Goal: Transaction & Acquisition: Purchase product/service

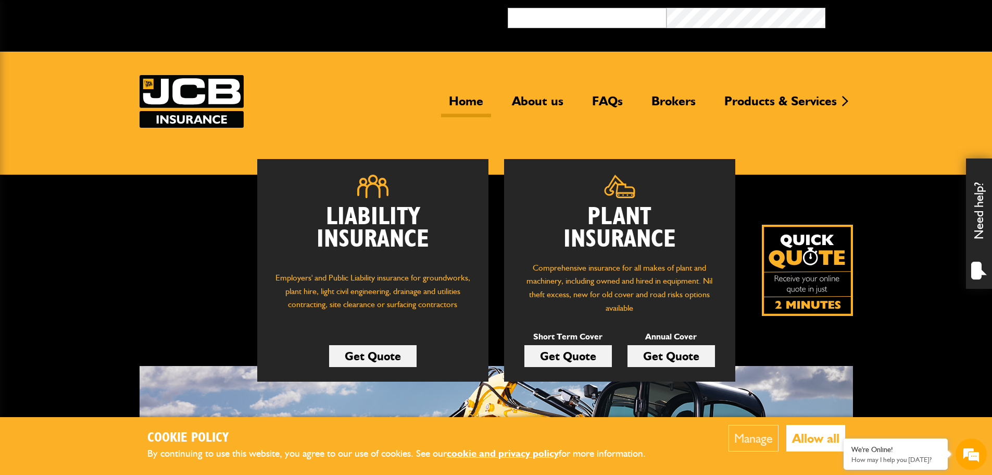
click at [591, 20] on input "email" at bounding box center [587, 18] width 159 height 20
type input "**********"
click at [826, 8] on button "Broker Login" at bounding box center [905, 16] width 159 height 16
type input "*******"
type input "**********"
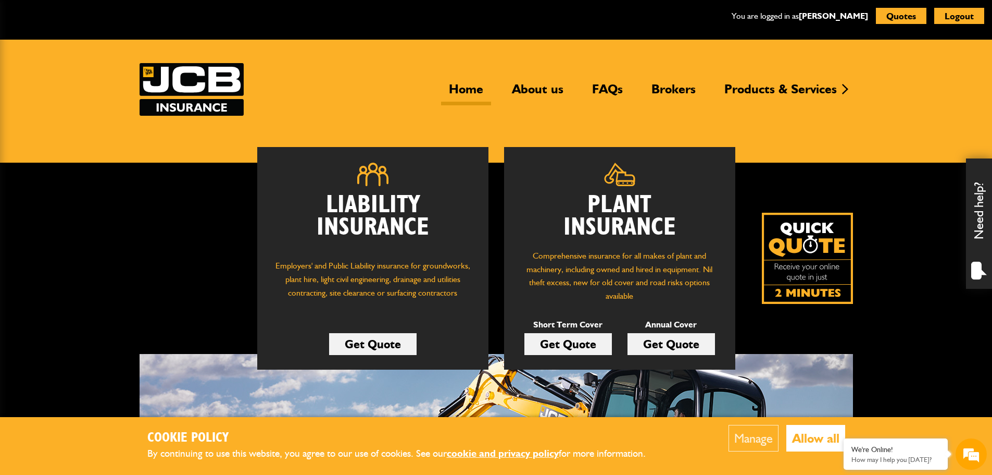
scroll to position [52, 0]
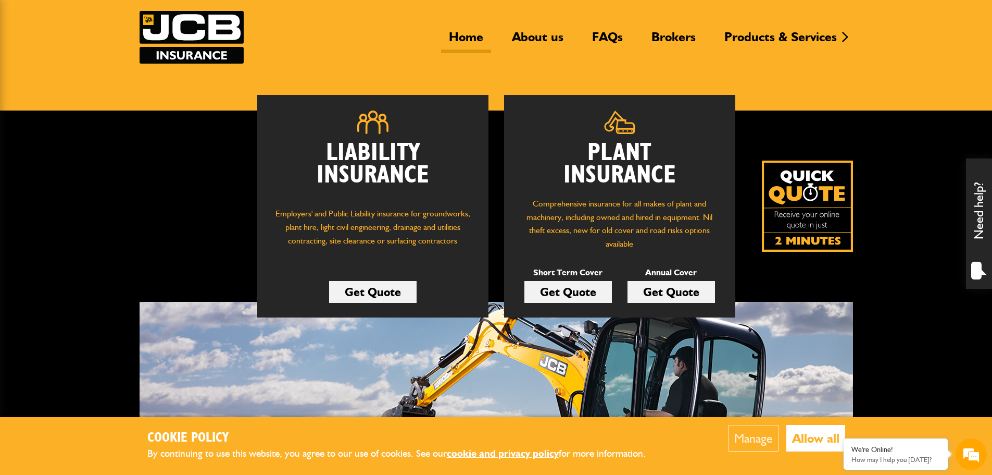
click at [666, 289] on link "Get Quote" at bounding box center [672, 292] width 88 height 22
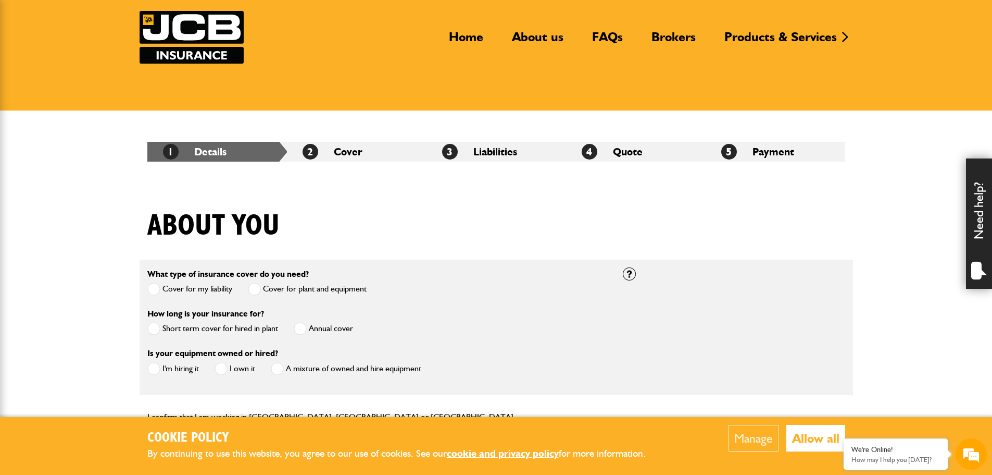
scroll to position [104, 0]
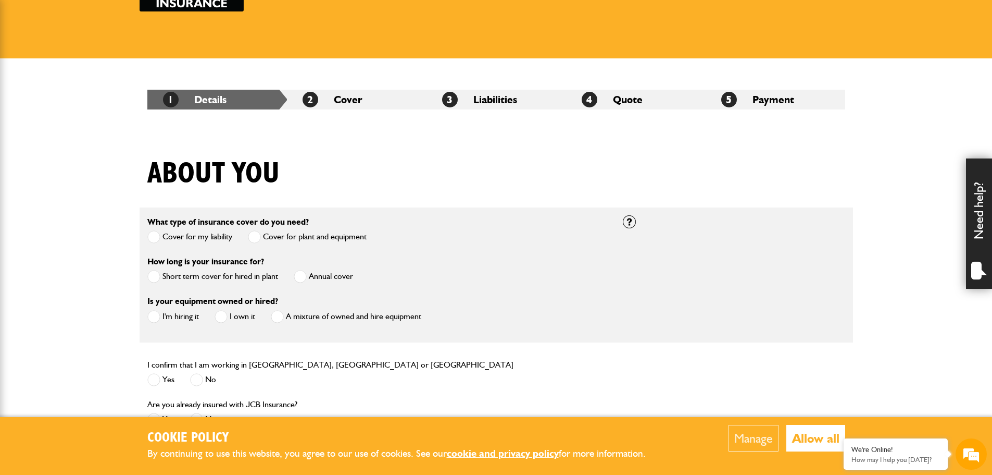
click at [297, 277] on span at bounding box center [300, 276] width 13 height 13
click at [226, 317] on span at bounding box center [221, 316] width 13 height 13
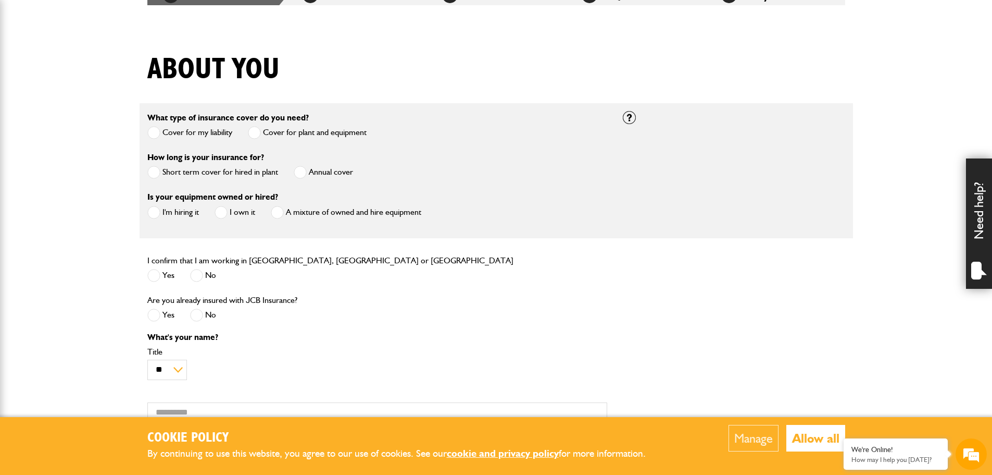
scroll to position [0, 0]
click at [157, 278] on span at bounding box center [153, 275] width 13 height 13
click at [199, 313] on span at bounding box center [196, 314] width 13 height 13
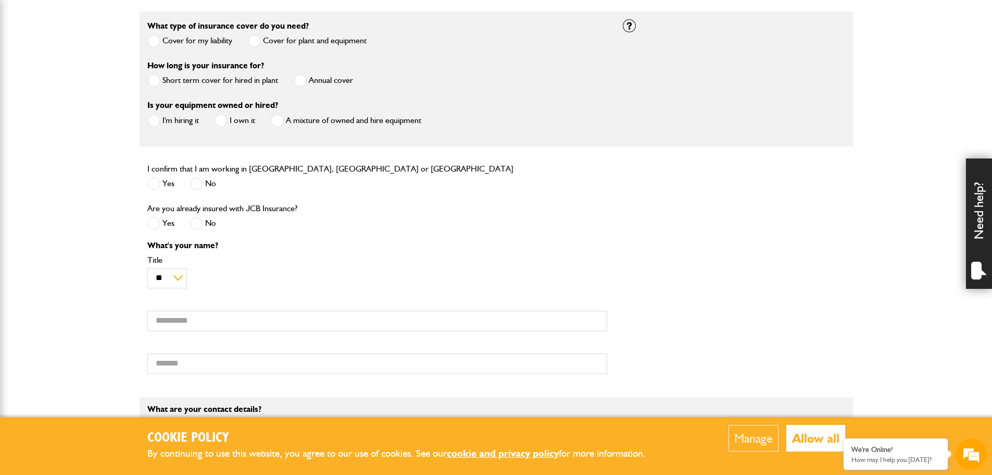
scroll to position [365, 0]
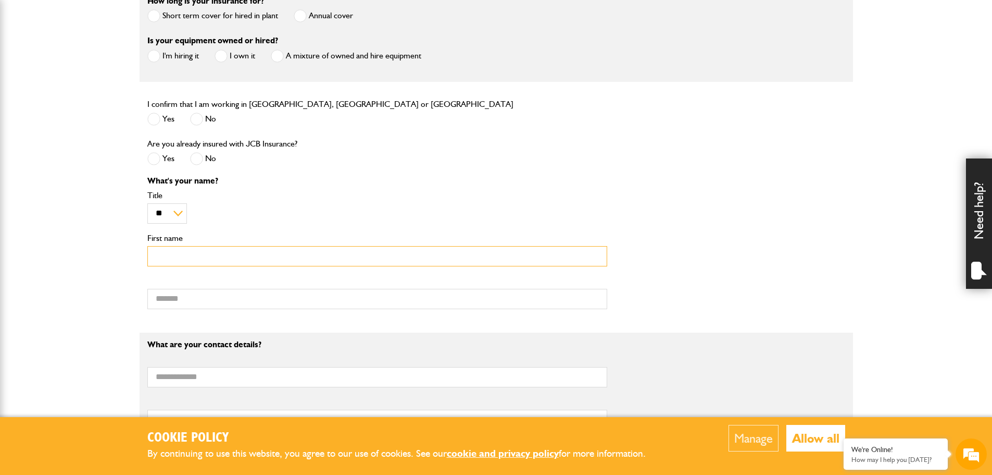
click at [180, 254] on input "First name" at bounding box center [377, 256] width 460 height 20
type input "*******"
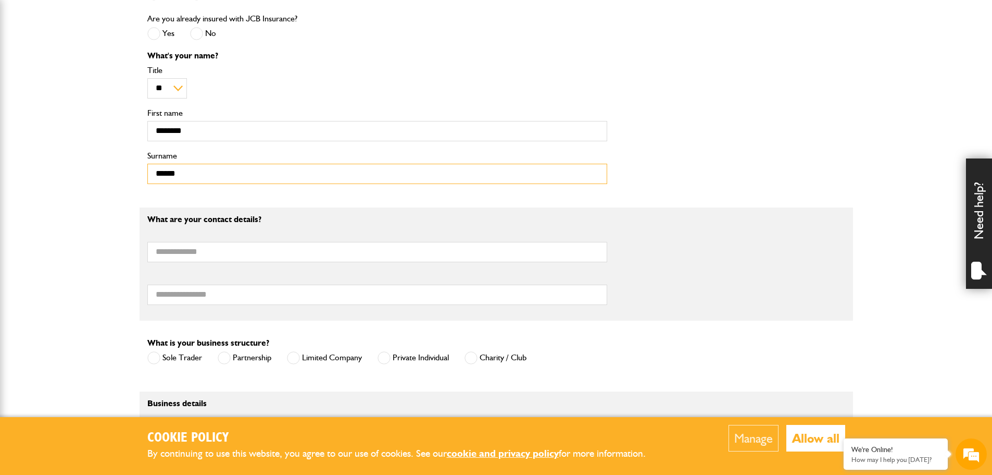
scroll to position [521, 0]
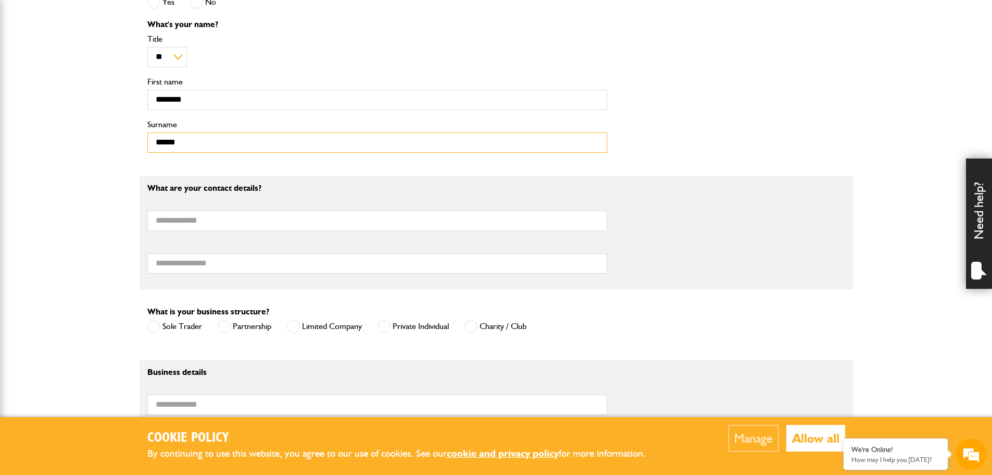
type input "*****"
click at [223, 220] on input "Email address" at bounding box center [377, 220] width 460 height 20
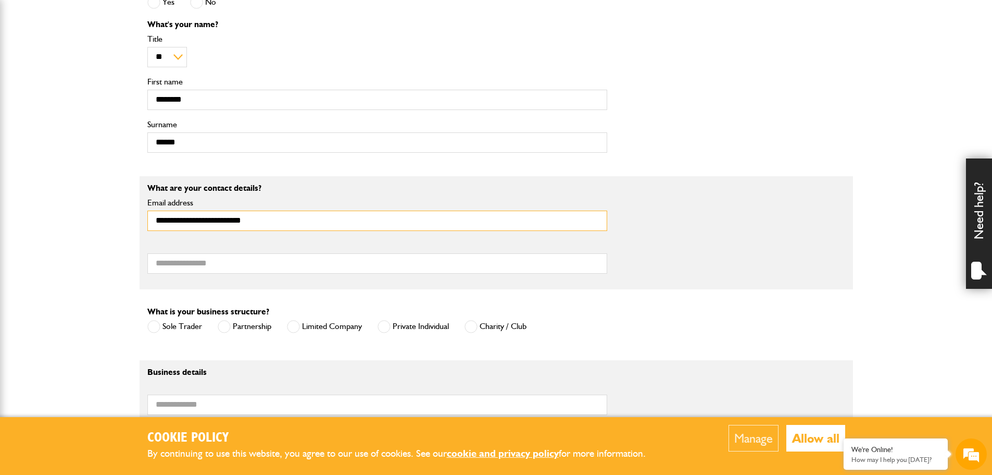
type input "**********"
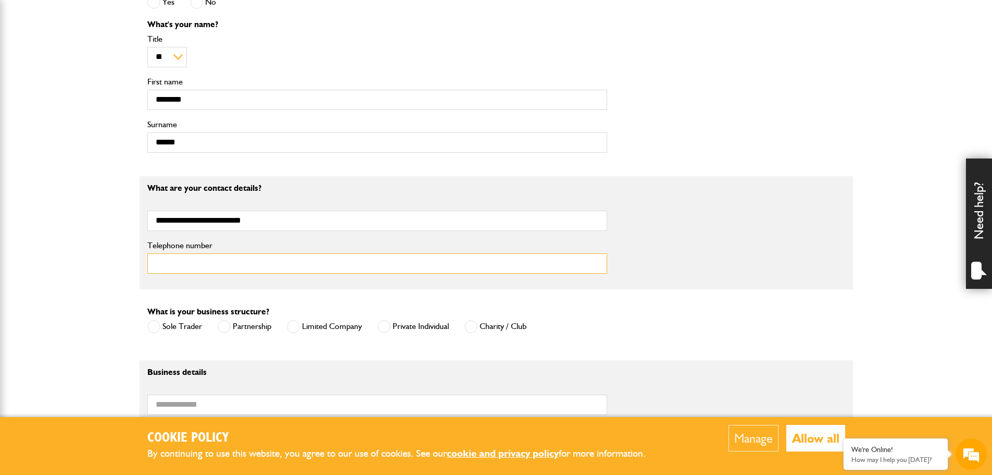
click at [225, 264] on input "Telephone number" at bounding box center [377, 263] width 460 height 20
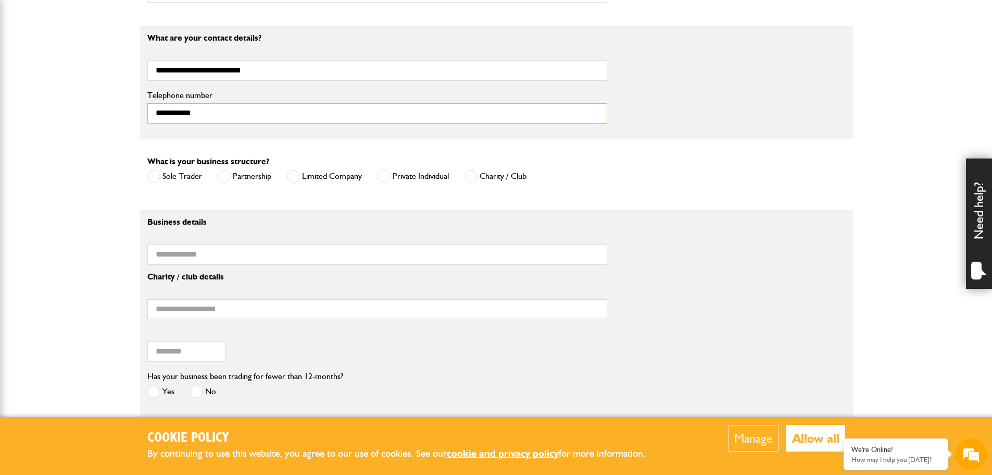
scroll to position [677, 0]
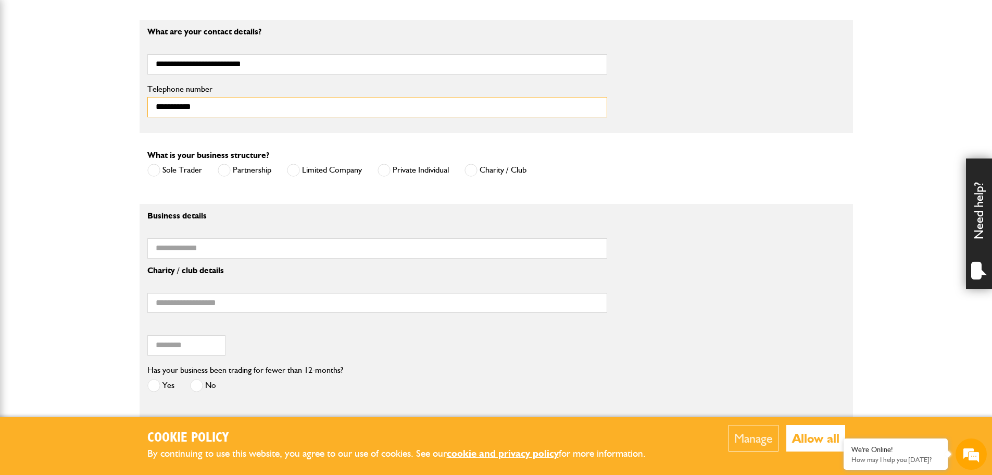
type input "**********"
click at [389, 172] on span at bounding box center [384, 170] width 13 height 13
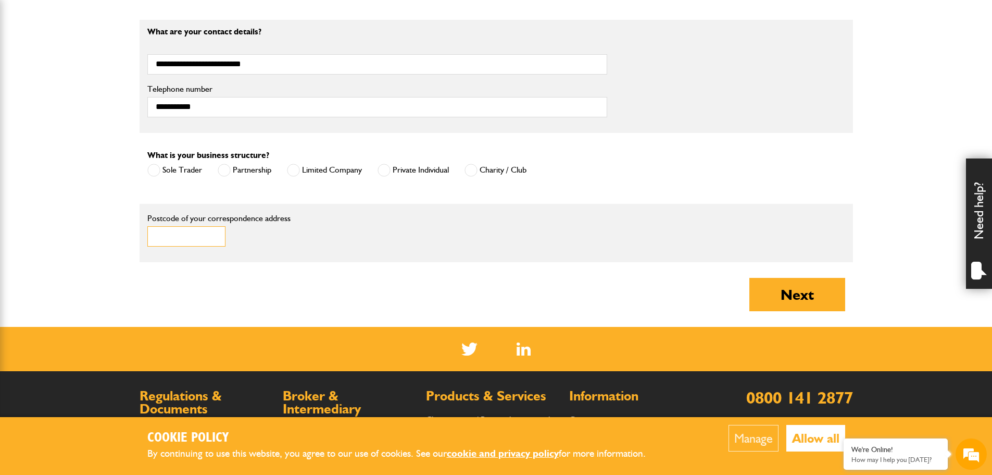
click at [205, 234] on input "Postcode of your correspondence address" at bounding box center [186, 236] width 78 height 20
type input "*******"
click at [774, 295] on button "Next" at bounding box center [798, 294] width 96 height 33
type input "**********"
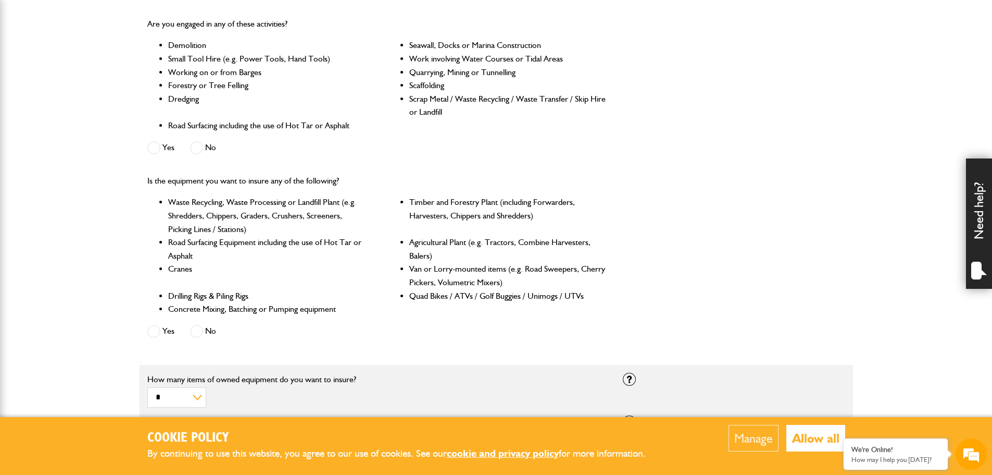
scroll to position [313, 0]
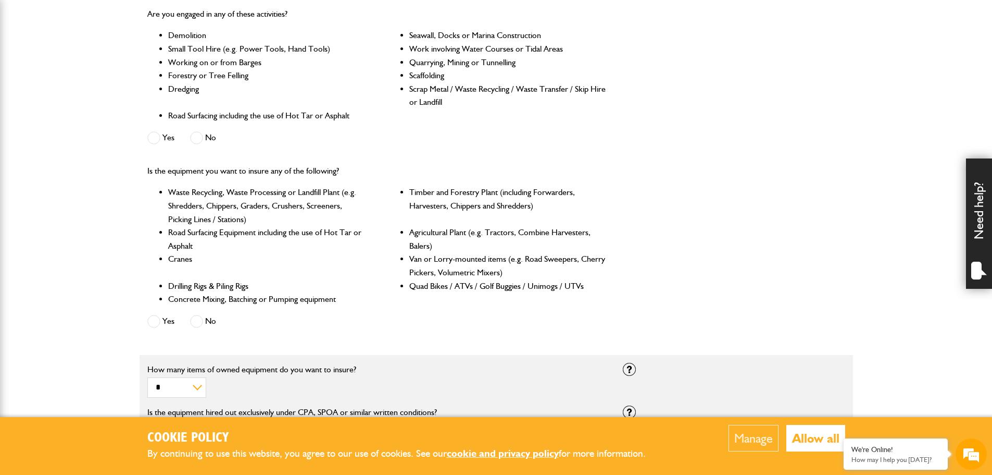
click at [199, 140] on span at bounding box center [196, 137] width 13 height 13
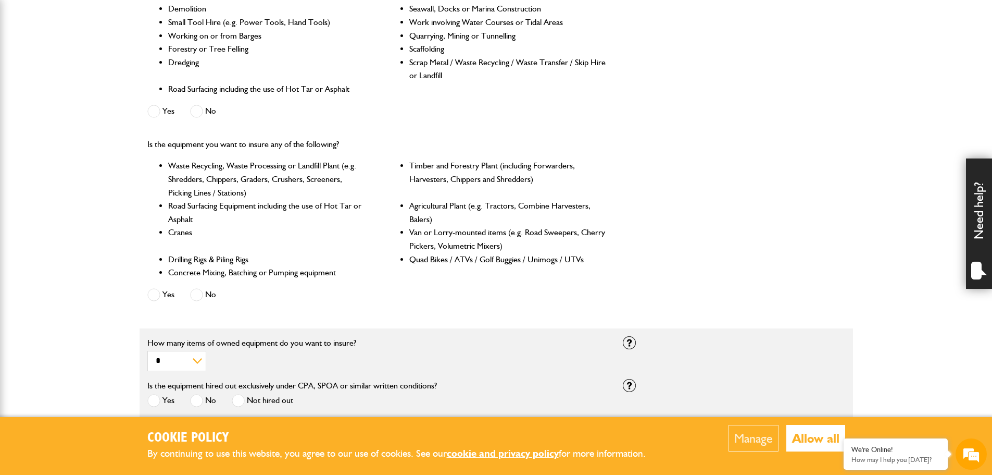
scroll to position [365, 0]
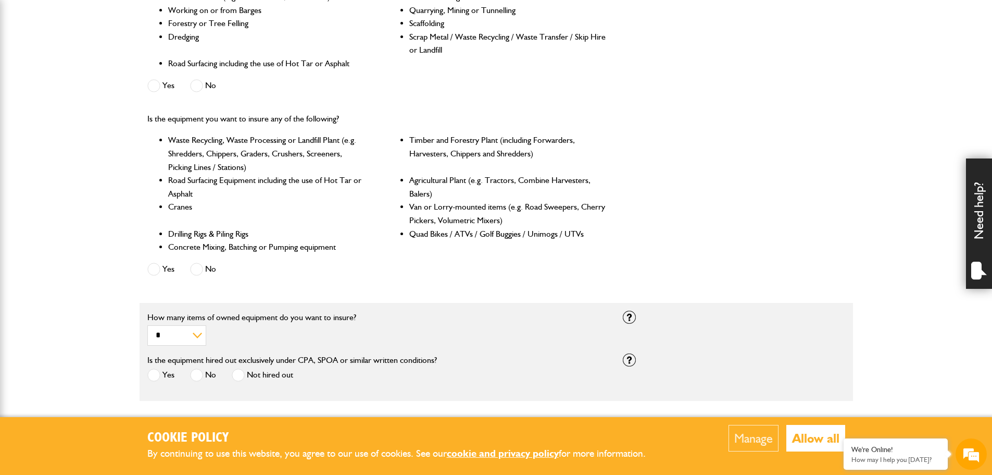
click at [199, 269] on span at bounding box center [196, 269] width 13 height 13
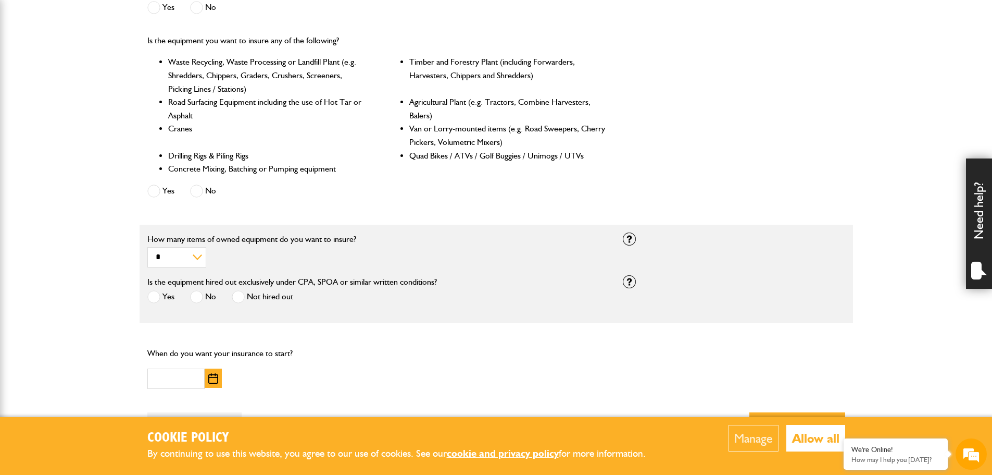
scroll to position [469, 0]
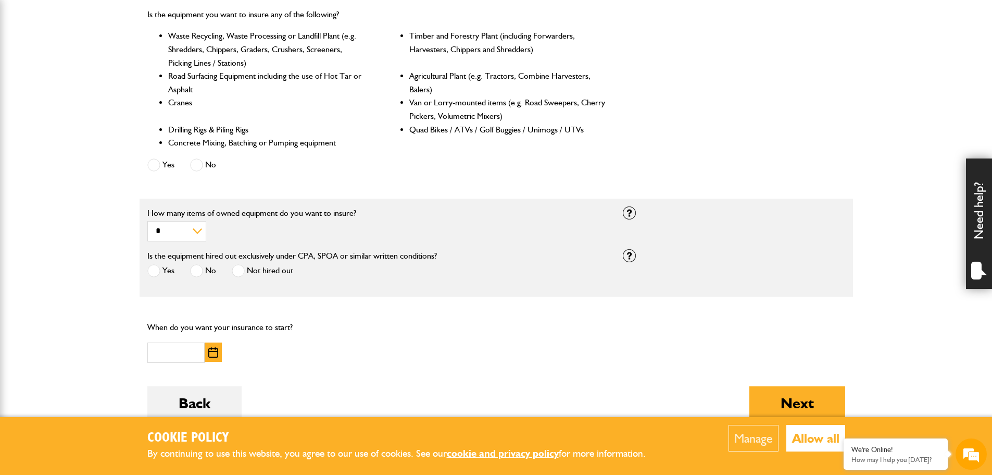
click at [205, 271] on label "No" at bounding box center [203, 270] width 26 height 13
click at [252, 272] on label "Not hired out" at bounding box center [262, 270] width 61 height 13
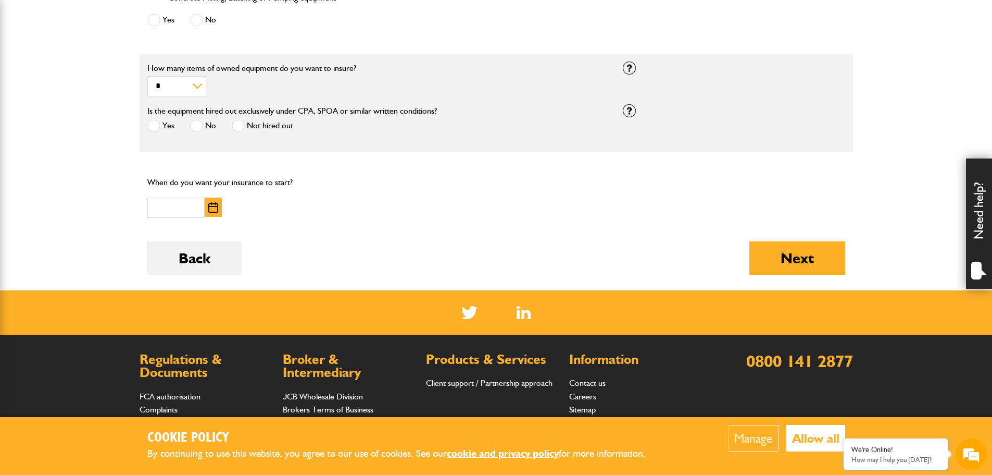
scroll to position [625, 0]
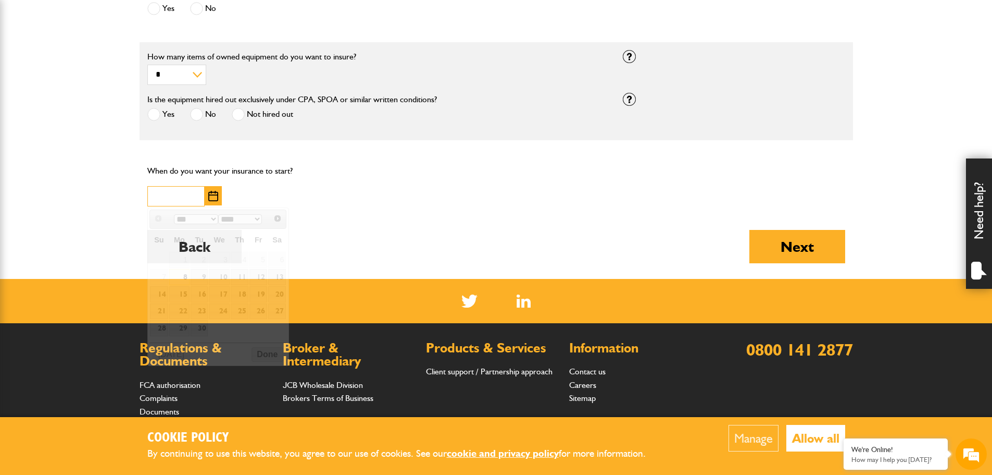
click at [190, 196] on input "text" at bounding box center [175, 196] width 57 height 20
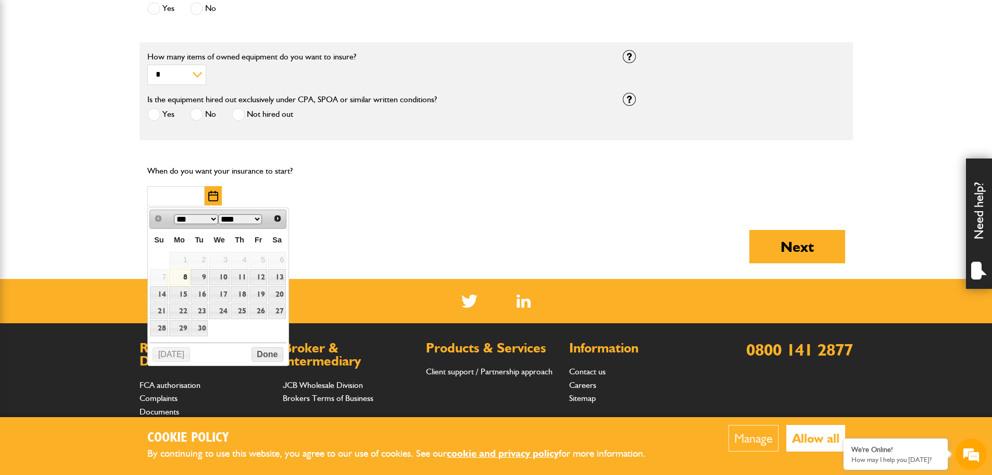
click at [257, 238] on span "Fr" at bounding box center [258, 239] width 7 height 8
click at [262, 292] on link "19" at bounding box center [259, 294] width 18 height 16
type input "**********"
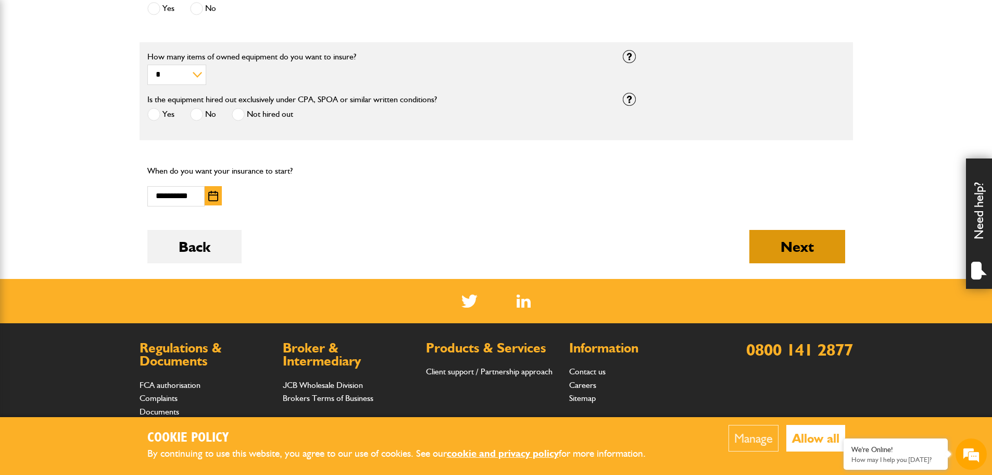
click at [779, 245] on button "Next" at bounding box center [798, 246] width 96 height 33
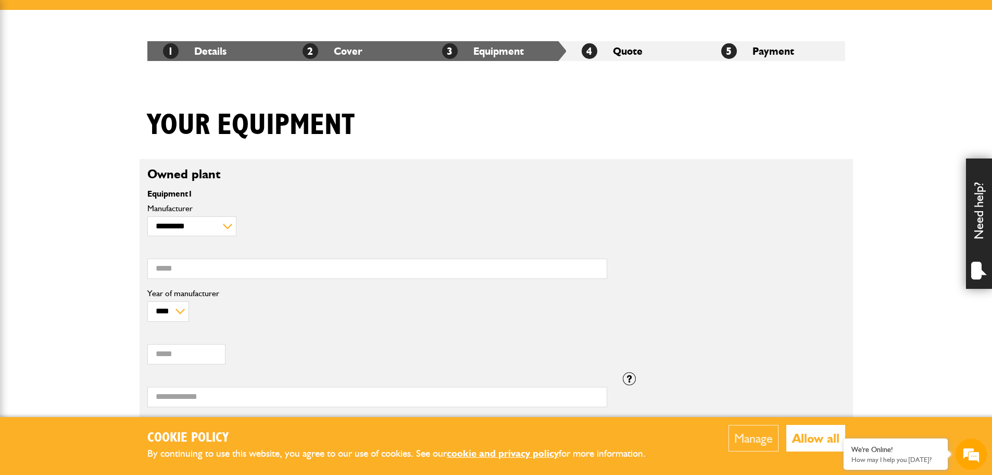
scroll to position [156, 0]
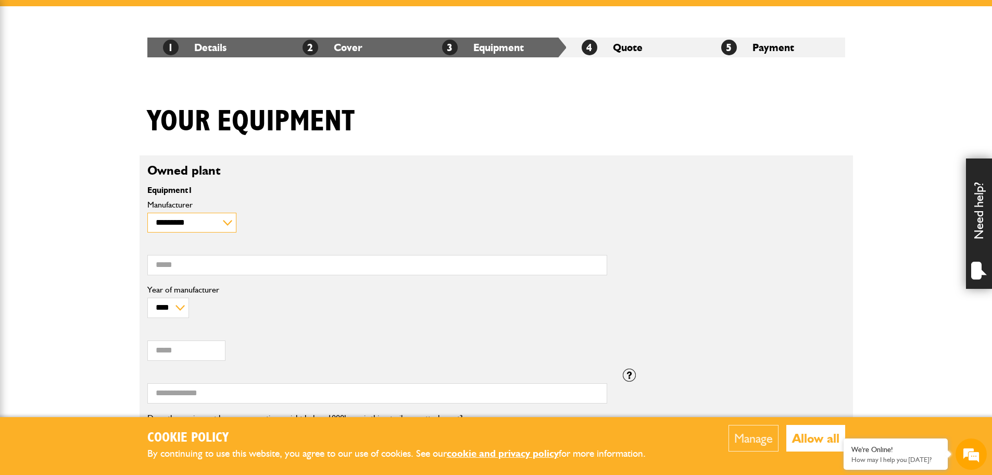
click at [202, 224] on select "**********" at bounding box center [191, 223] width 89 height 20
select select "**"
click at [147, 213] on select "**********" at bounding box center [191, 223] width 89 height 20
click at [195, 263] on input "Model" at bounding box center [377, 265] width 460 height 20
type input "*"
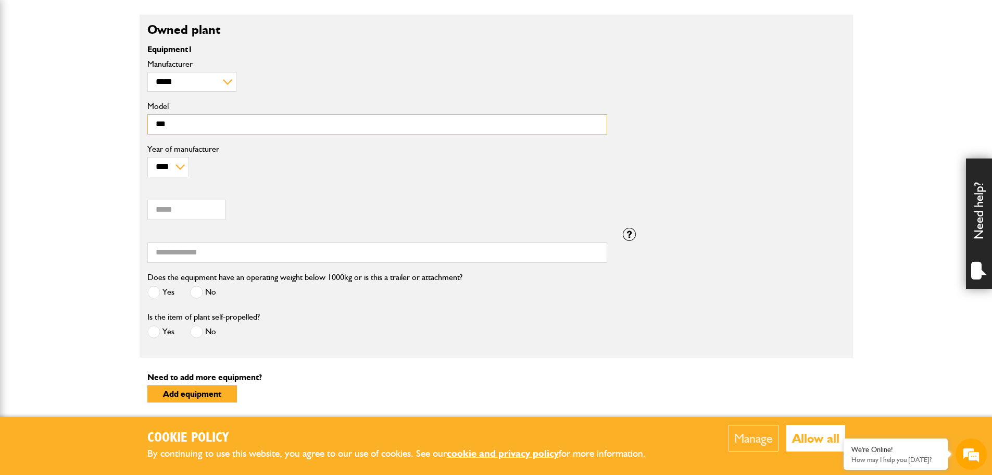
scroll to position [313, 0]
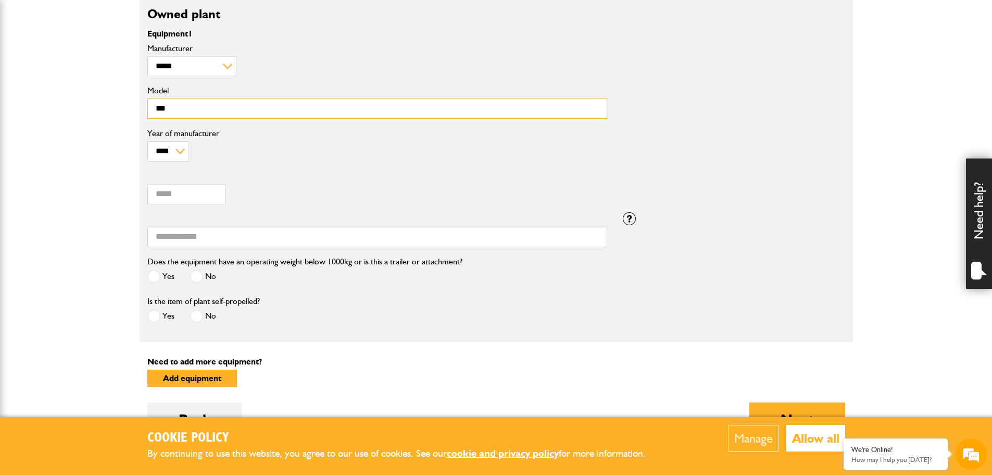
type input "***"
click at [158, 195] on input "Value (£)" at bounding box center [186, 194] width 78 height 20
click at [175, 150] on select "**** **** **** **** **** **** **** **** **** **** **** **** **** **** **** ****…" at bounding box center [168, 151] width 42 height 20
select select "****"
click at [147, 141] on select "**** **** **** **** **** **** **** **** **** **** **** **** **** **** **** ****…" at bounding box center [168, 151] width 42 height 20
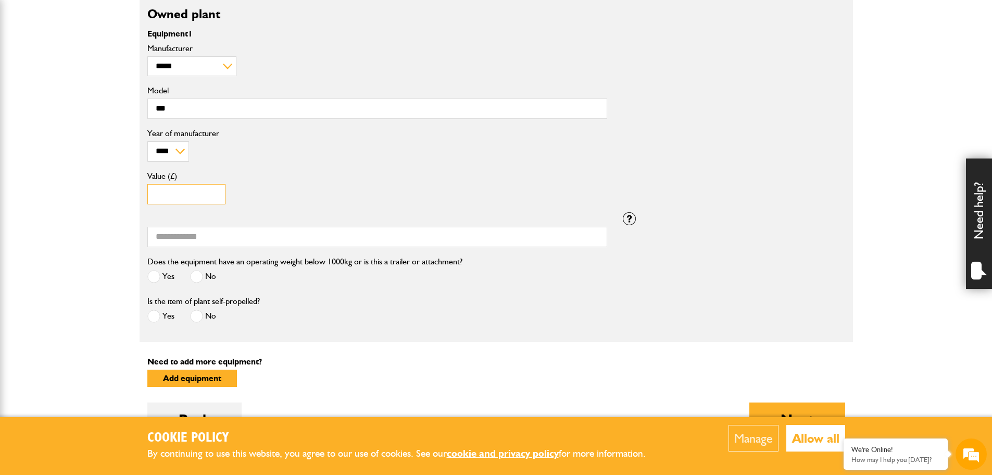
click at [183, 195] on input "Value (£)" at bounding box center [186, 194] width 78 height 20
type input "****"
click at [180, 233] on input "Serial number" at bounding box center [377, 237] width 460 height 20
type input "********"
click at [204, 275] on label "No" at bounding box center [203, 276] width 26 height 13
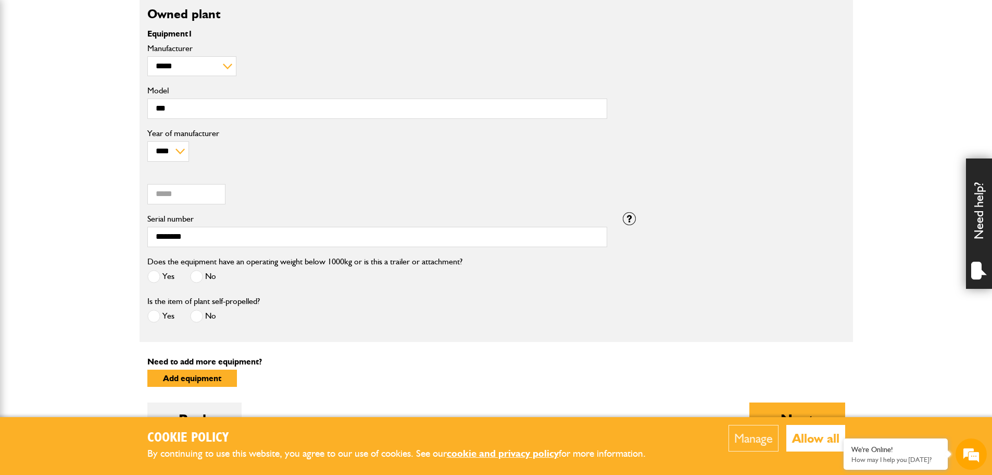
click at [200, 317] on span at bounding box center [196, 315] width 13 height 13
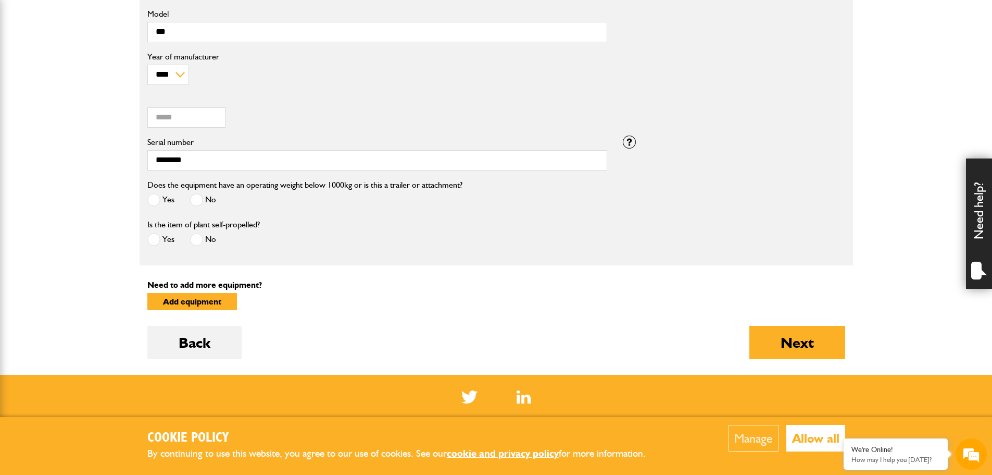
scroll to position [417, 0]
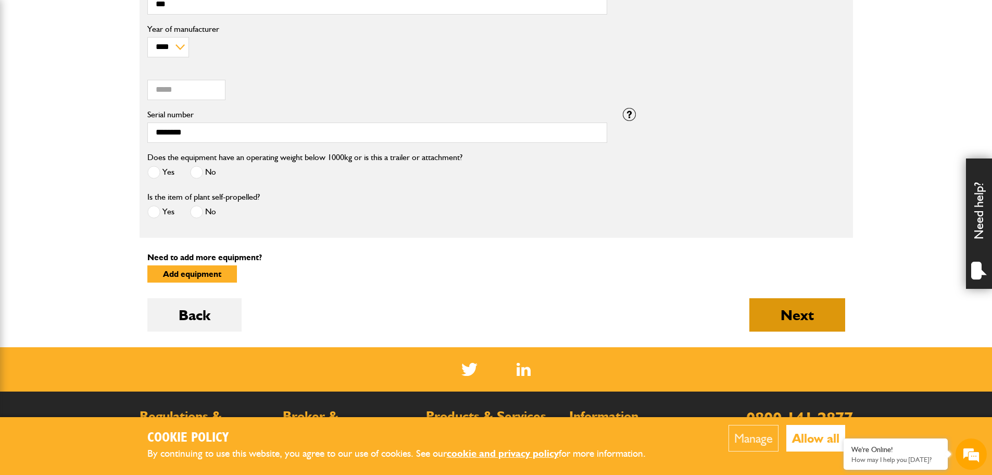
click at [772, 315] on button "Next" at bounding box center [798, 314] width 96 height 33
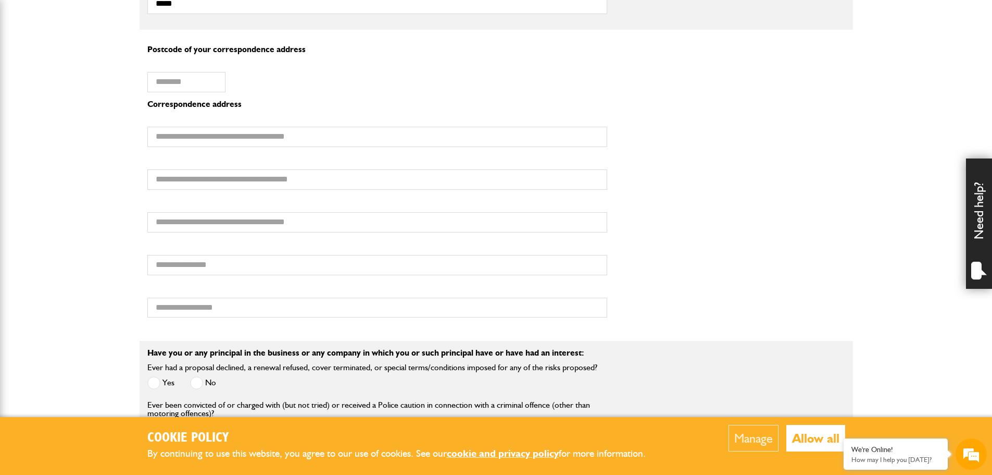
scroll to position [781, 0]
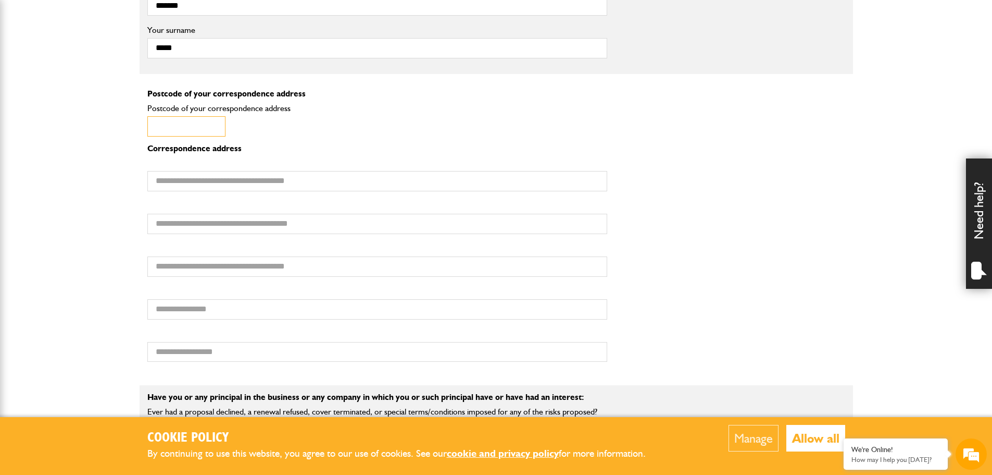
click at [181, 133] on input "Postcode of your correspondence address" at bounding box center [186, 126] width 78 height 20
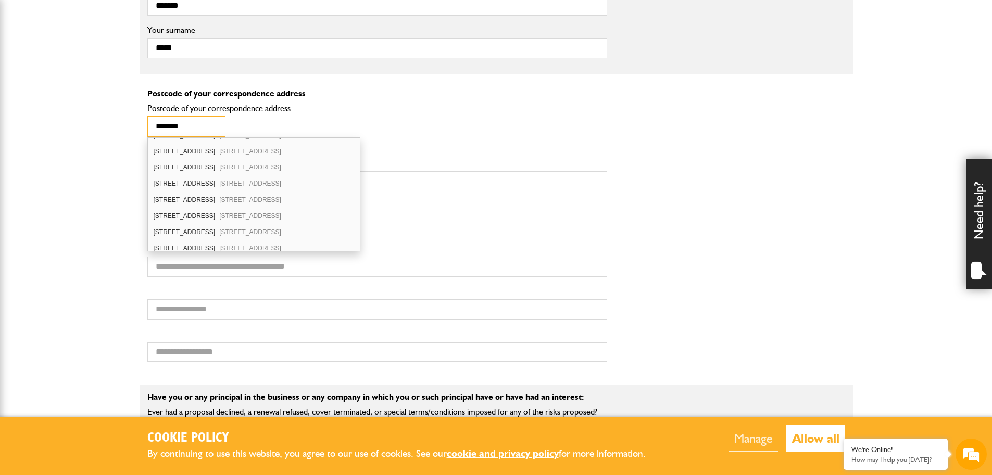
scroll to position [156, 0]
click at [188, 216] on div "[STREET_ADDRESS]" at bounding box center [254, 215] width 213 height 16
type input "*******"
type input "**********"
type input "*******"
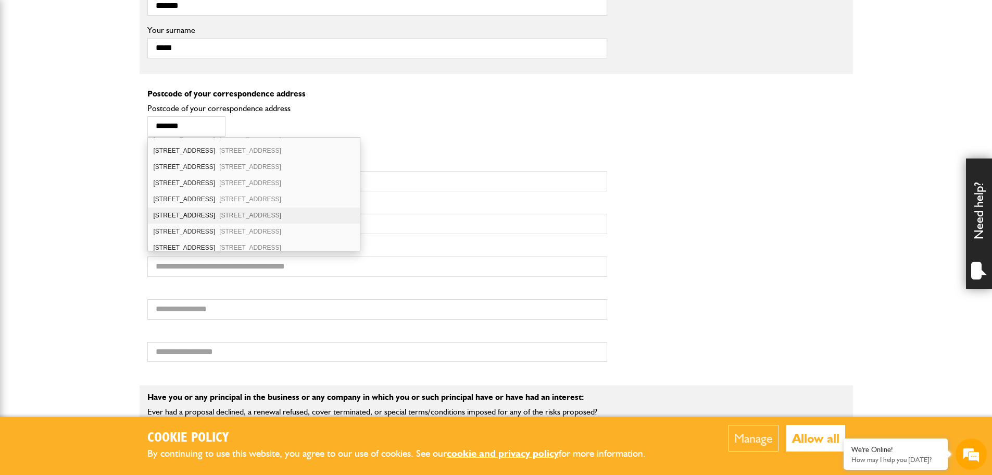
type input "*******"
type input "**********"
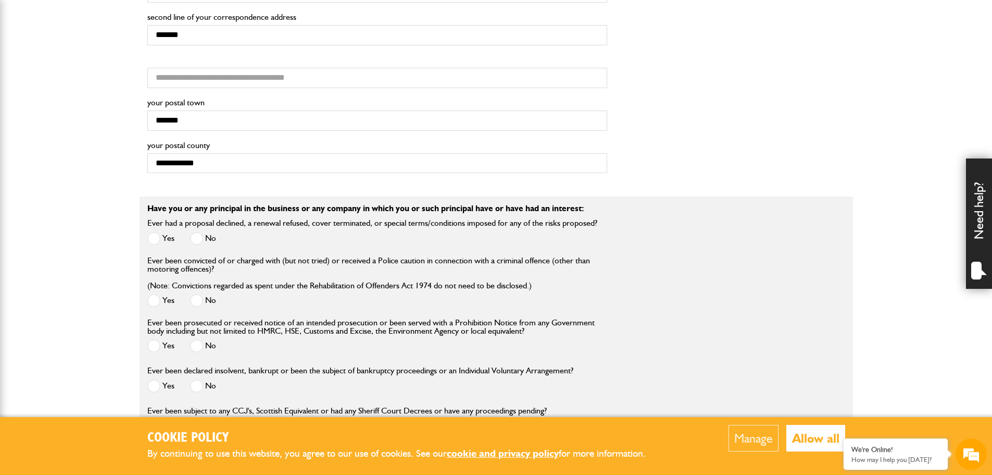
scroll to position [990, 0]
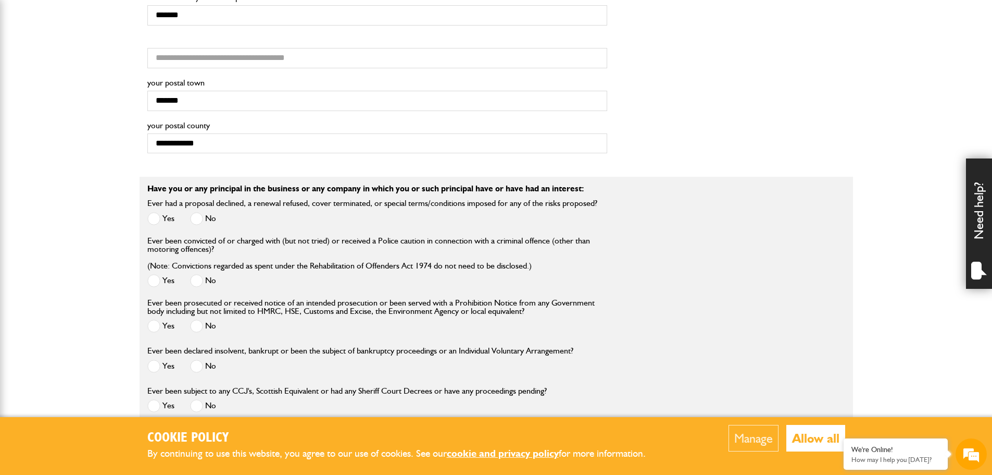
click at [197, 217] on span at bounding box center [196, 218] width 13 height 13
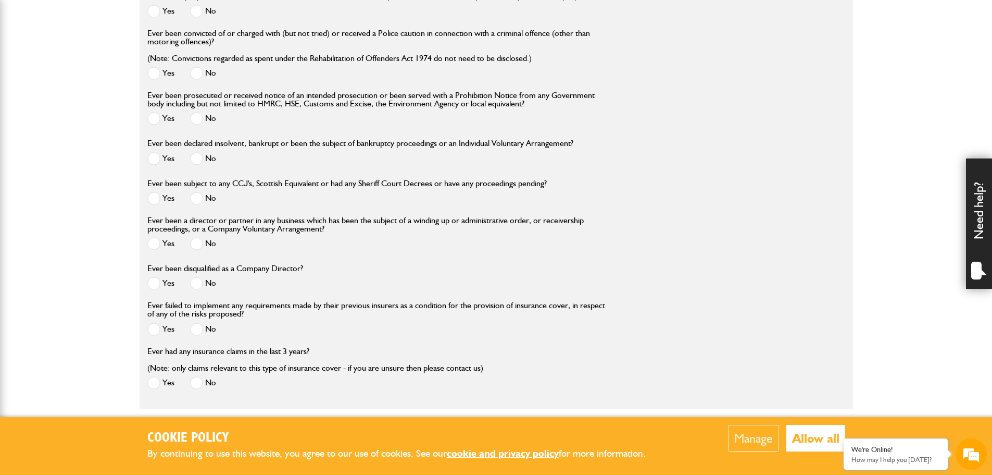
scroll to position [1198, 0]
click at [194, 64] on div "Ever been convicted of or charged with (but not tried) or received a Police cau…" at bounding box center [377, 55] width 460 height 54
click at [196, 72] on span at bounding box center [196, 72] width 13 height 13
drag, startPoint x: 200, startPoint y: 113, endPoint x: 201, endPoint y: 120, distance: 6.9
click at [200, 115] on div "Ever been prosecuted or received notice of an intended prosecution or been serv…" at bounding box center [377, 109] width 460 height 38
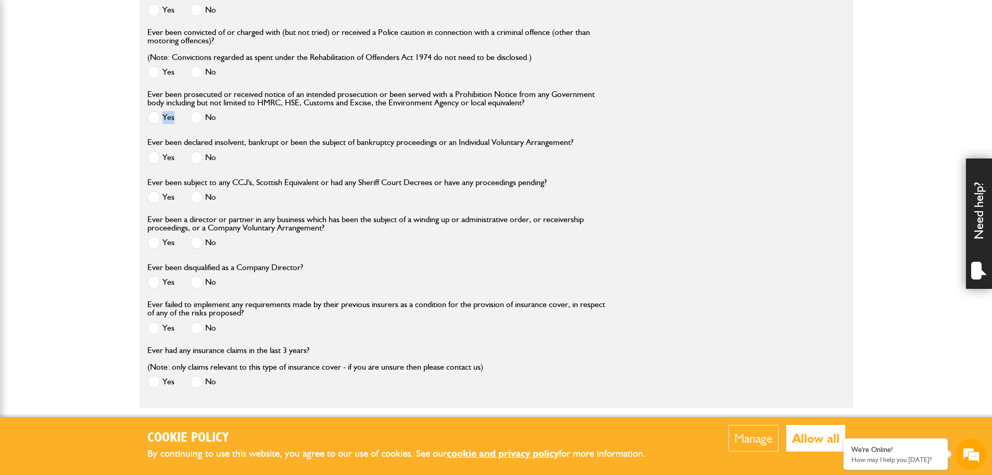
click at [193, 119] on span at bounding box center [196, 117] width 13 height 13
click at [199, 162] on span at bounding box center [196, 157] width 13 height 13
click at [200, 192] on div "No" at bounding box center [203, 198] width 26 height 17
click at [200, 201] on span at bounding box center [196, 197] width 13 height 13
click at [204, 246] on label "No" at bounding box center [203, 242] width 26 height 13
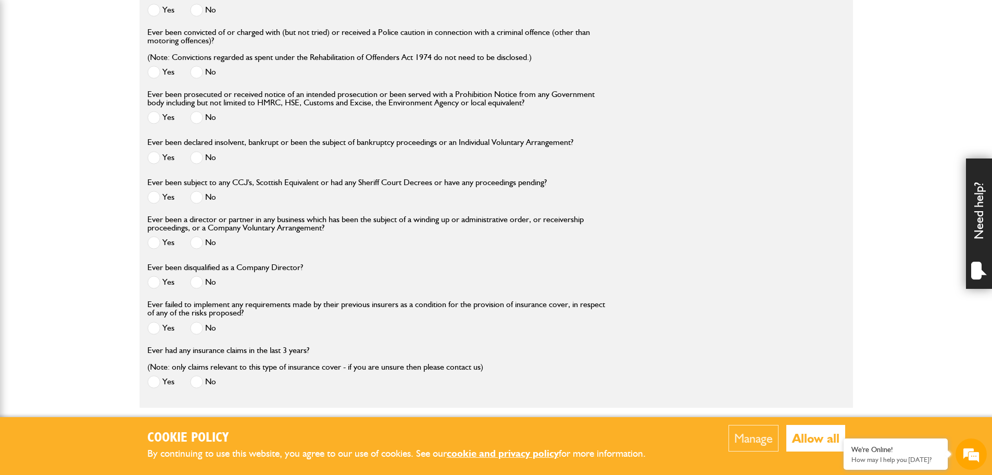
click at [203, 285] on label "No" at bounding box center [203, 282] width 26 height 13
click at [200, 338] on div "No" at bounding box center [203, 328] width 26 height 17
drag, startPoint x: 201, startPoint y: 330, endPoint x: 200, endPoint y: 345, distance: 15.1
click at [201, 330] on span at bounding box center [196, 327] width 13 height 13
click at [206, 383] on label "No" at bounding box center [203, 381] width 26 height 13
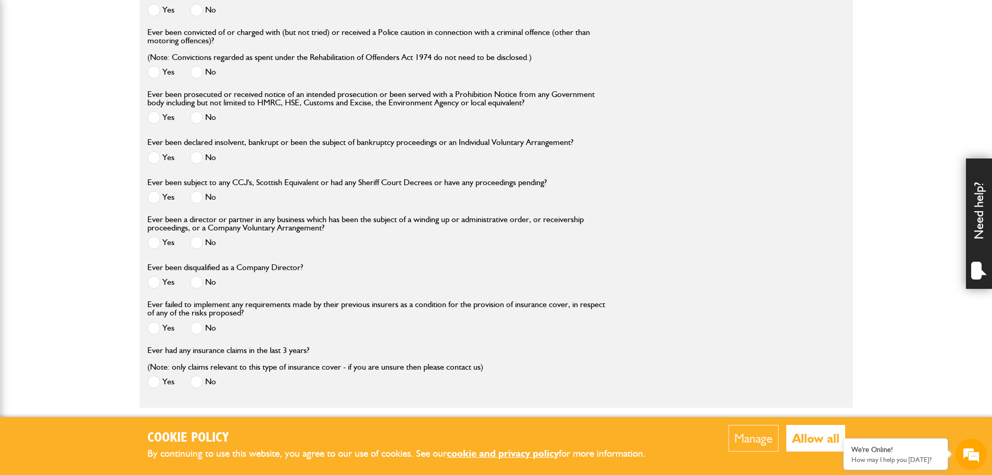
click at [201, 384] on span at bounding box center [196, 381] width 13 height 13
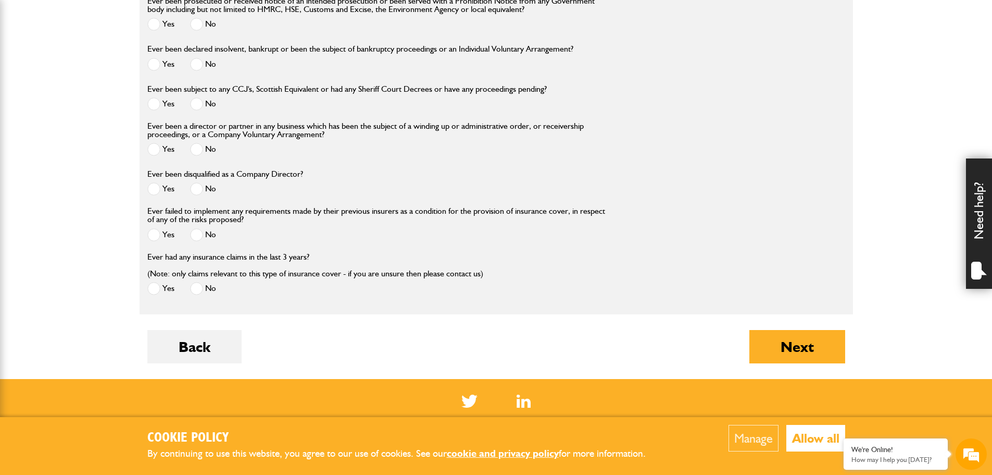
scroll to position [1406, 0]
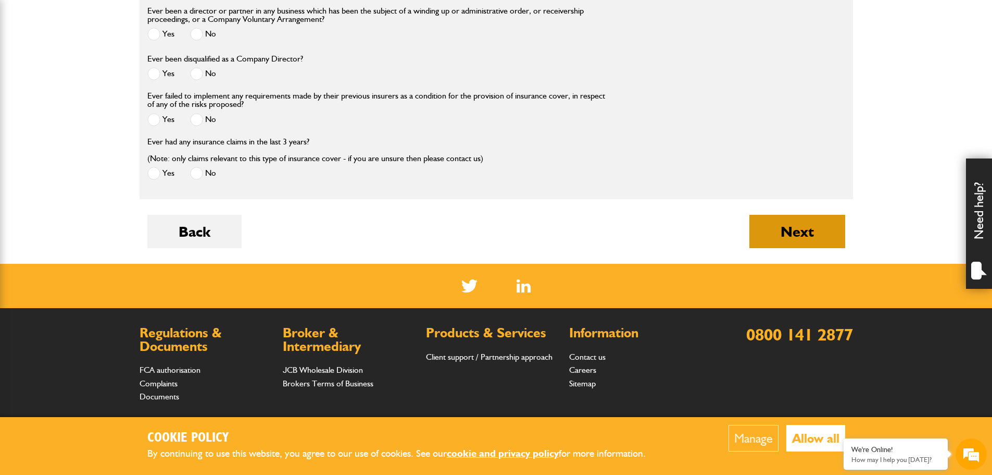
click at [791, 237] on button "Next" at bounding box center [798, 231] width 96 height 33
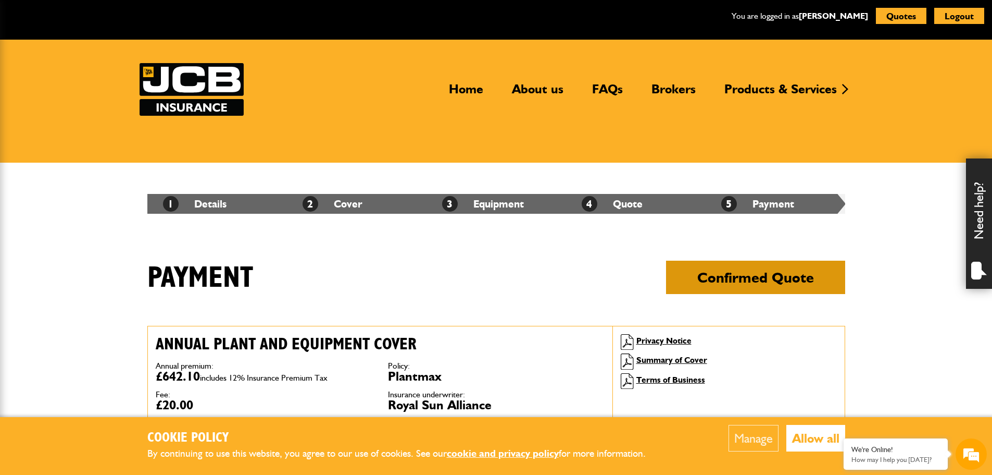
click at [744, 282] on button "Confirmed Quote" at bounding box center [755, 276] width 179 height 33
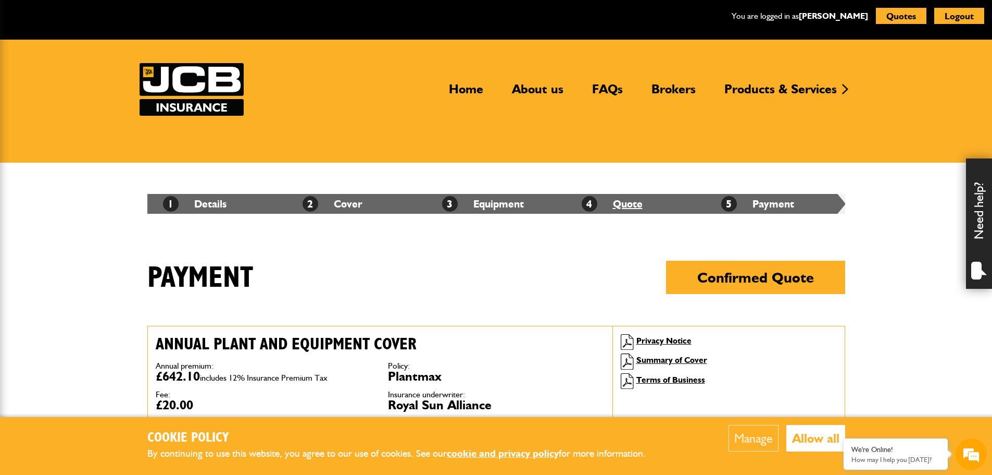
click at [636, 207] on link "4 Quote" at bounding box center [612, 203] width 61 height 13
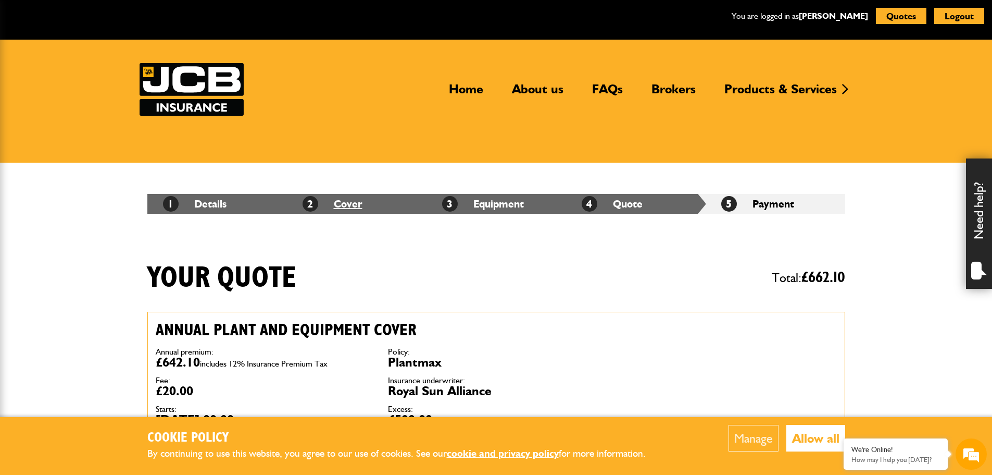
click at [340, 204] on link "2 Cover" at bounding box center [333, 203] width 60 height 13
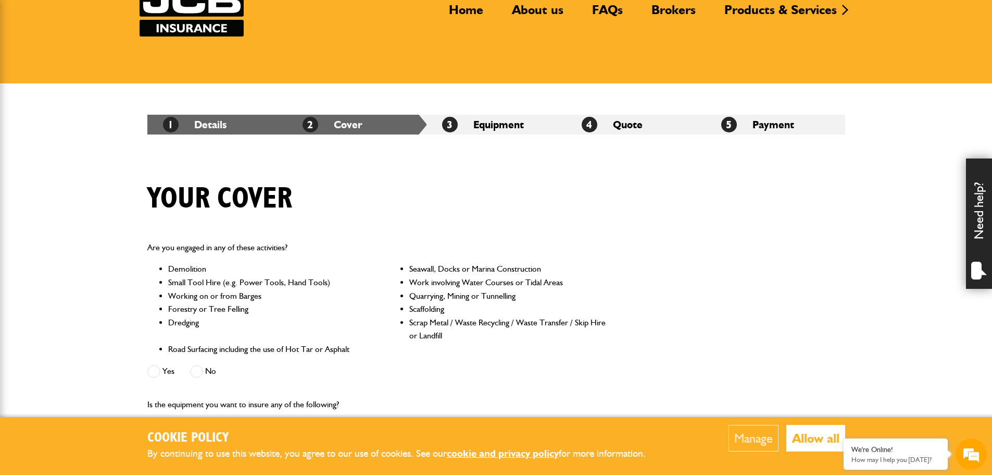
scroll to position [52, 0]
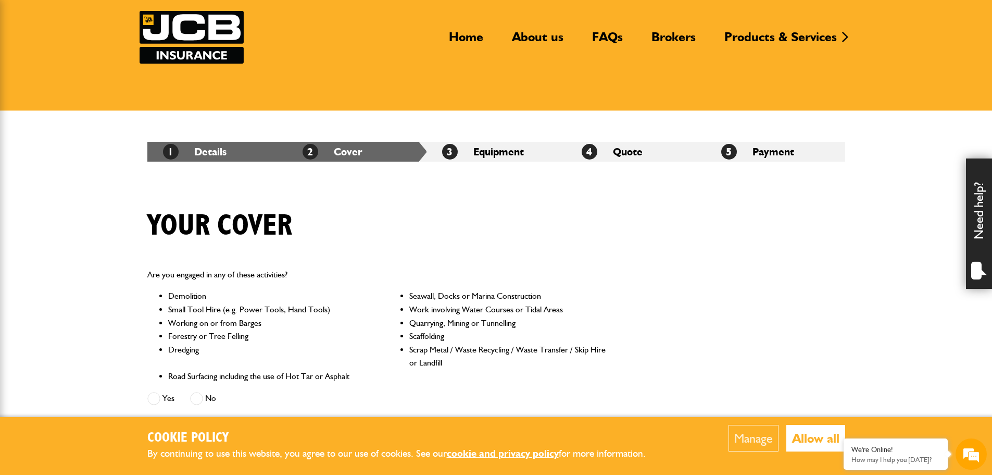
click at [367, 151] on li "2 Cover" at bounding box center [357, 152] width 140 height 20
click at [225, 153] on link "1 Details" at bounding box center [195, 151] width 64 height 13
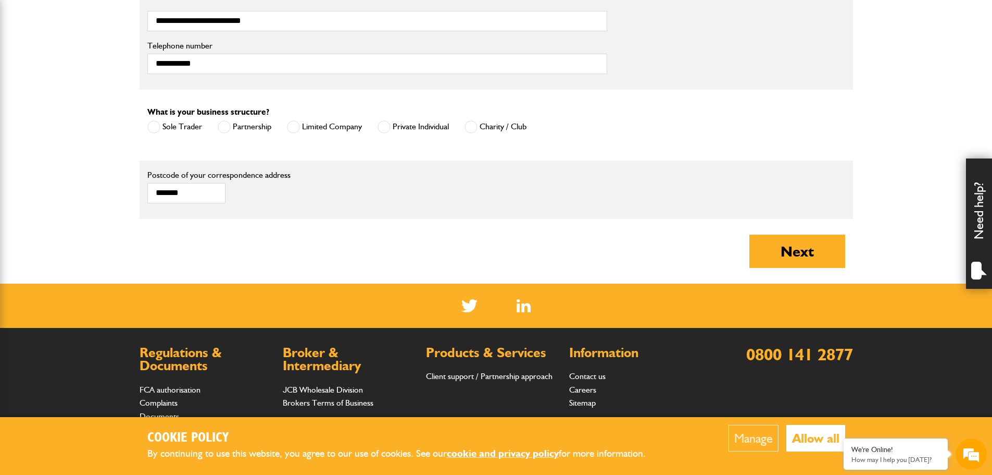
scroll to position [729, 0]
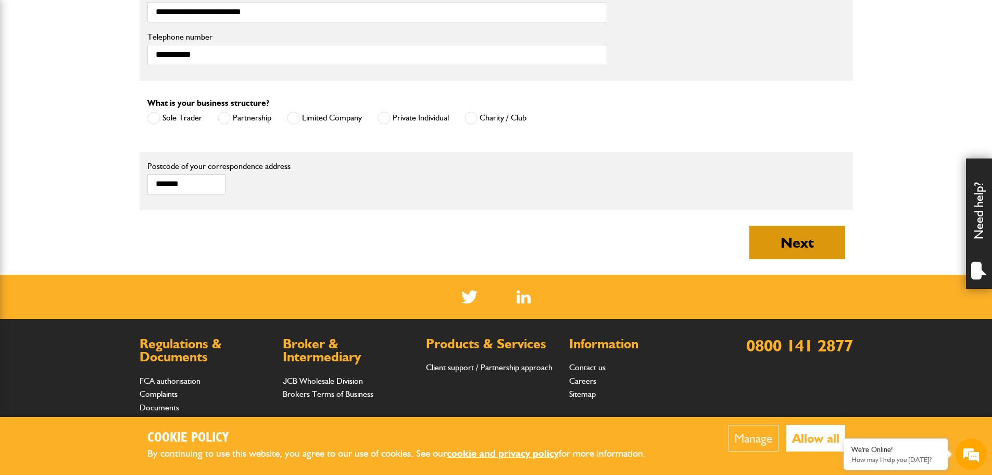
click at [816, 240] on button "Next" at bounding box center [798, 242] width 96 height 33
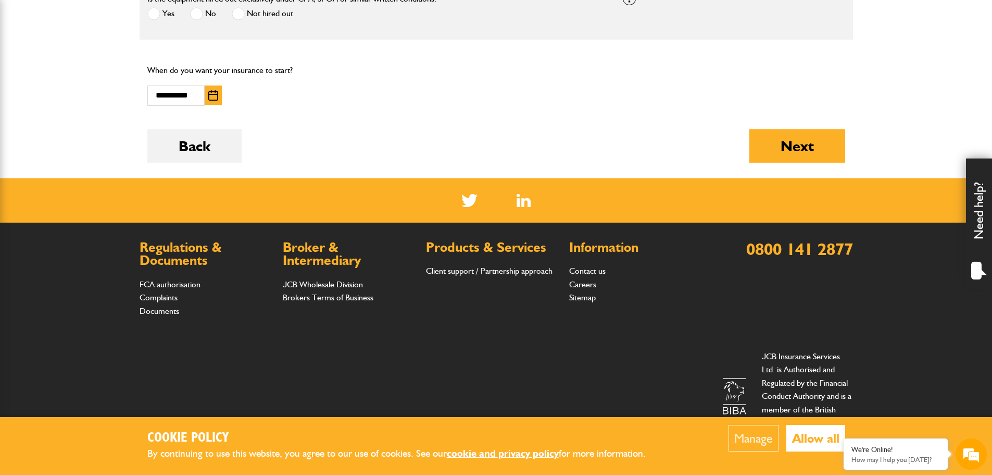
scroll to position [727, 0]
click at [805, 143] on button "Next" at bounding box center [798, 145] width 96 height 33
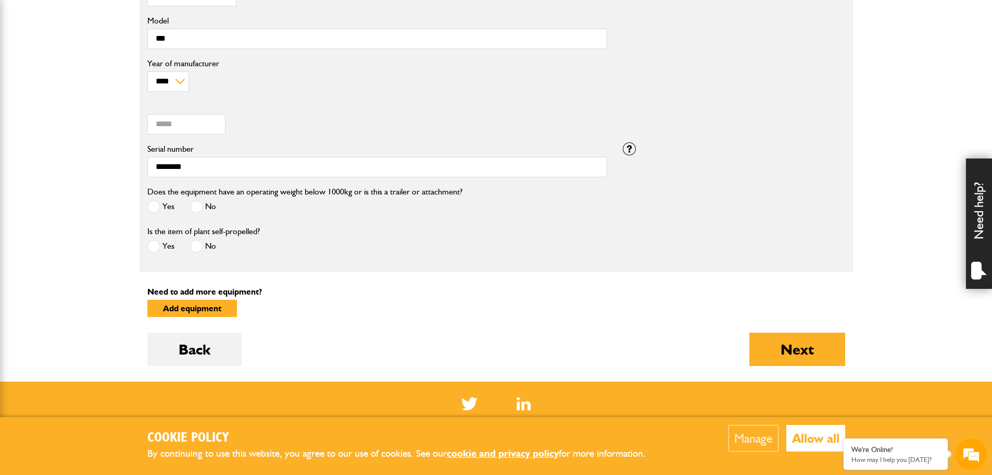
scroll to position [417, 0]
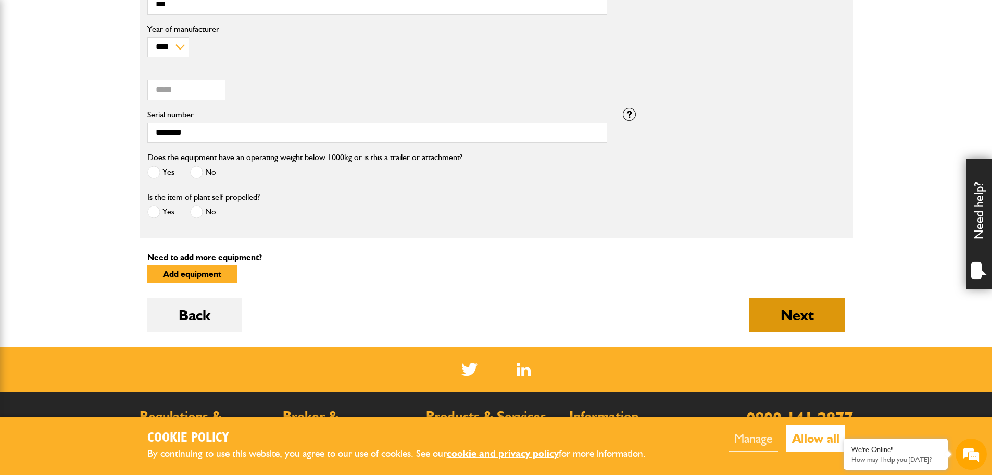
click at [792, 312] on button "Next" at bounding box center [798, 314] width 96 height 33
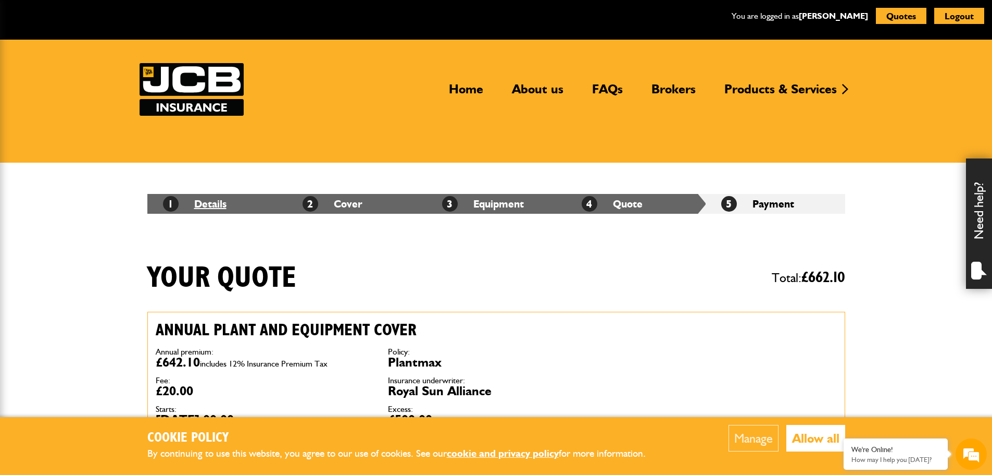
click at [206, 203] on link "1 Details" at bounding box center [195, 203] width 64 height 13
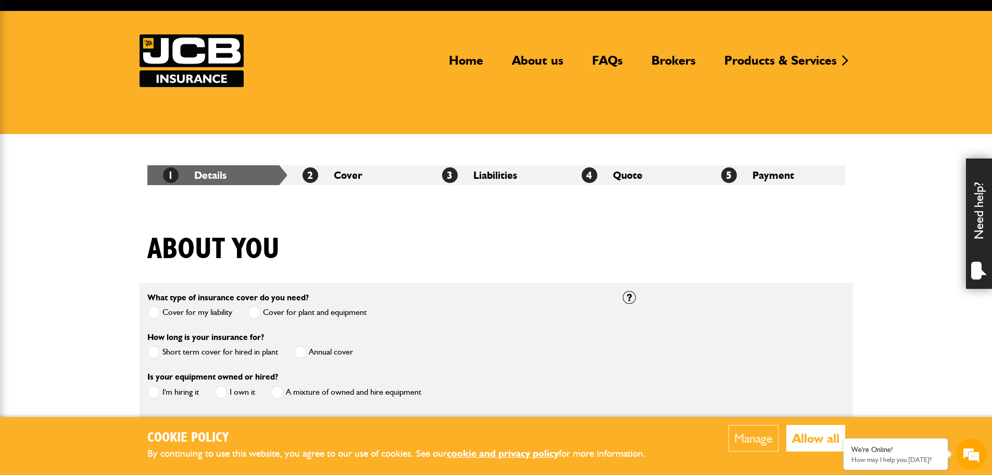
scroll to position [52, 0]
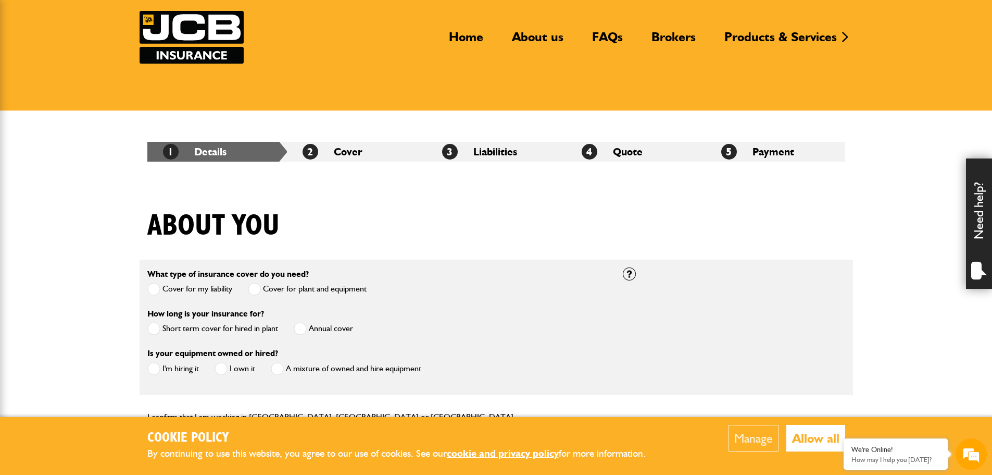
click at [155, 289] on span at bounding box center [153, 288] width 13 height 13
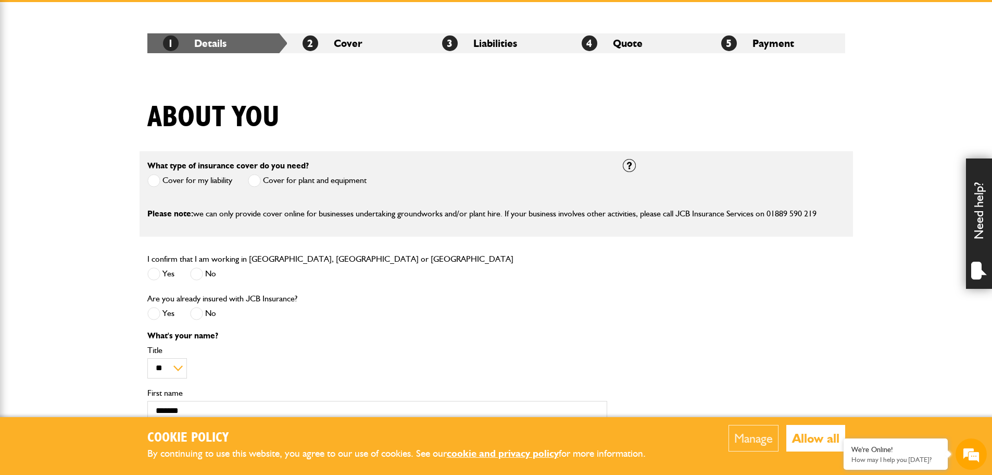
scroll to position [156, 0]
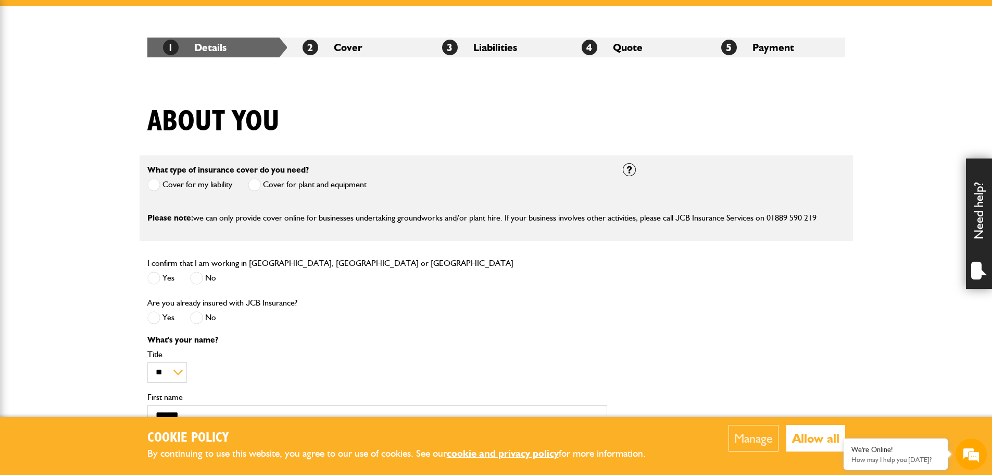
click at [255, 184] on span at bounding box center [254, 184] width 13 height 13
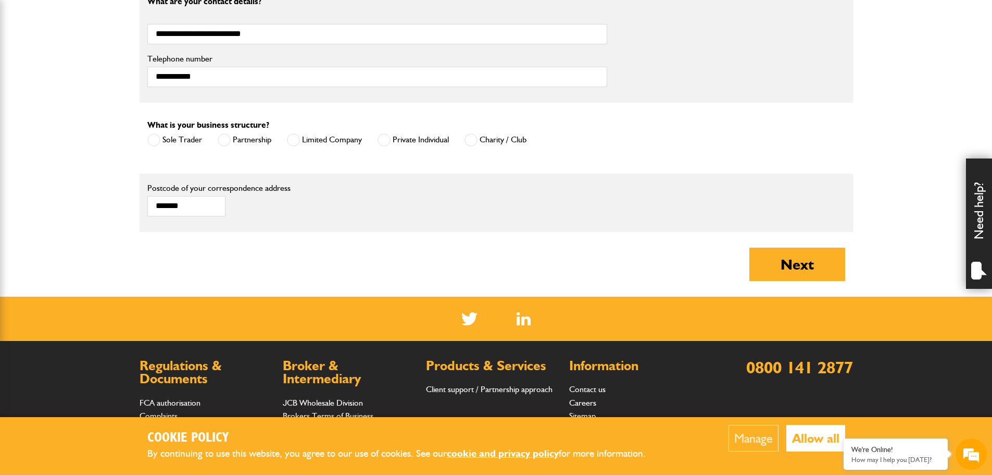
scroll to position [781, 0]
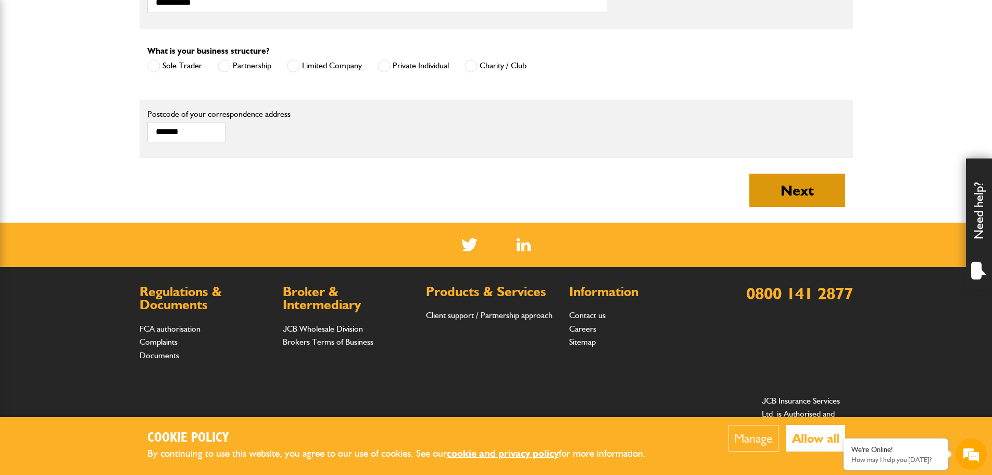
click at [774, 197] on button "Next" at bounding box center [798, 189] width 96 height 33
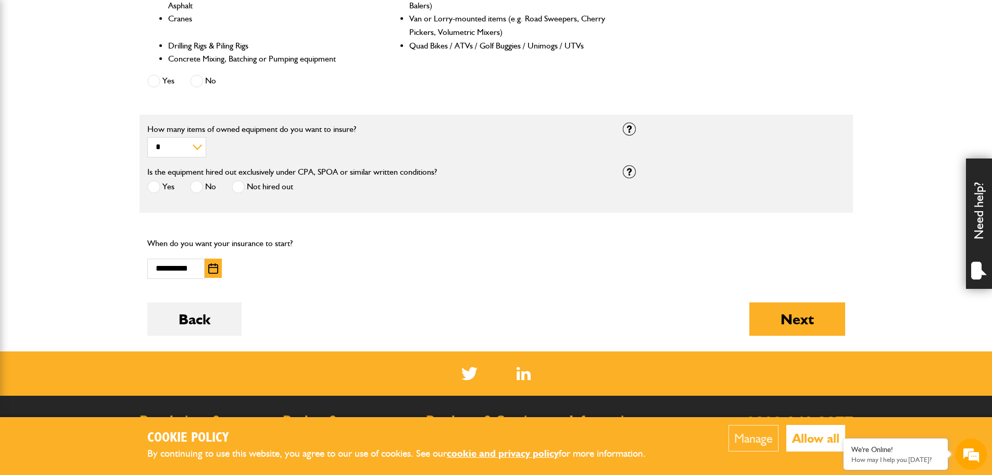
scroll to position [573, 0]
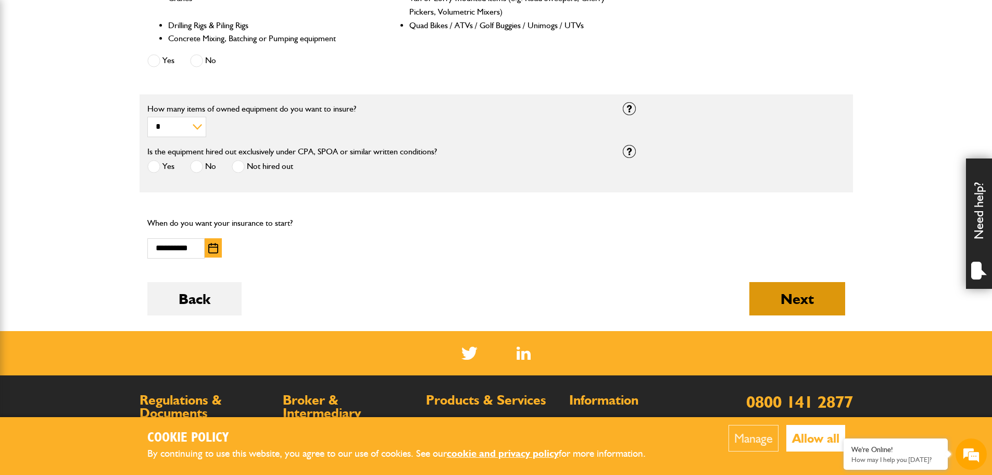
click at [780, 295] on button "Next" at bounding box center [798, 298] width 96 height 33
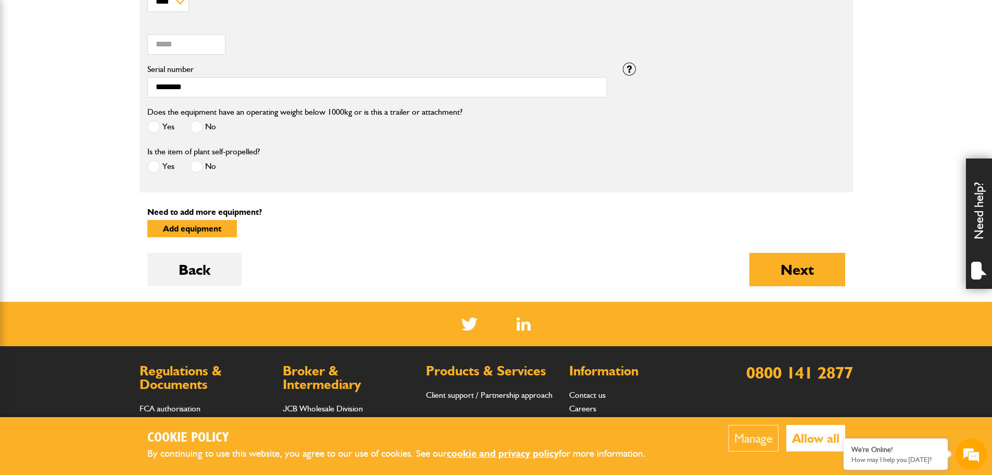
scroll to position [469, 0]
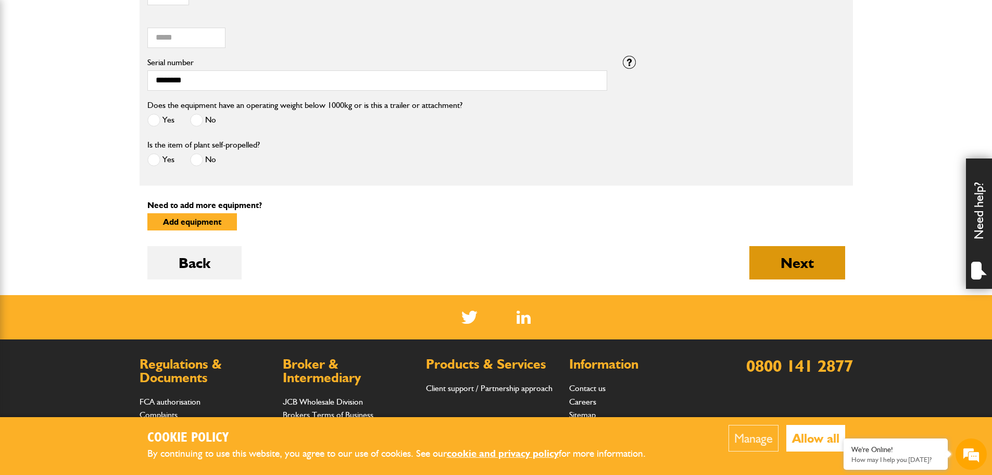
click at [816, 268] on button "Next" at bounding box center [798, 262] width 96 height 33
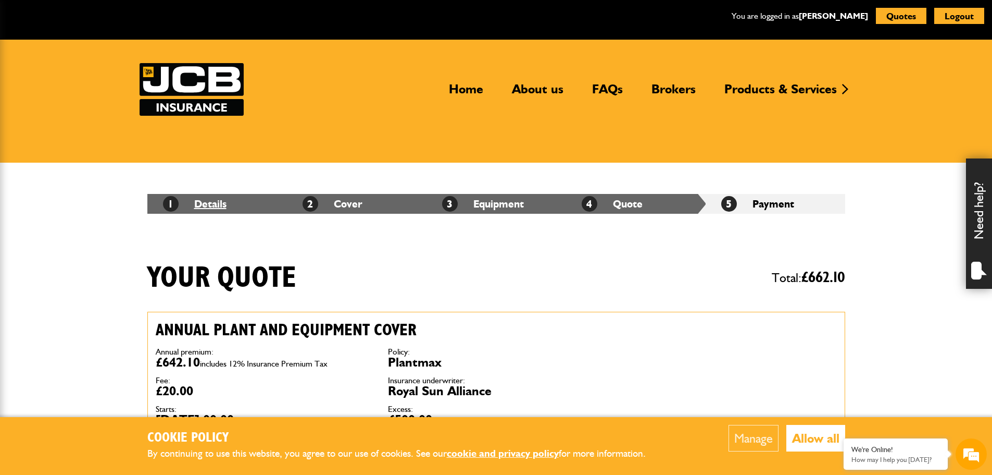
click at [198, 203] on link "1 Details" at bounding box center [195, 203] width 64 height 13
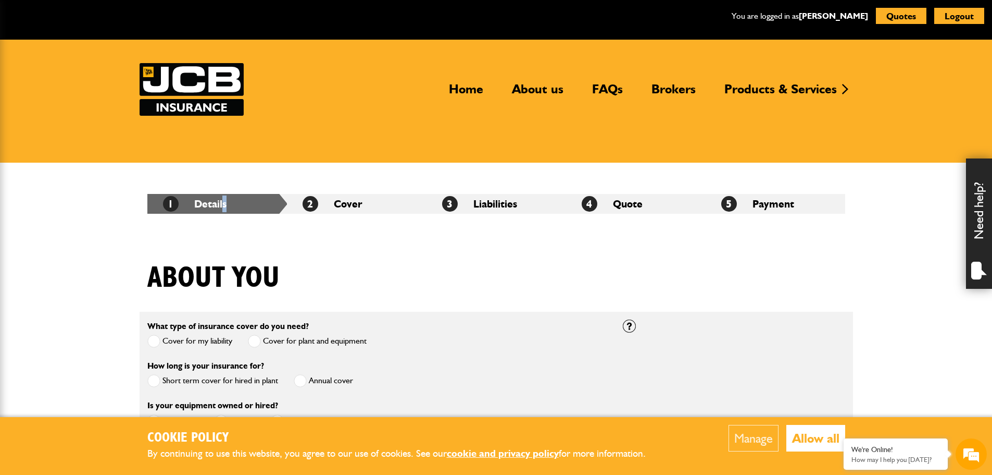
click at [225, 201] on li "1 Details" at bounding box center [217, 204] width 140 height 20
click at [211, 203] on li "1 Details" at bounding box center [217, 204] width 140 height 20
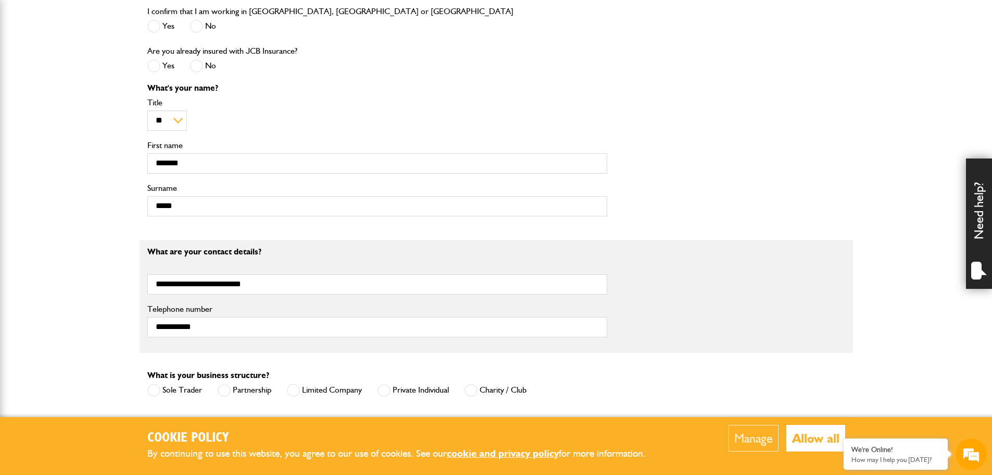
scroll to position [573, 0]
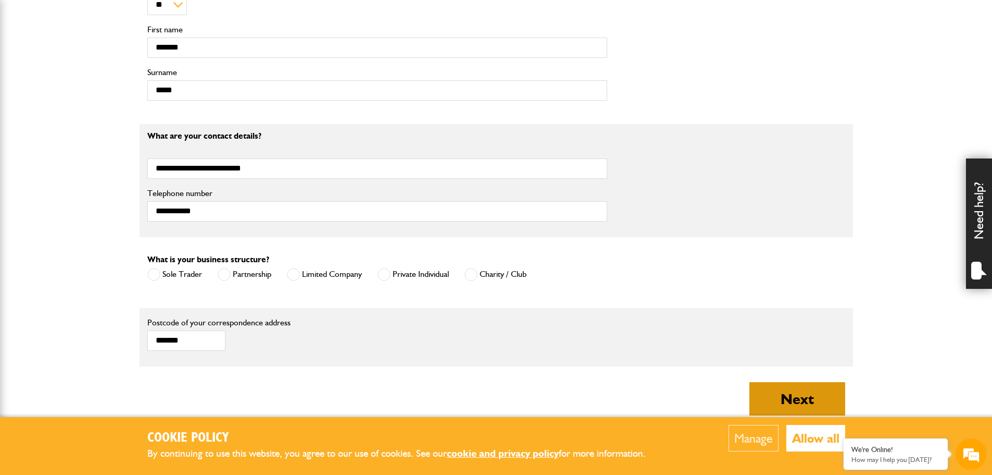
click at [790, 391] on button "Next" at bounding box center [798, 398] width 96 height 33
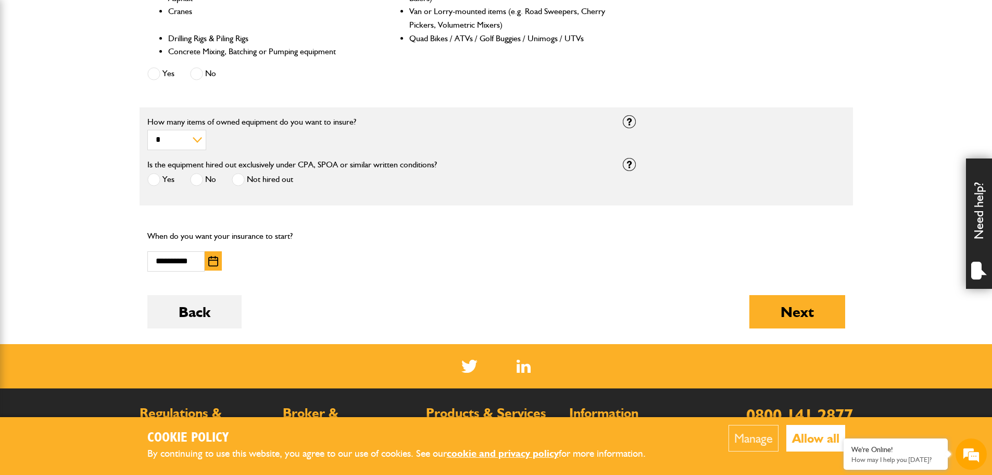
scroll to position [573, 0]
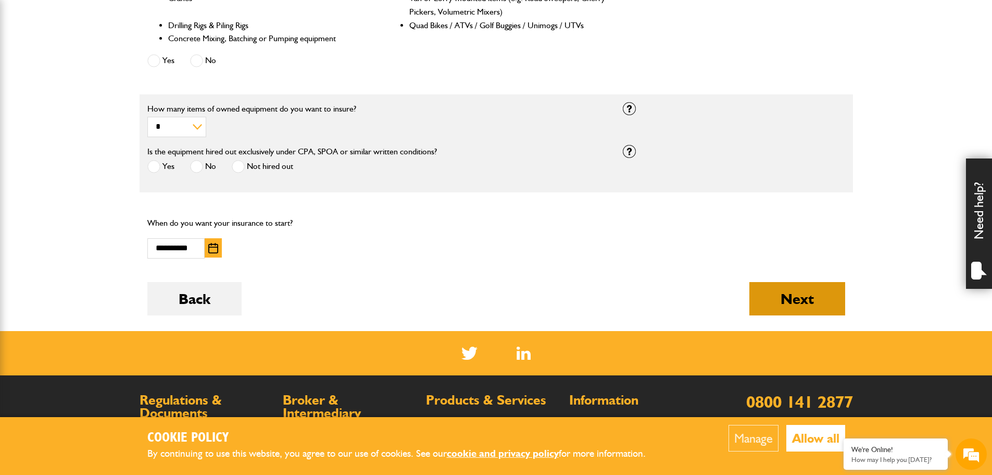
click at [770, 305] on button "Next" at bounding box center [798, 298] width 96 height 33
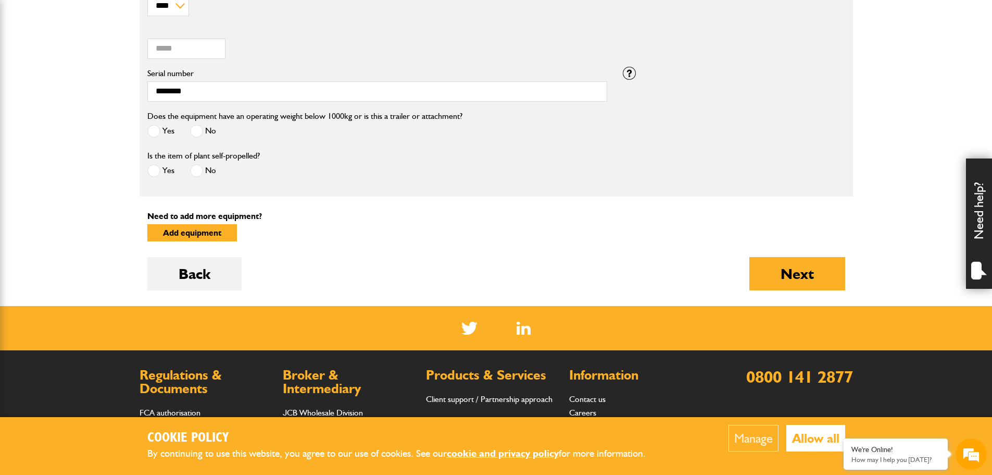
scroll to position [469, 0]
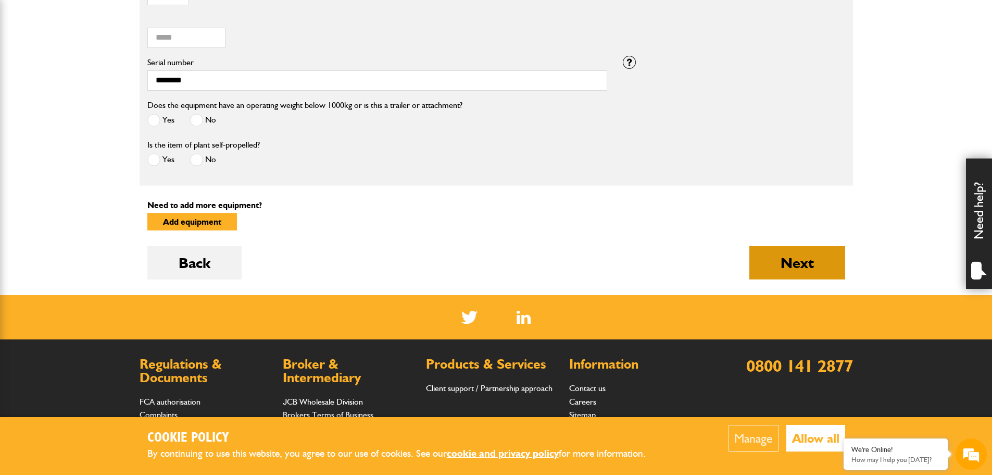
click at [795, 272] on button "Next" at bounding box center [798, 262] width 96 height 33
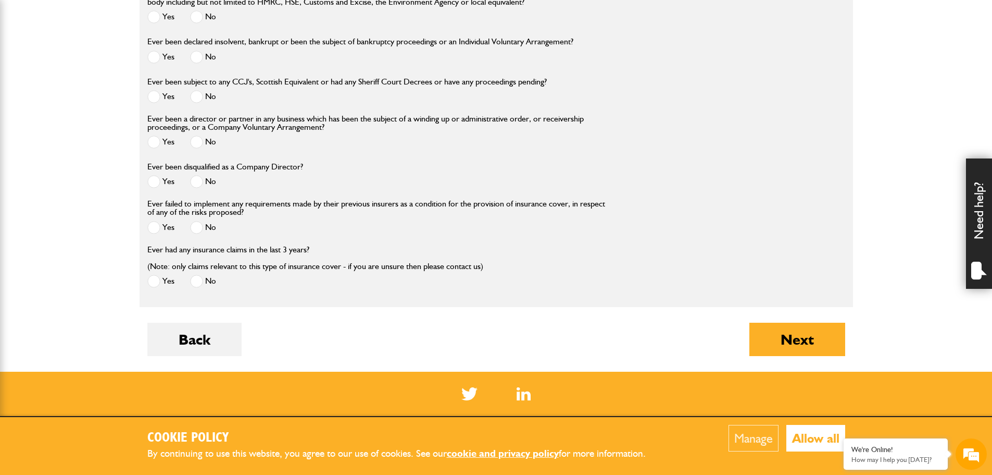
scroll to position [1302, 0]
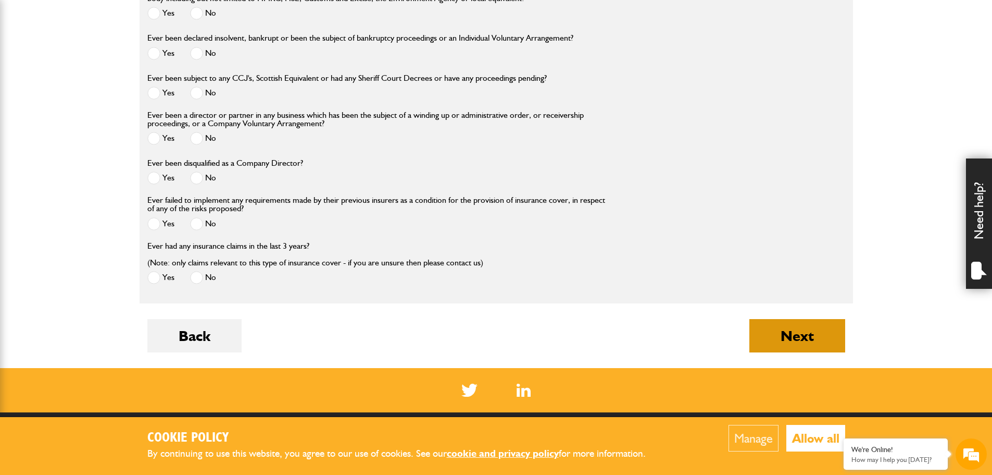
click at [786, 333] on button "Next" at bounding box center [798, 335] width 96 height 33
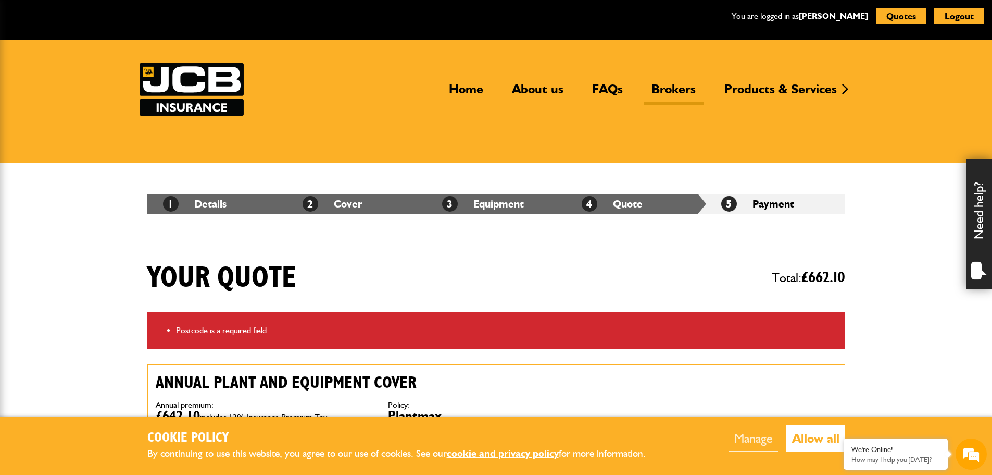
click at [666, 89] on link "Brokers" at bounding box center [674, 93] width 60 height 24
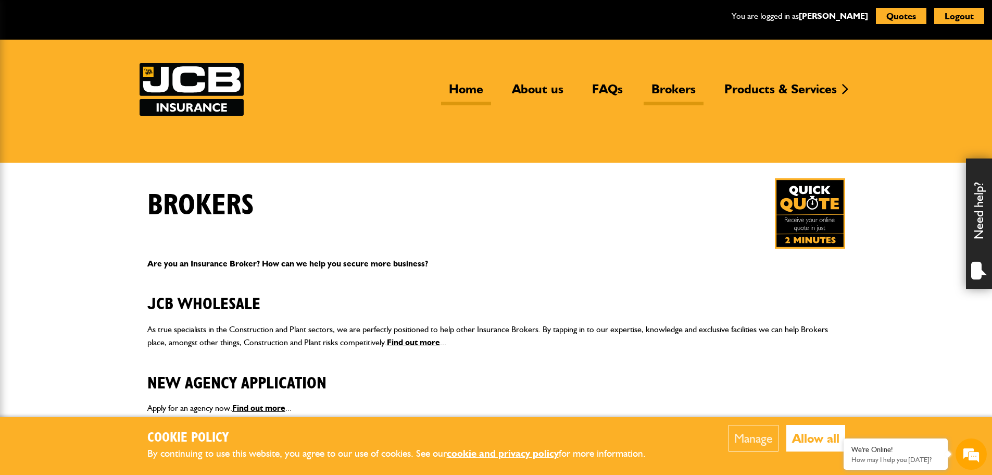
click at [451, 89] on link "Home" at bounding box center [466, 93] width 50 height 24
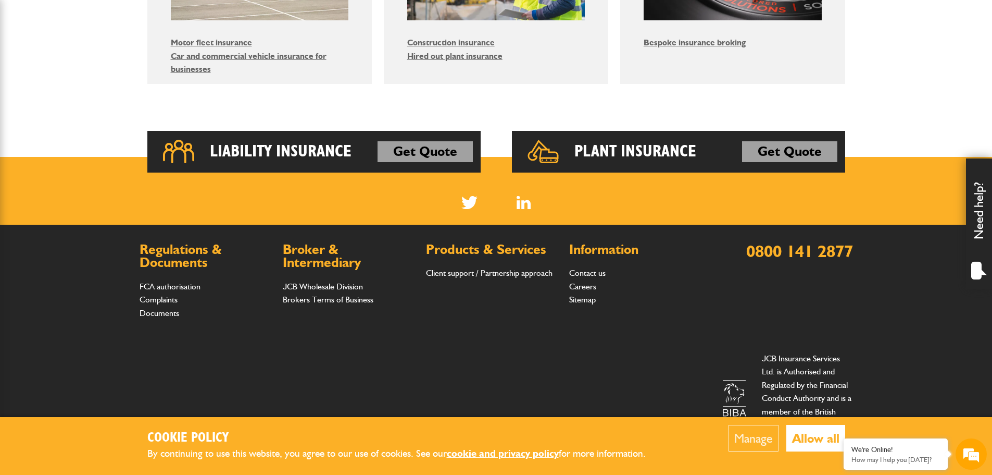
scroll to position [740, 0]
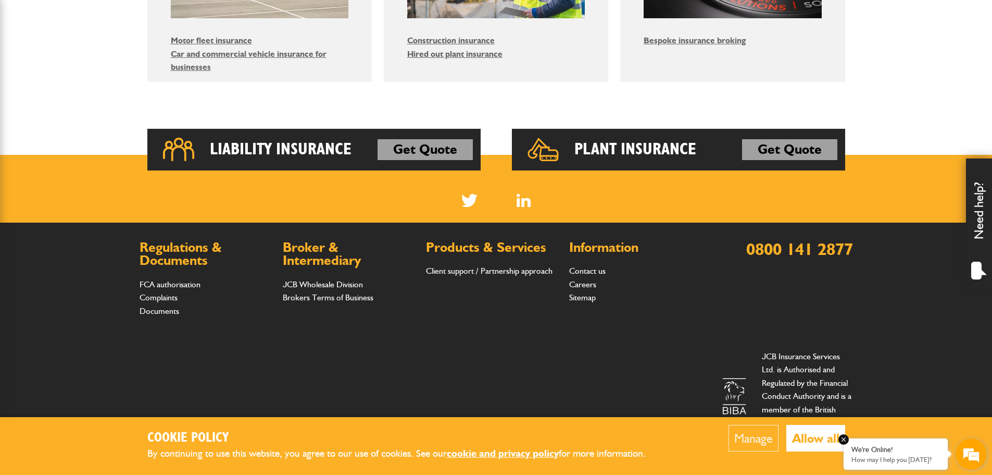
click at [893, 457] on p "How may I help you [DATE]?" at bounding box center [896, 459] width 89 height 8
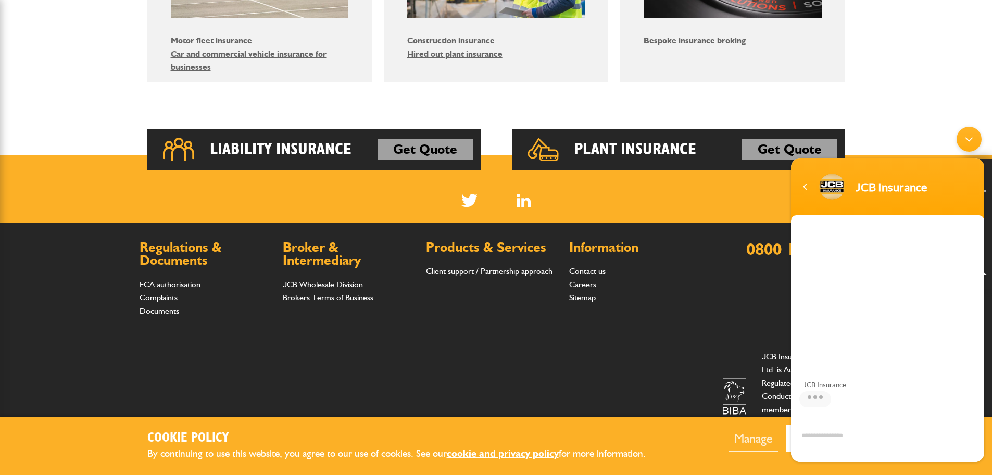
scroll to position [70, 0]
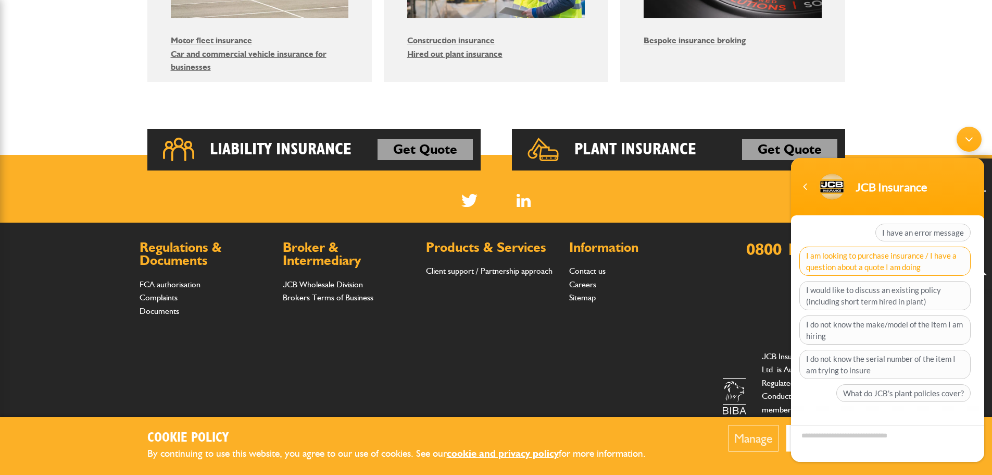
click at [845, 269] on span "I am looking to purchase insurance / I have a question about a quote I am doing" at bounding box center [885, 260] width 171 height 29
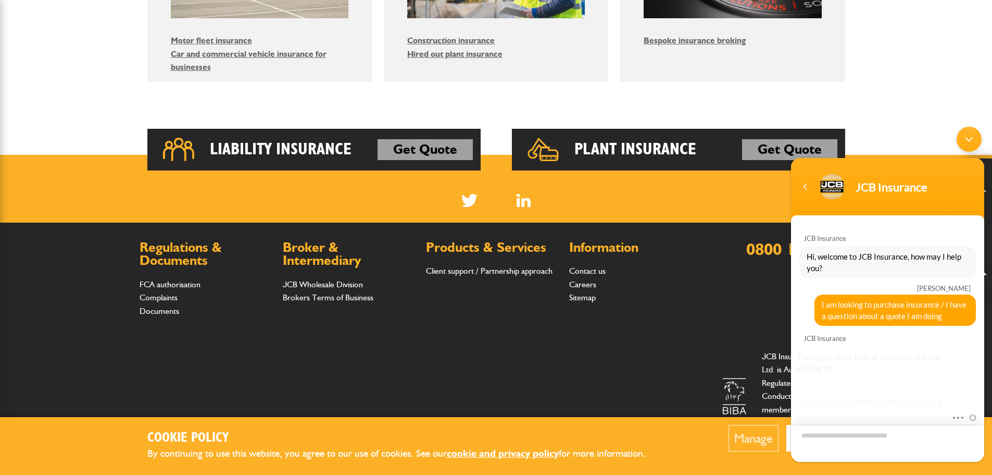
scroll to position [88, 0]
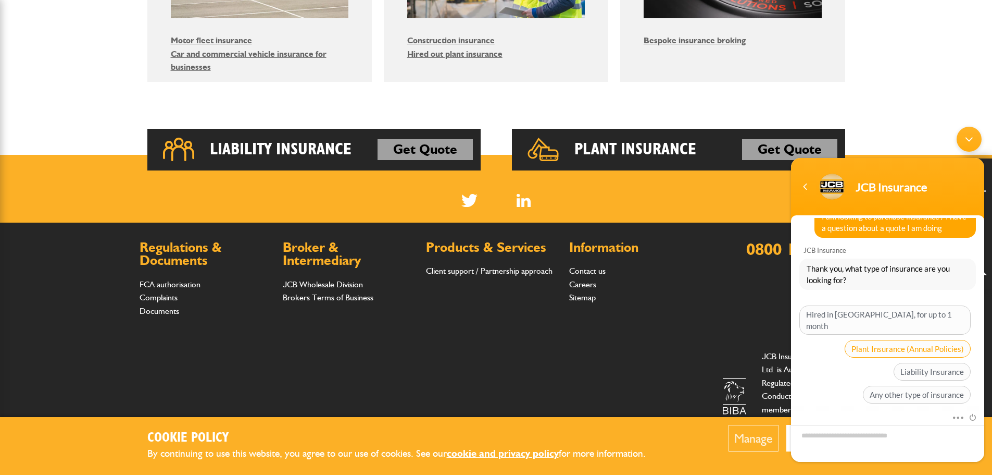
click at [908, 340] on span "Plant Insurance (Annual Policies)" at bounding box center [908, 349] width 126 height 18
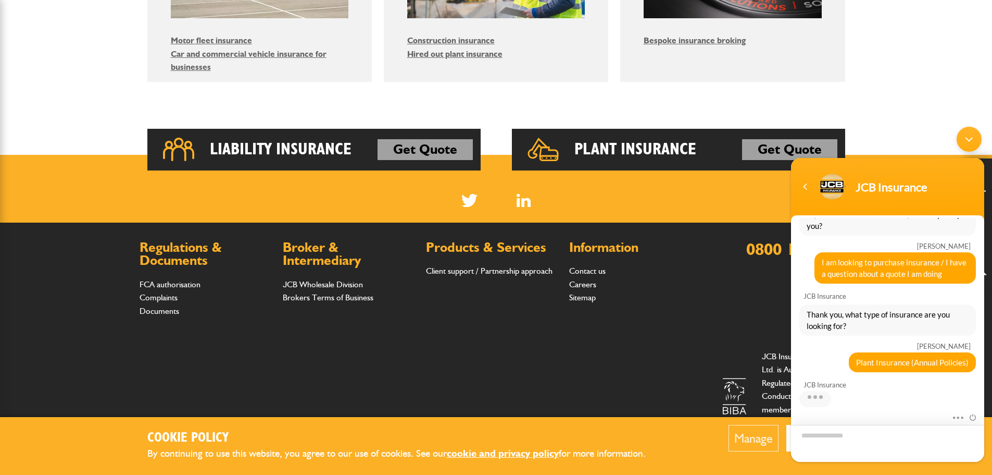
scroll to position [177, 0]
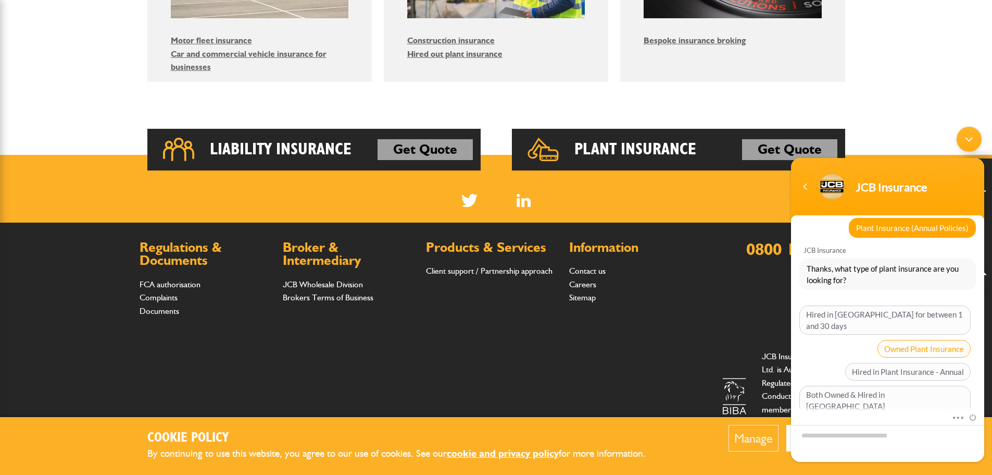
click at [936, 340] on span "Owned Plant Insurance" at bounding box center [924, 349] width 93 height 18
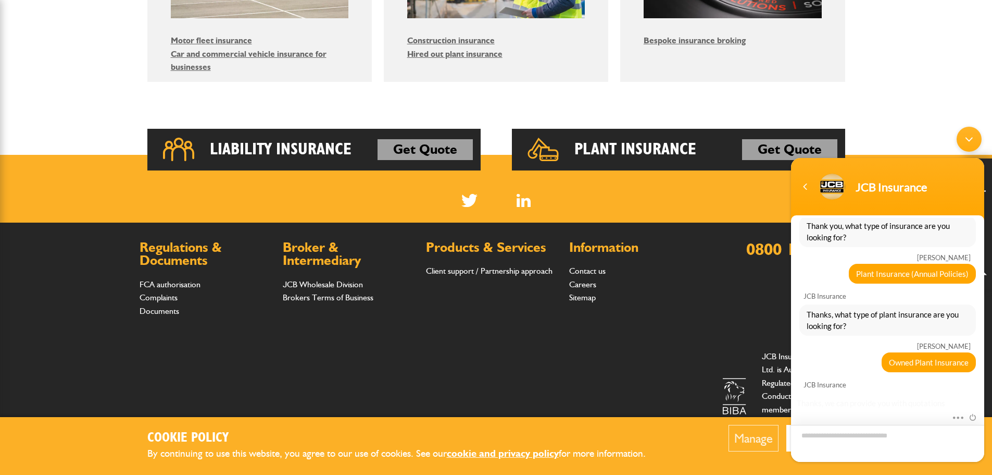
scroll to position [208, 0]
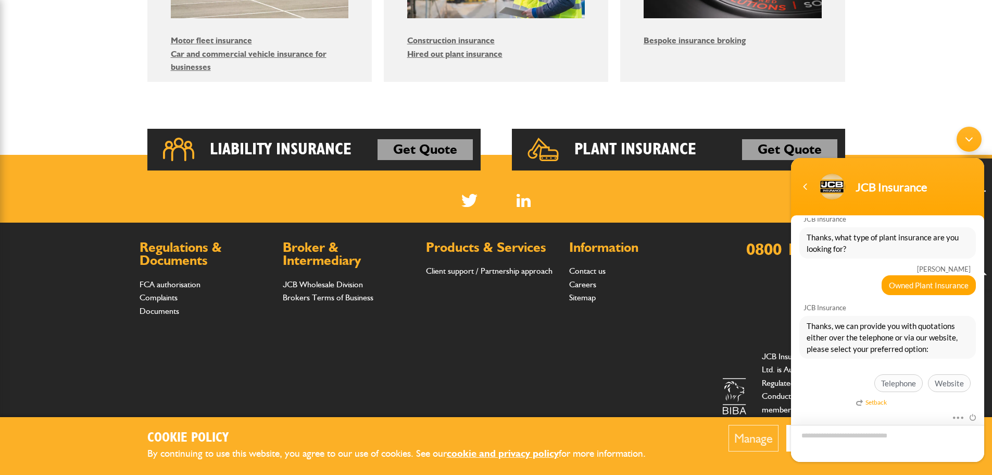
click at [853, 440] on textarea "Type your message and hit 'Enter'" at bounding box center [887, 443] width 193 height 37
click at [874, 438] on textarea "Type your message and hit 'Enter'" at bounding box center [887, 443] width 193 height 37
type textarea "**********"
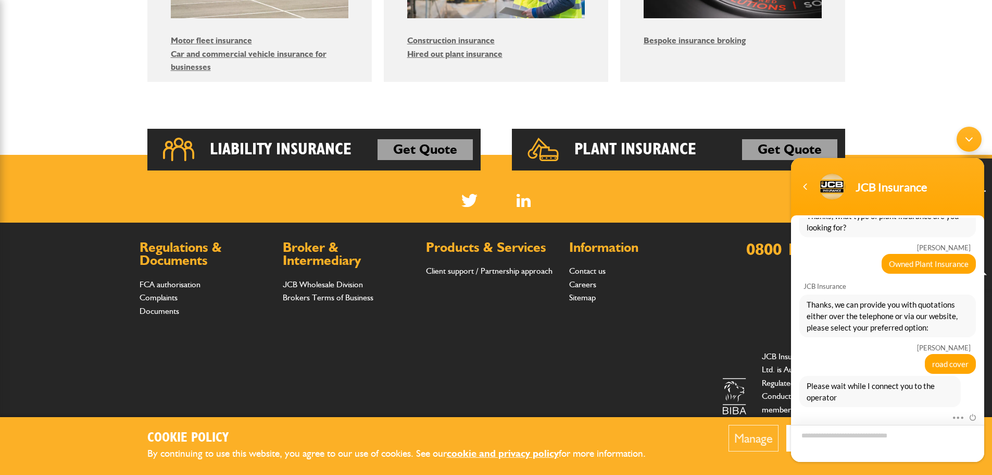
scroll to position [259, 0]
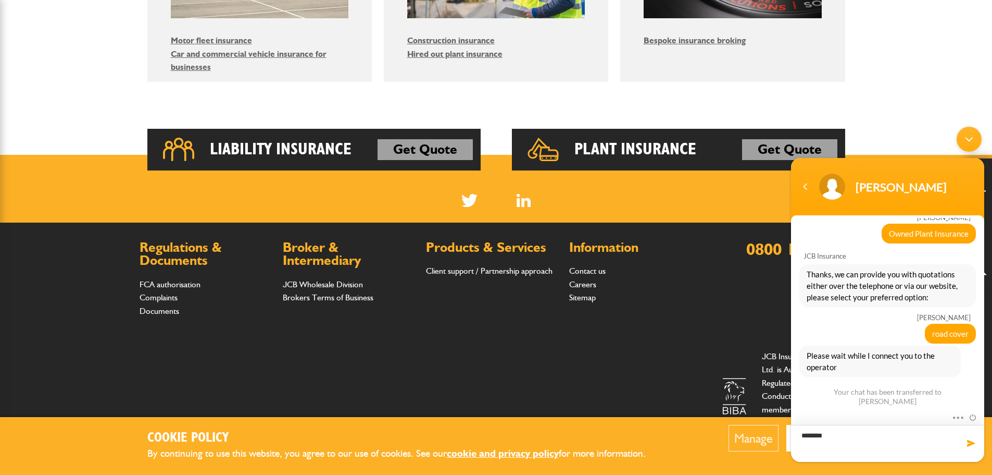
type textarea "********"
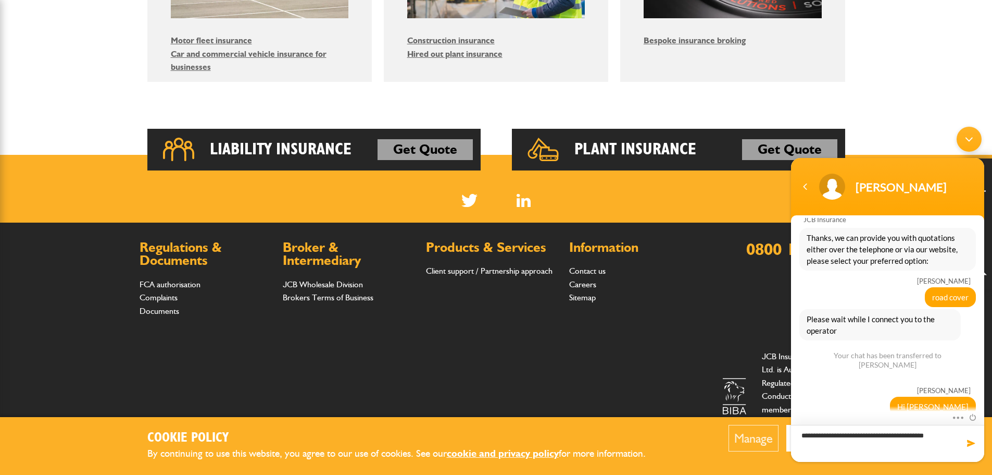
type textarea "**********"
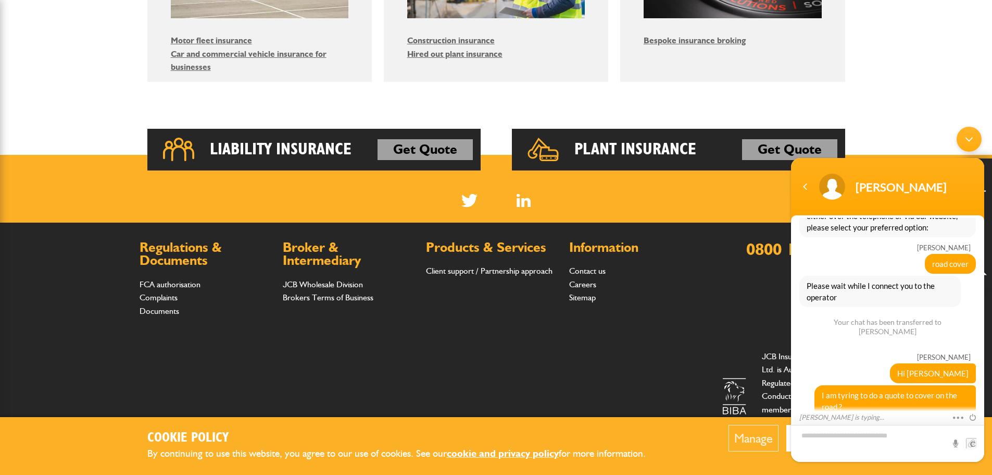
scroll to position [366, 0]
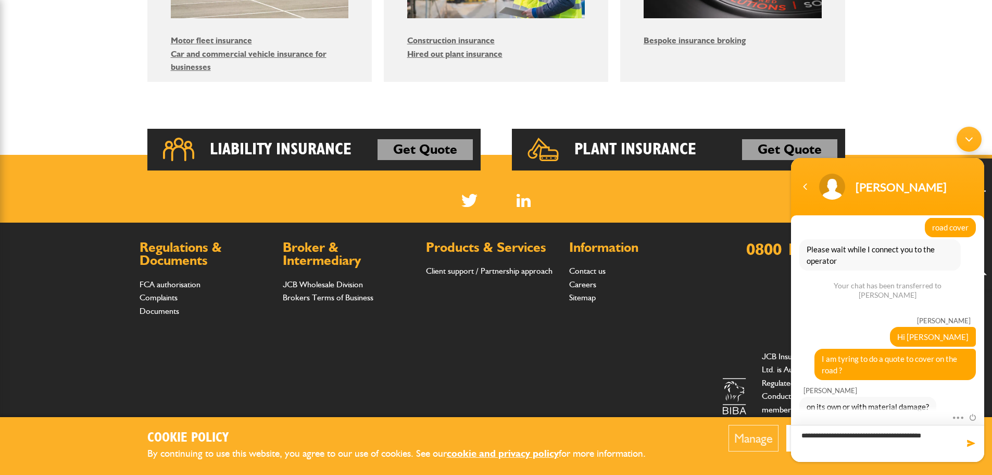
type textarea "**********"
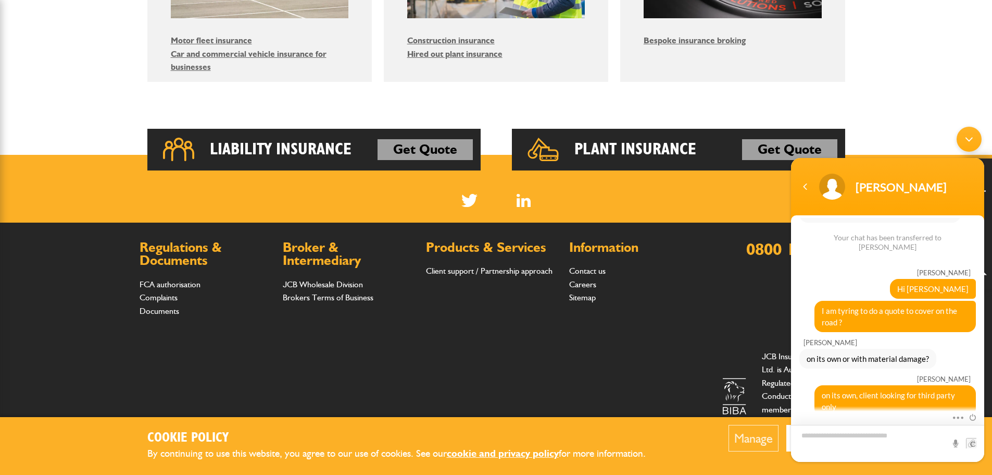
scroll to position [450, 0]
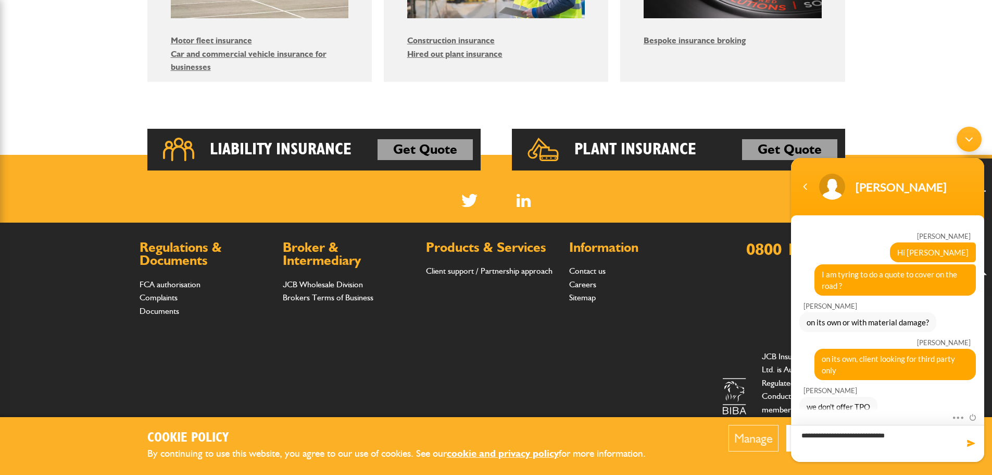
type textarea "**********"
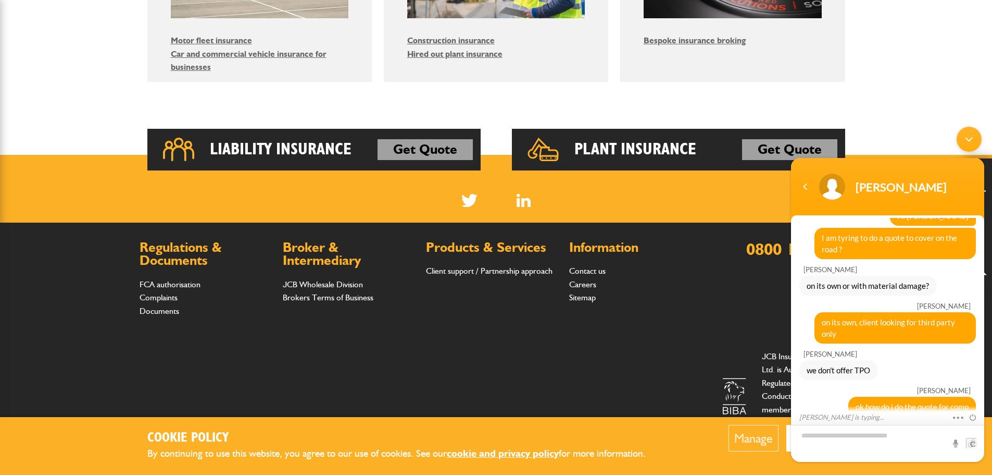
scroll to position [523, 0]
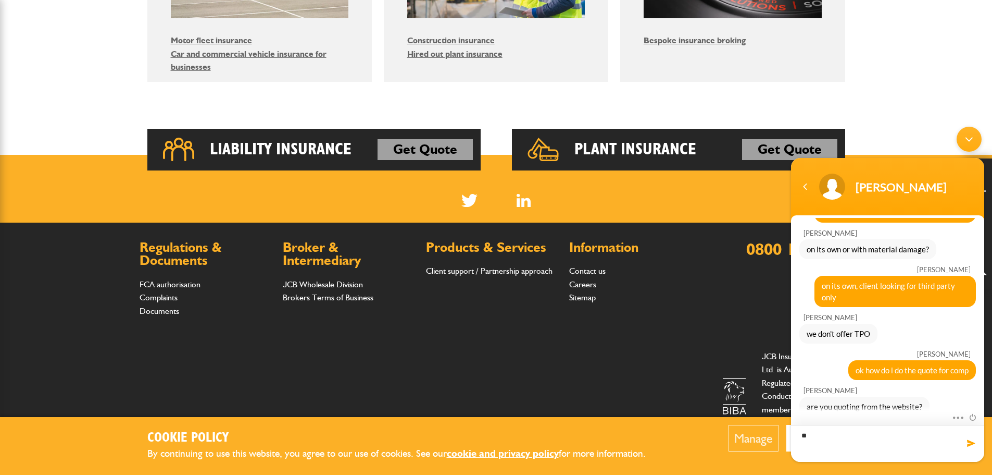
type textarea "***"
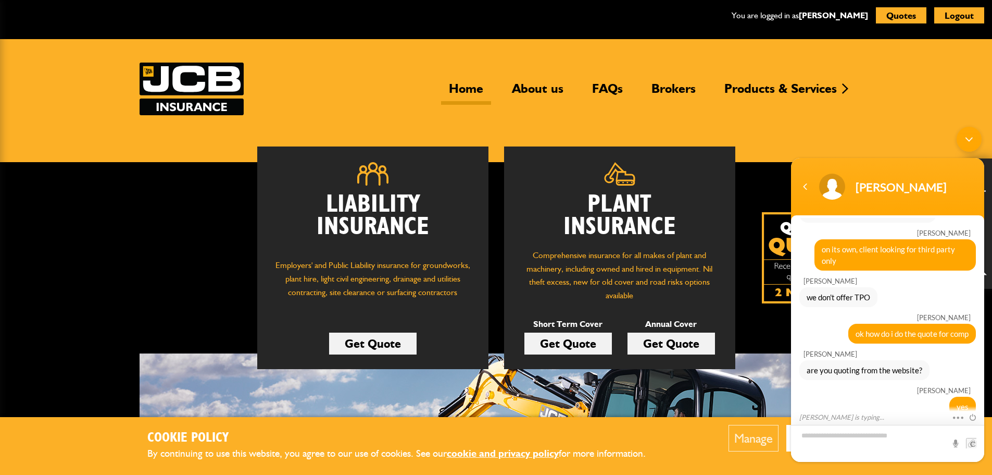
scroll to position [0, 0]
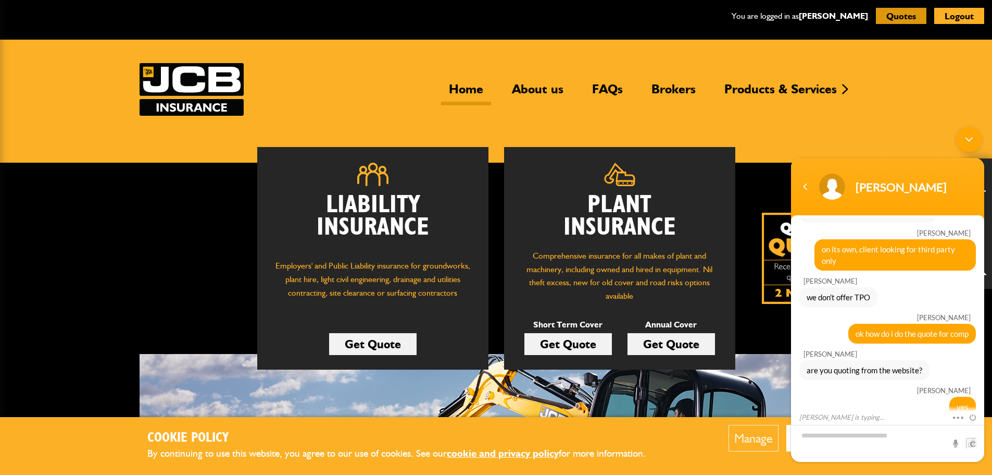
click at [913, 18] on button "Quotes" at bounding box center [901, 16] width 51 height 16
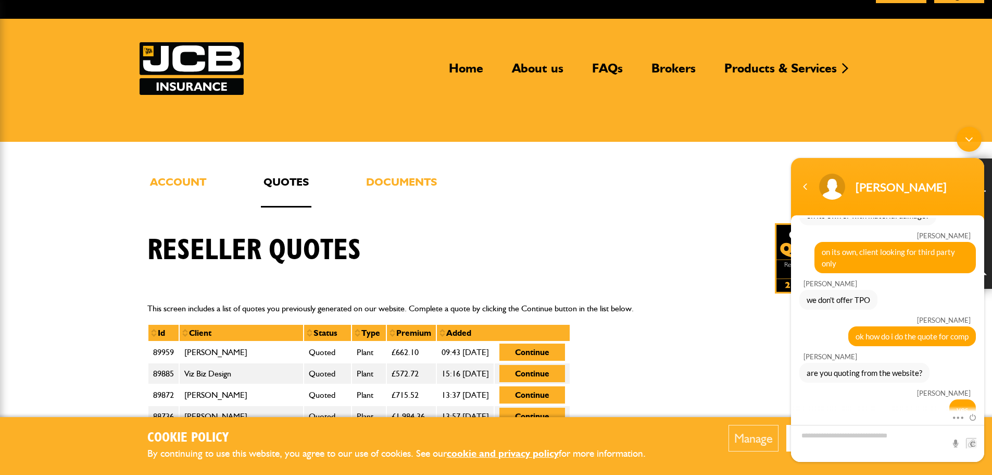
scroll to position [52, 0]
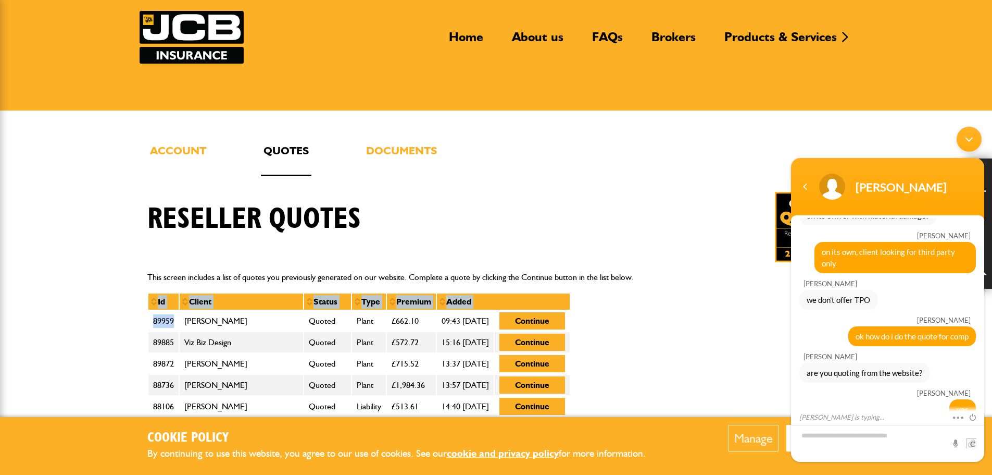
drag, startPoint x: 176, startPoint y: 320, endPoint x: 140, endPoint y: 323, distance: 36.6
drag, startPoint x: 161, startPoint y: 325, endPoint x: 172, endPoint y: 322, distance: 10.9
click at [163, 325] on td "89959" at bounding box center [163, 320] width 31 height 21
click at [176, 321] on td "89959" at bounding box center [163, 320] width 31 height 21
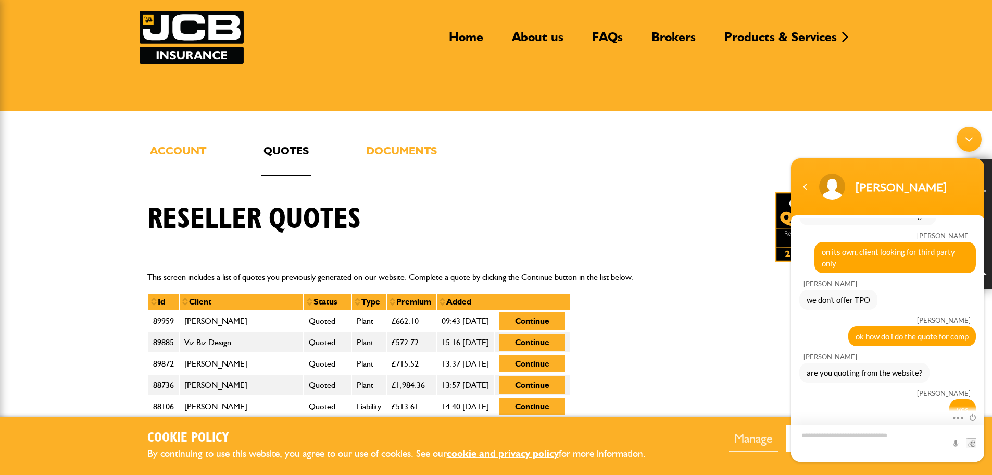
click at [891, 445] on textarea "Type your message and hit 'Enter'" at bounding box center [887, 443] width 193 height 37
type textarea "********"
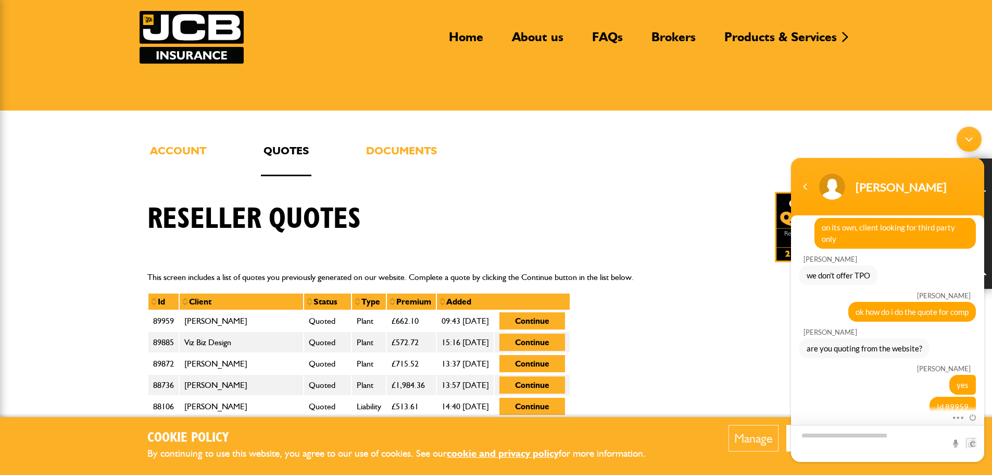
scroll to position [681, 0]
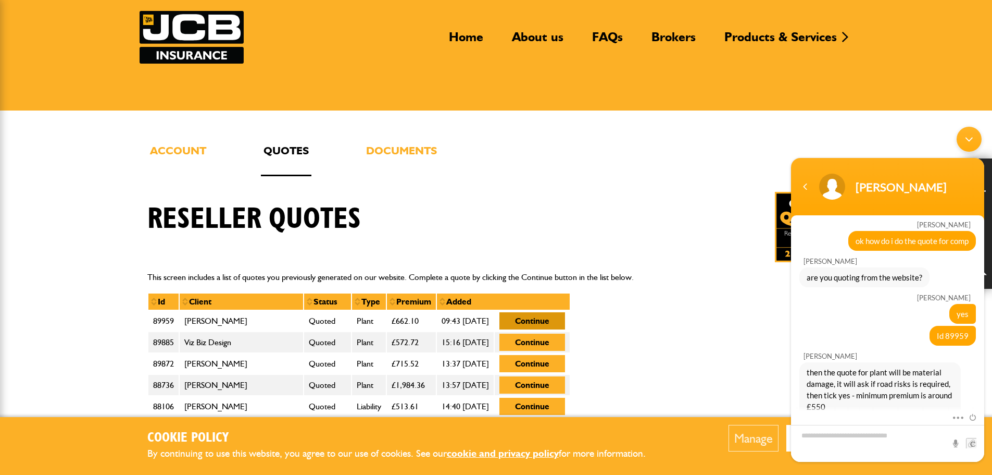
click at [557, 319] on button "Continue" at bounding box center [533, 320] width 66 height 17
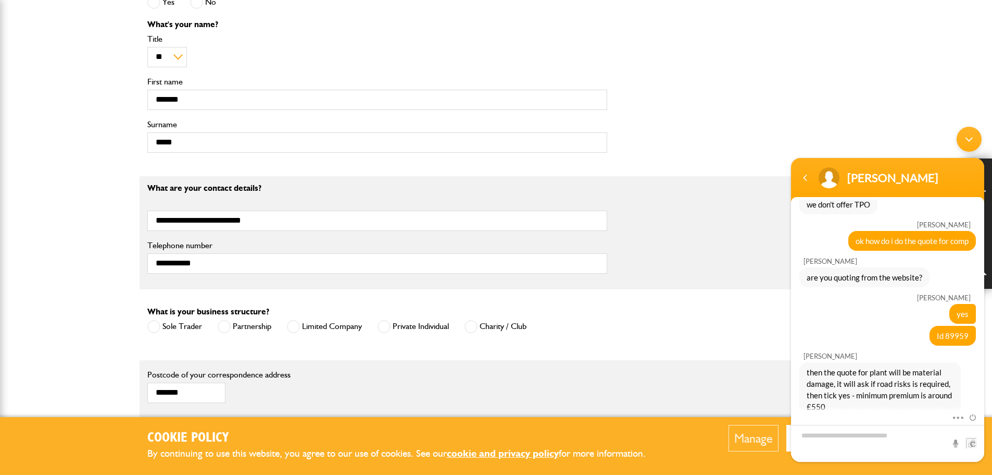
scroll to position [469, 0]
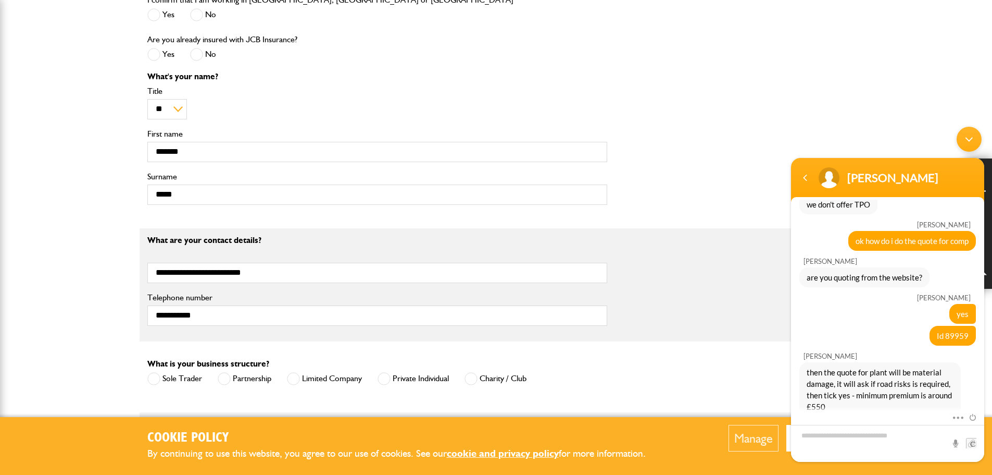
click at [836, 438] on textarea "Type your message and hit 'Enter'" at bounding box center [887, 443] width 193 height 37
type textarea "**********"
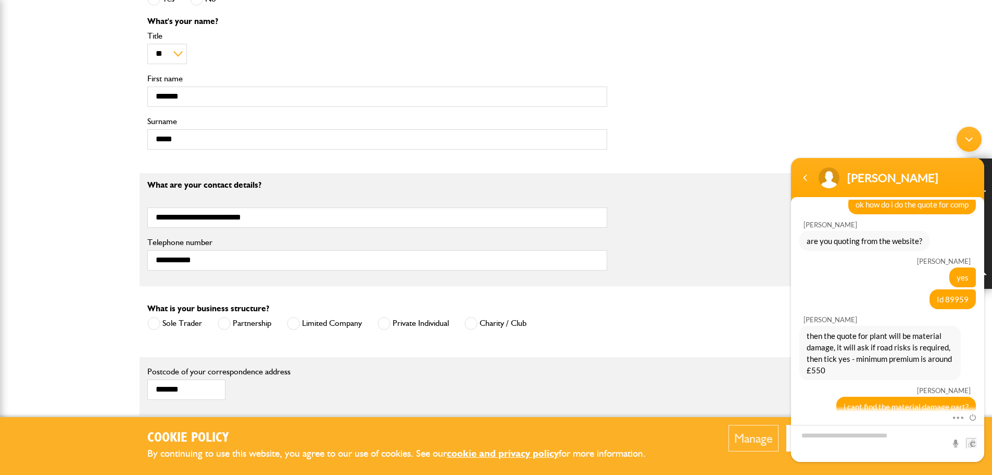
scroll to position [677, 0]
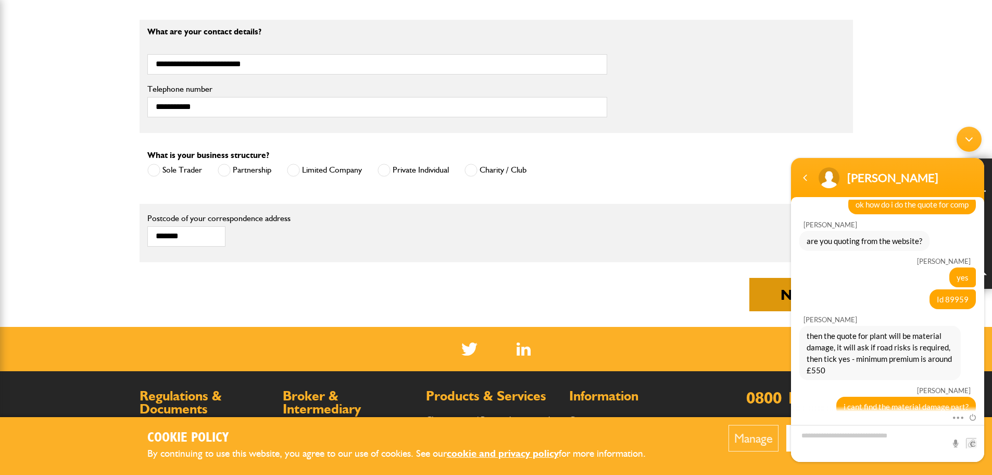
click at [753, 295] on button "Next" at bounding box center [798, 294] width 96 height 33
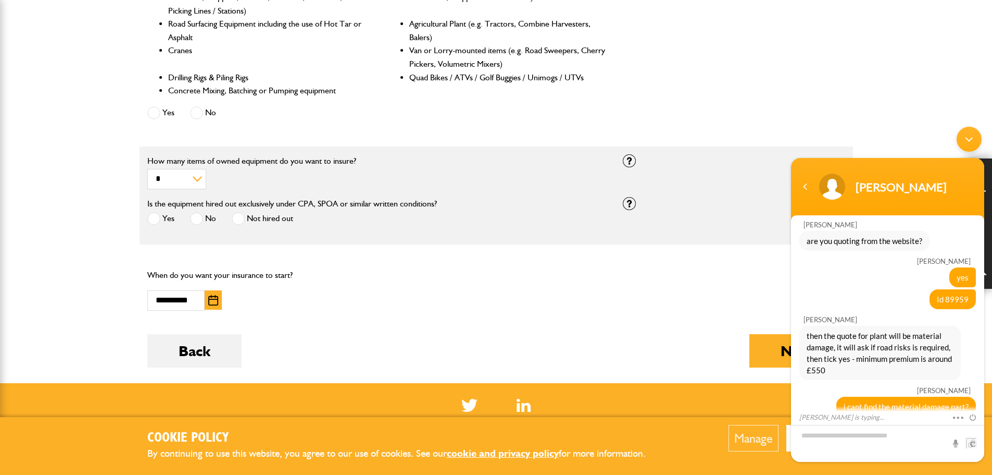
scroll to position [573, 0]
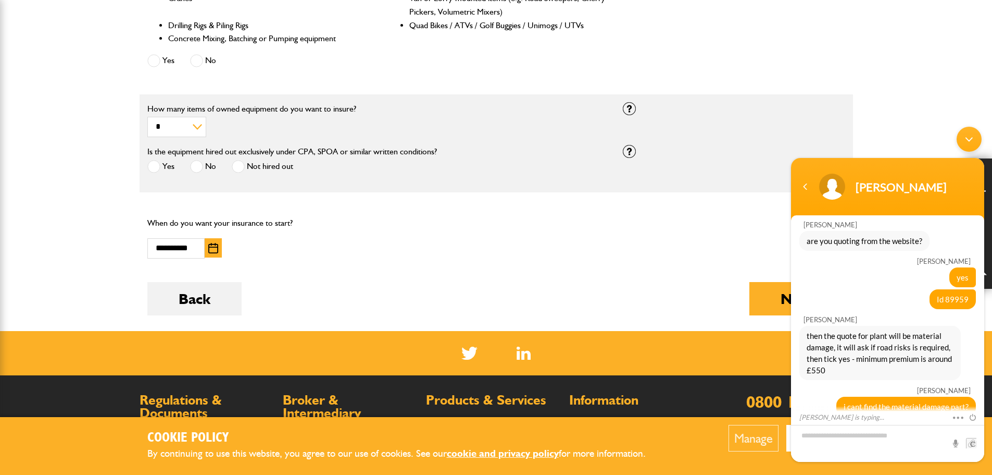
click at [743, 294] on div "Back Next" at bounding box center [496, 306] width 698 height 49
click at [765, 293] on button "Next" at bounding box center [798, 298] width 96 height 33
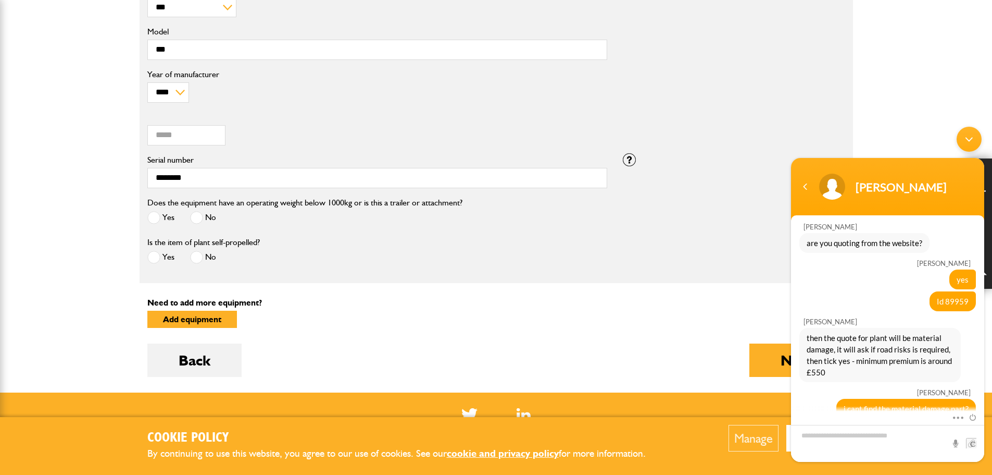
scroll to position [417, 0]
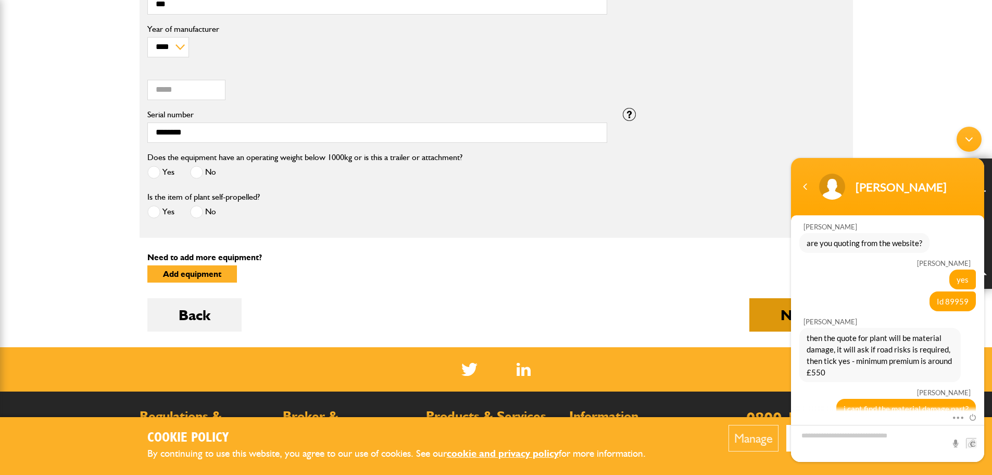
click at [770, 319] on button "Next" at bounding box center [798, 314] width 96 height 33
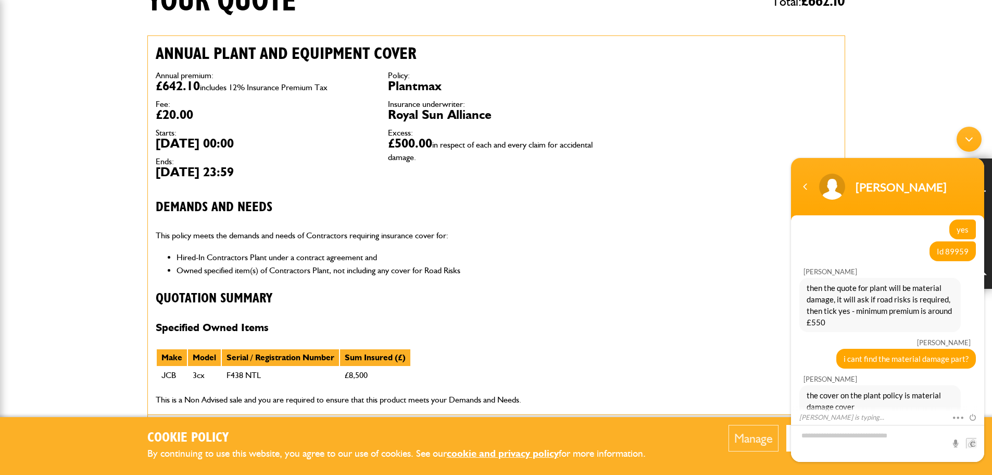
scroll to position [260, 0]
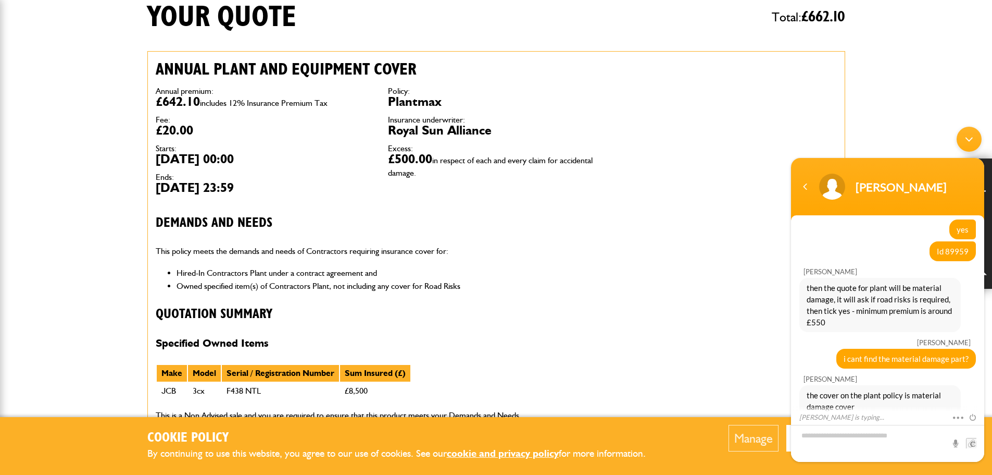
click at [876, 441] on textarea "Type your message and hit 'Enter'" at bounding box center [887, 443] width 193 height 37
type textarea "**********"
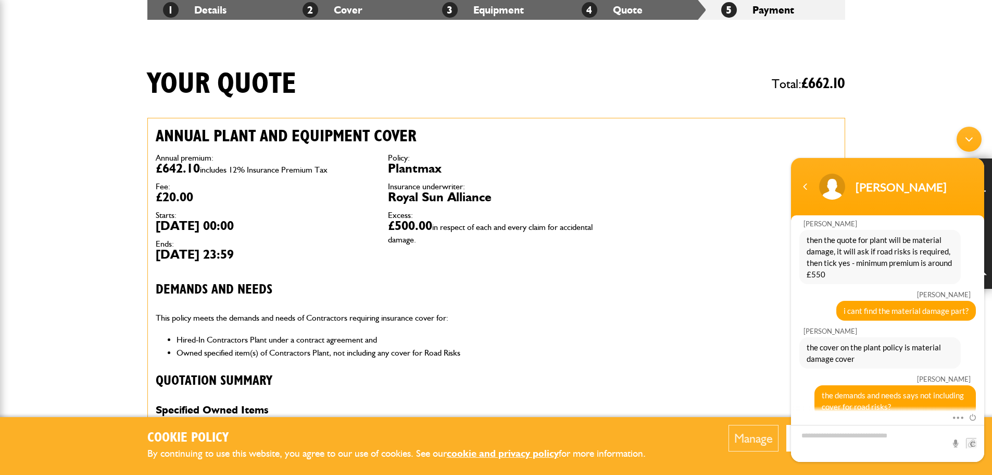
scroll to position [52, 0]
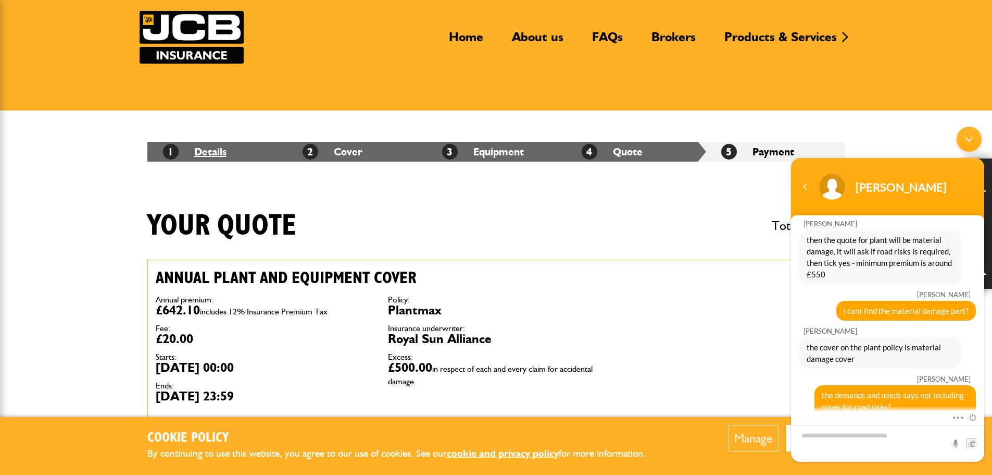
click at [216, 156] on link "1 Details" at bounding box center [195, 151] width 64 height 13
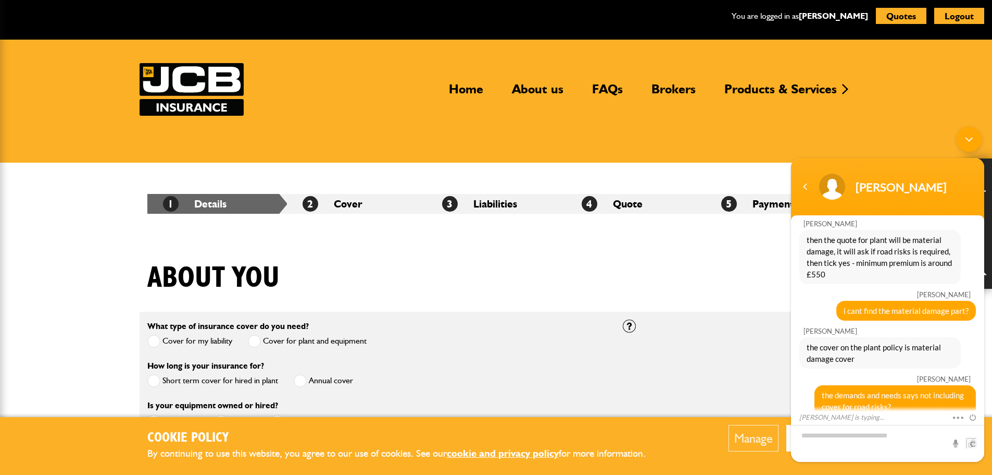
click at [646, 202] on li "4 Quote" at bounding box center [636, 204] width 140 height 20
click at [625, 203] on li "4 Quote" at bounding box center [636, 204] width 140 height 20
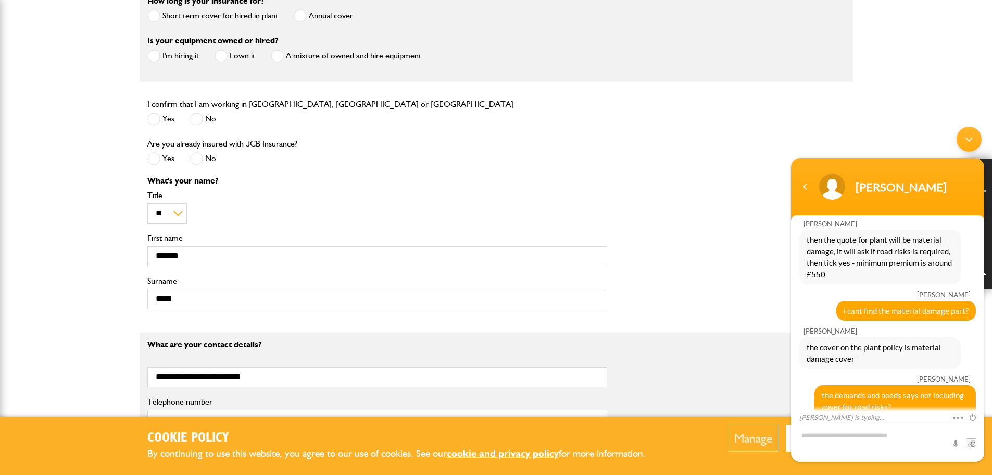
scroll to position [625, 0]
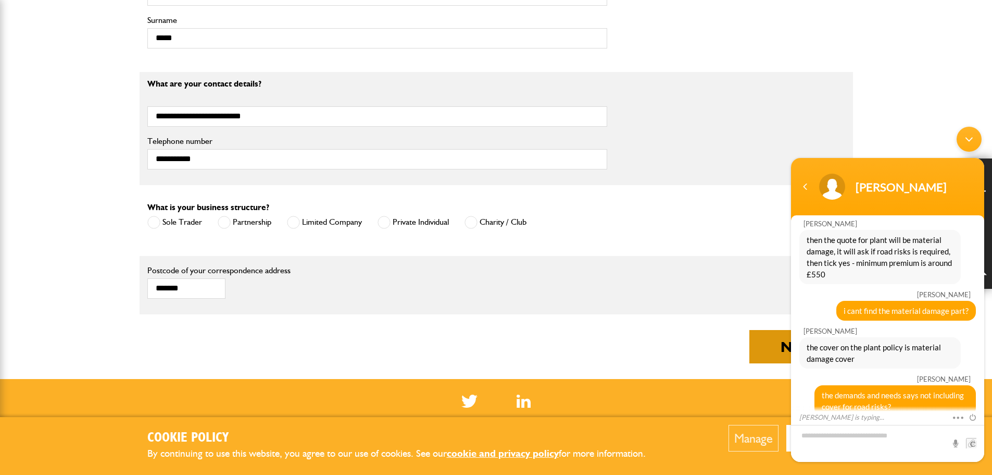
click at [777, 353] on button "Next" at bounding box center [798, 346] width 96 height 33
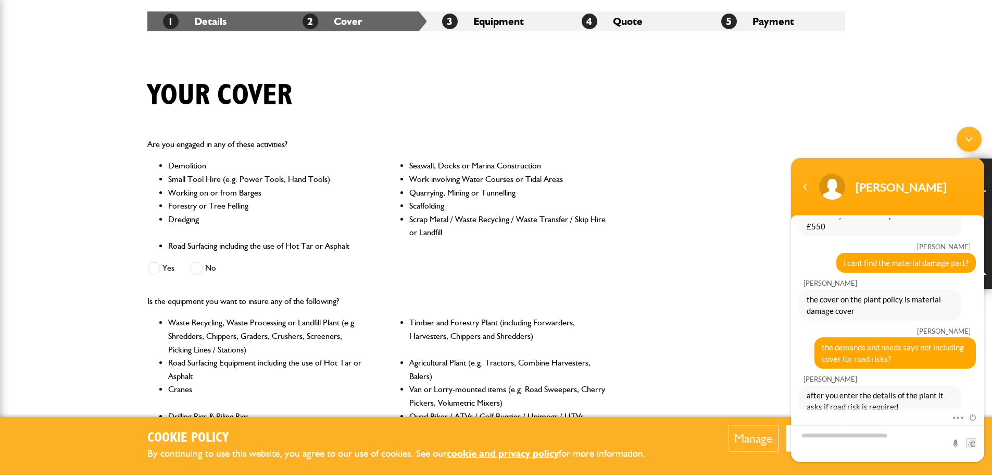
scroll to position [156, 0]
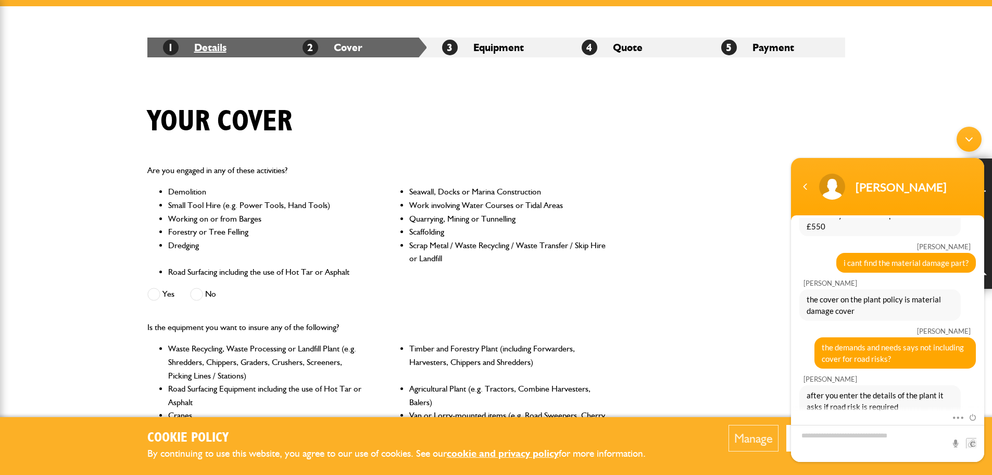
click at [217, 45] on link "1 Details" at bounding box center [195, 47] width 64 height 13
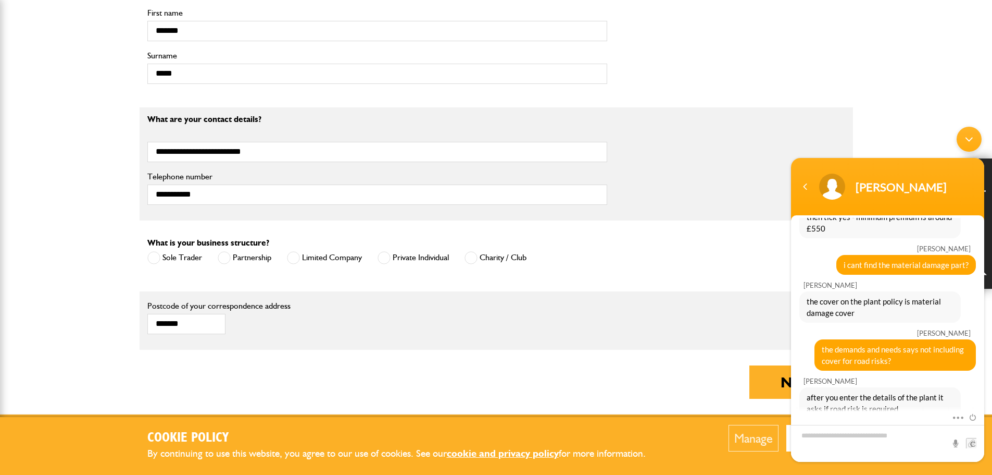
scroll to position [729, 0]
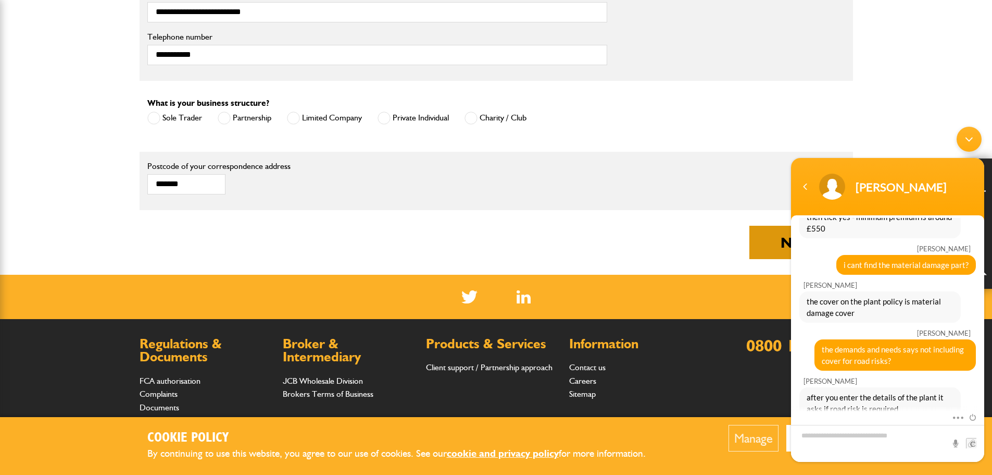
click at [764, 236] on button "Next" at bounding box center [798, 242] width 96 height 33
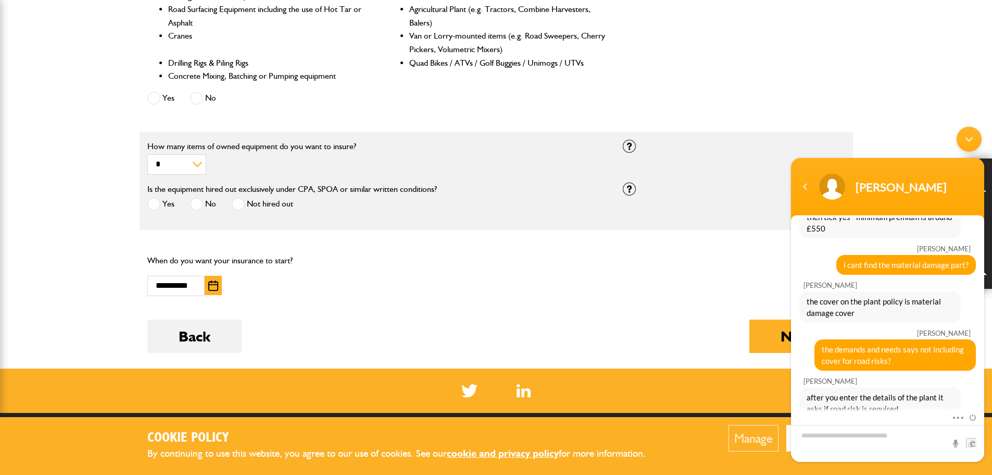
scroll to position [521, 0]
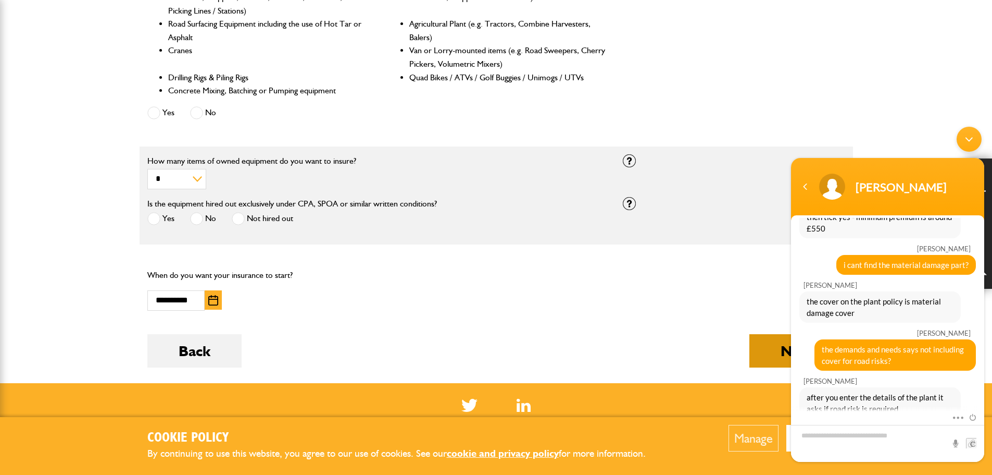
click at [750, 352] on button "Next" at bounding box center [798, 350] width 96 height 33
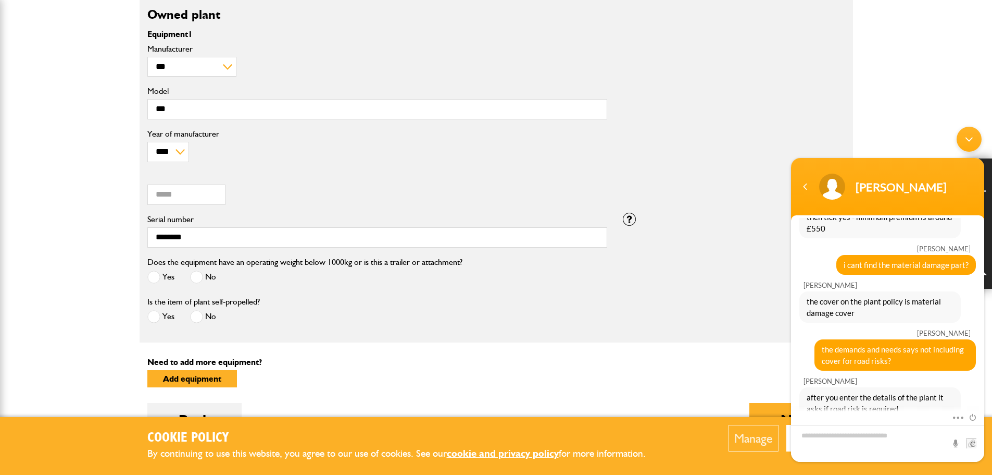
scroll to position [313, 0]
click at [868, 440] on textarea "Type your message and hit 'Enter'" at bounding box center [887, 443] width 193 height 37
click at [155, 318] on span at bounding box center [153, 315] width 13 height 13
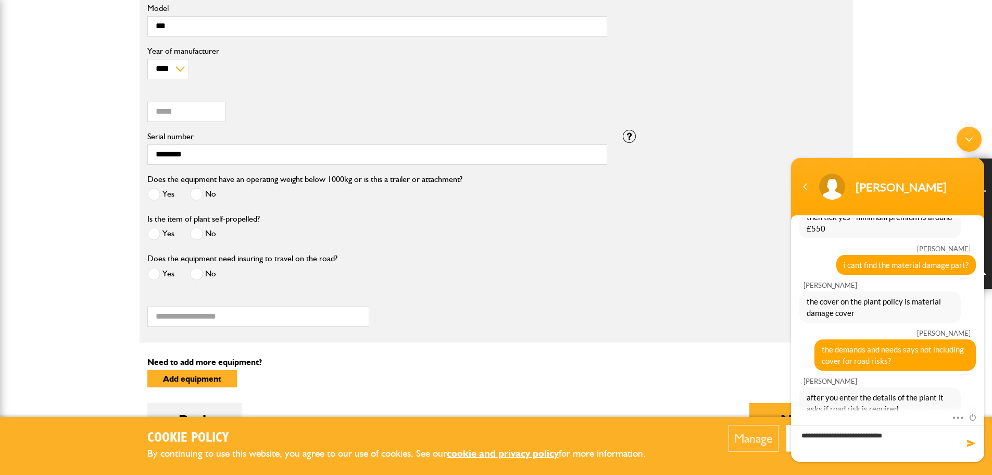
click at [200, 270] on span at bounding box center [196, 273] width 13 height 13
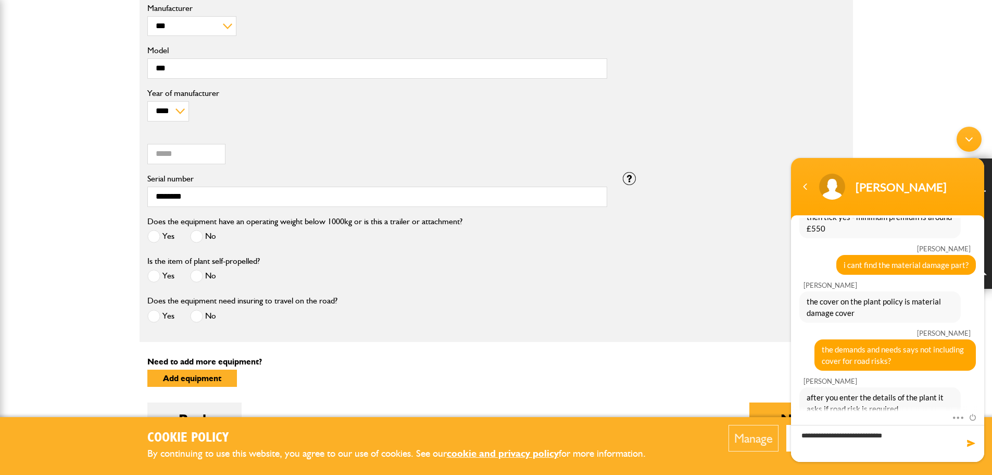
click at [154, 315] on span at bounding box center [153, 315] width 13 height 13
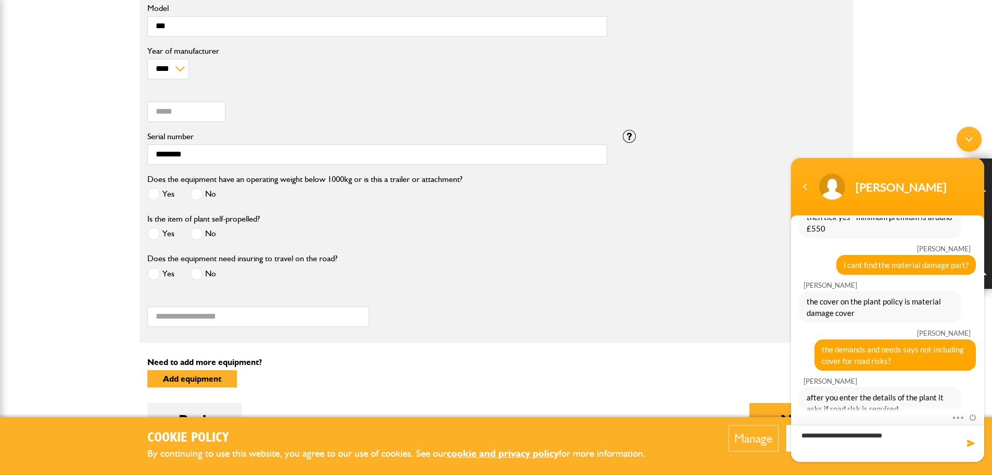
click at [881, 433] on textarea "**********" at bounding box center [887, 443] width 193 height 37
drag, startPoint x: 894, startPoint y: 437, endPoint x: 676, endPoint y: 422, distance: 218.8
click at [786, 422] on html "Steve JCB Insurance Hi, welcome to JCB Insurance, how may I help you? Matthew I…" at bounding box center [888, 293] width 204 height 345
type textarea "**********"
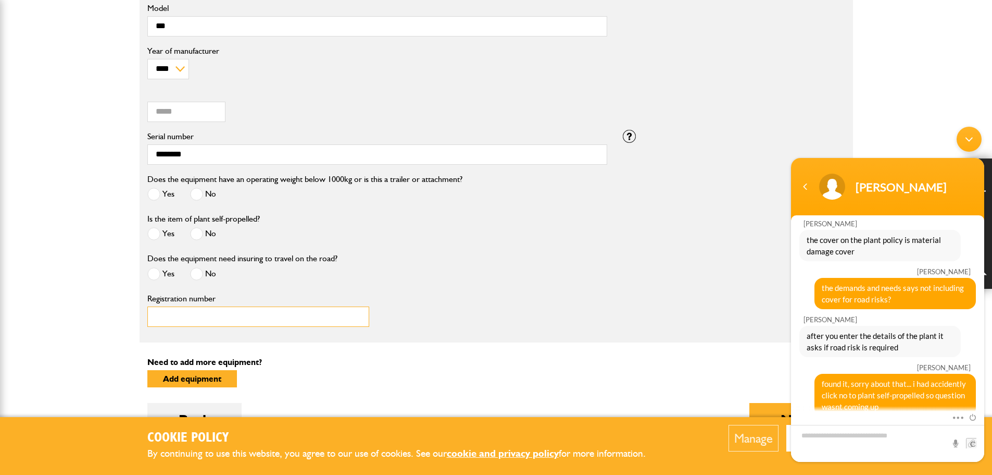
click at [203, 317] on input "Registration number" at bounding box center [258, 316] width 222 height 20
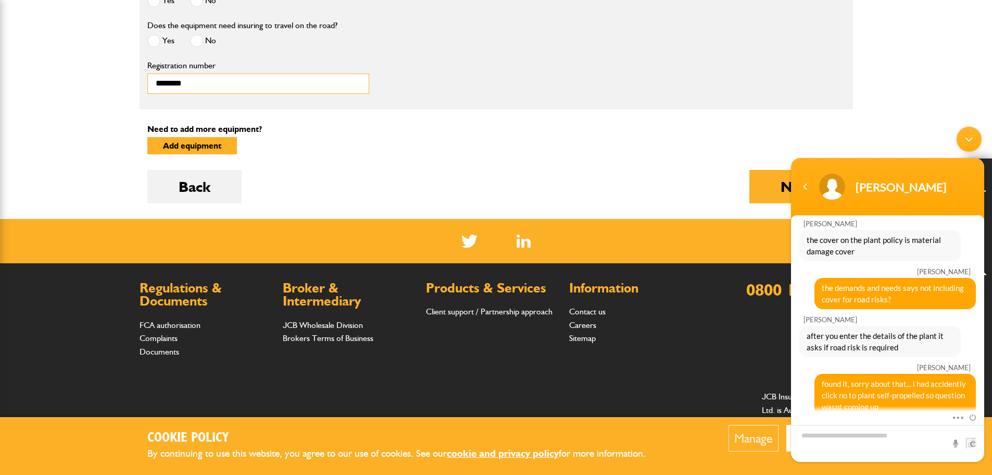
scroll to position [655, 0]
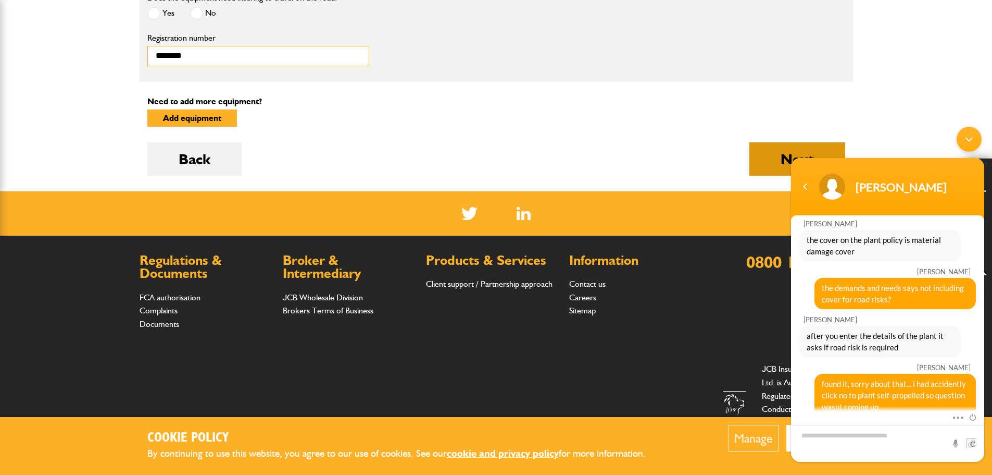
type input "********"
click at [772, 158] on button "Next" at bounding box center [798, 158] width 96 height 33
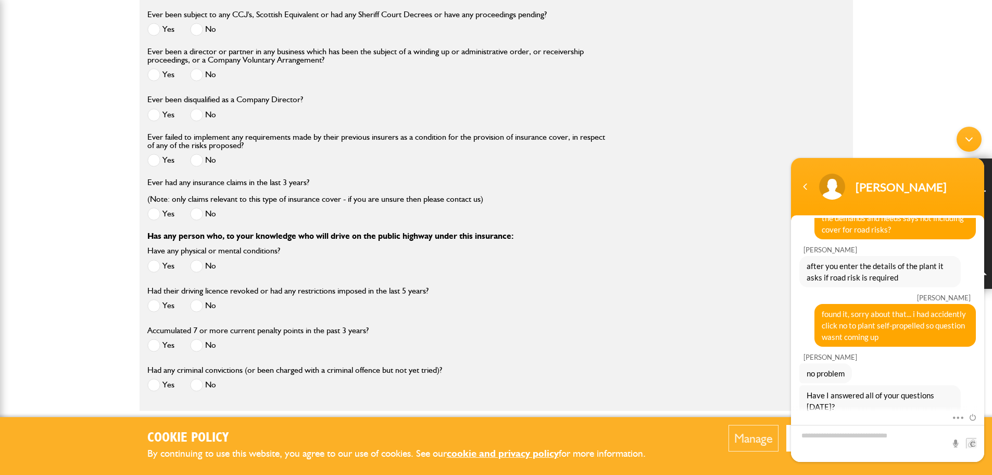
scroll to position [1511, 0]
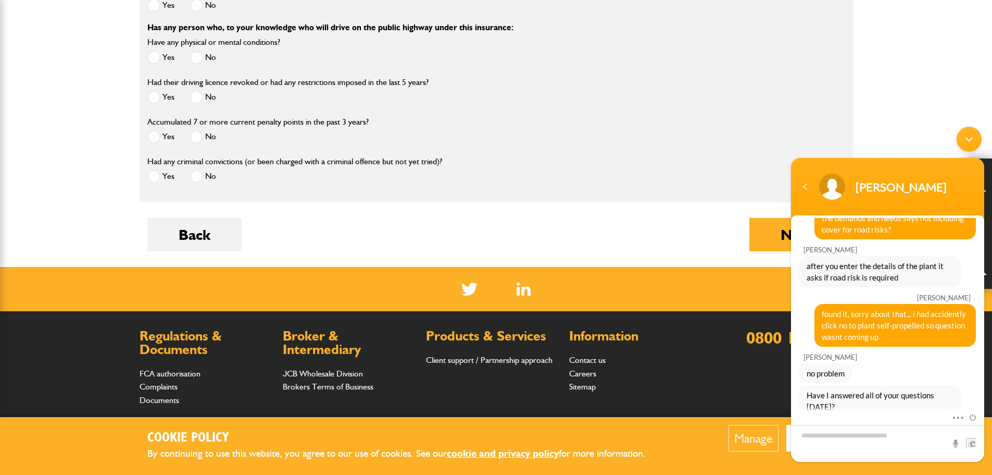
click at [849, 440] on textarea "Type your message and hit 'Enter'" at bounding box center [887, 443] width 193 height 37
type textarea "**********"
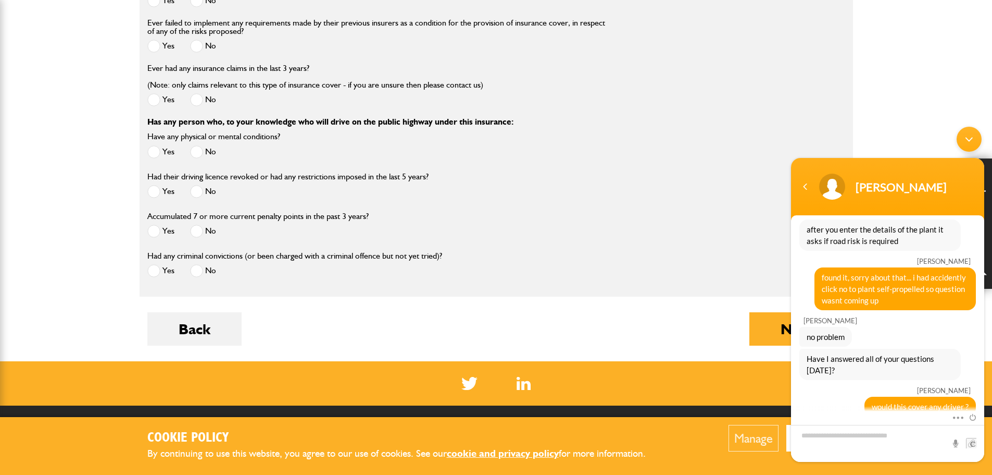
scroll to position [1406, 0]
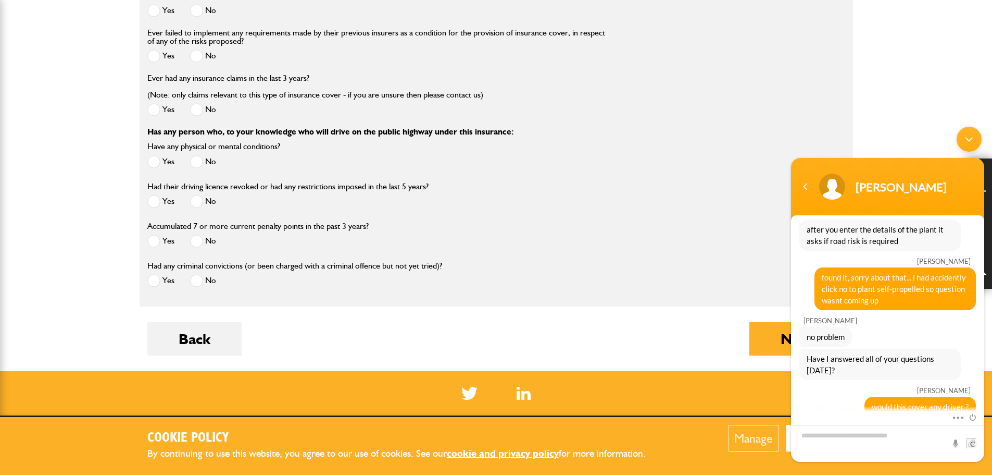
click at [194, 165] on span at bounding box center [196, 161] width 13 height 13
click at [196, 202] on span at bounding box center [196, 201] width 13 height 13
click at [202, 246] on span at bounding box center [196, 240] width 13 height 13
click at [197, 282] on span at bounding box center [196, 280] width 13 height 13
click at [762, 347] on button "Next" at bounding box center [798, 338] width 96 height 33
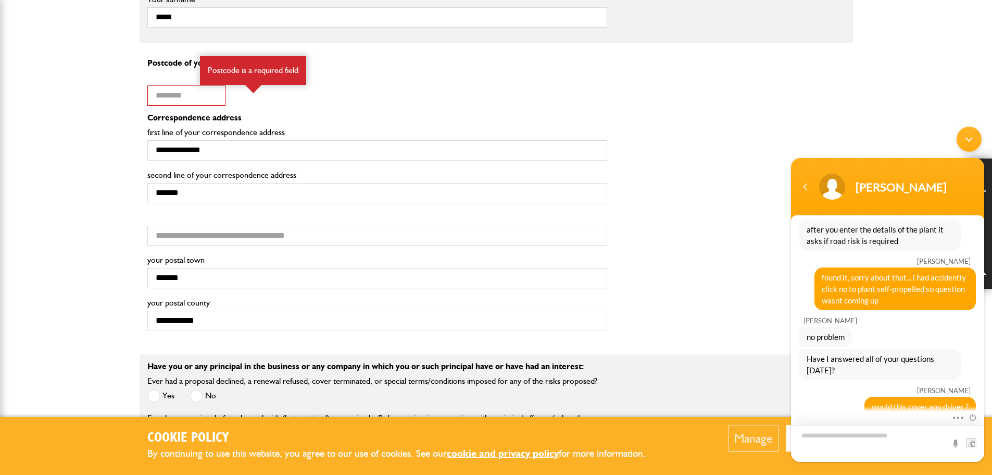
scroll to position [833, 0]
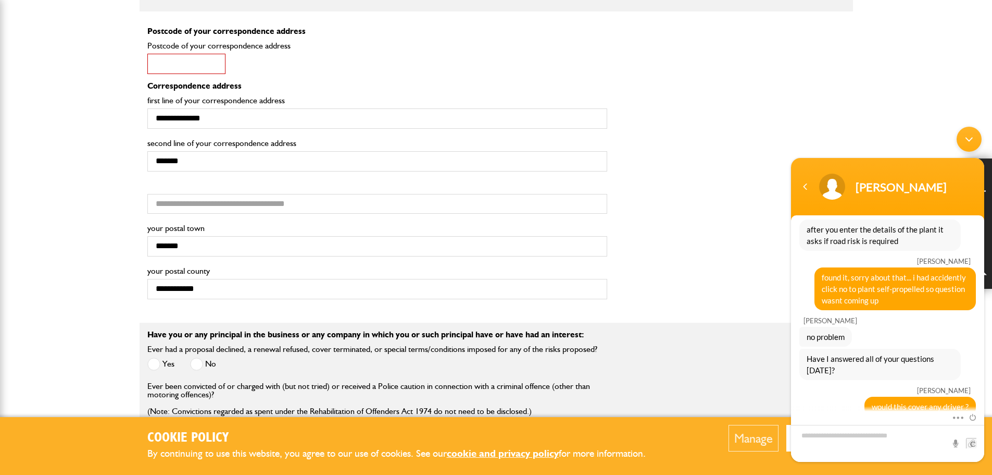
click at [189, 69] on input "Postcode of your correspondence address" at bounding box center [186, 64] width 78 height 20
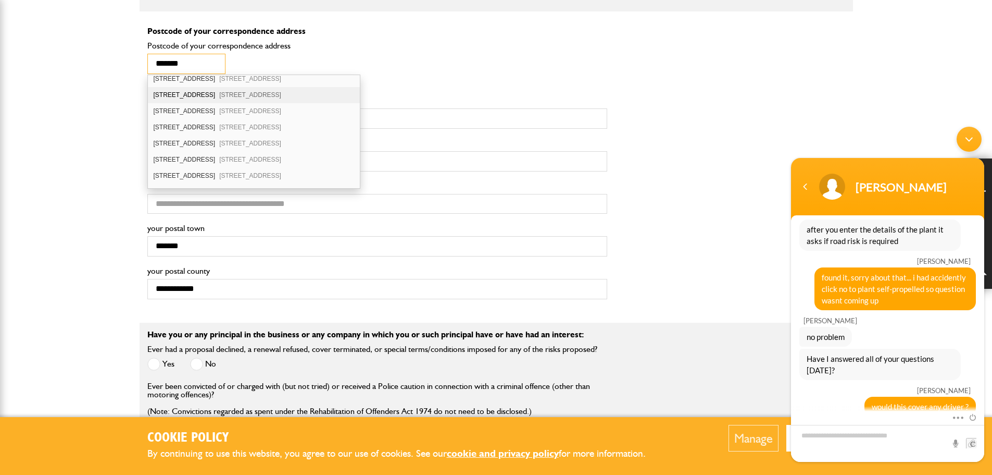
scroll to position [208, 0]
click at [200, 115] on div "[STREET_ADDRESS]" at bounding box center [254, 117] width 213 height 16
type input "*******"
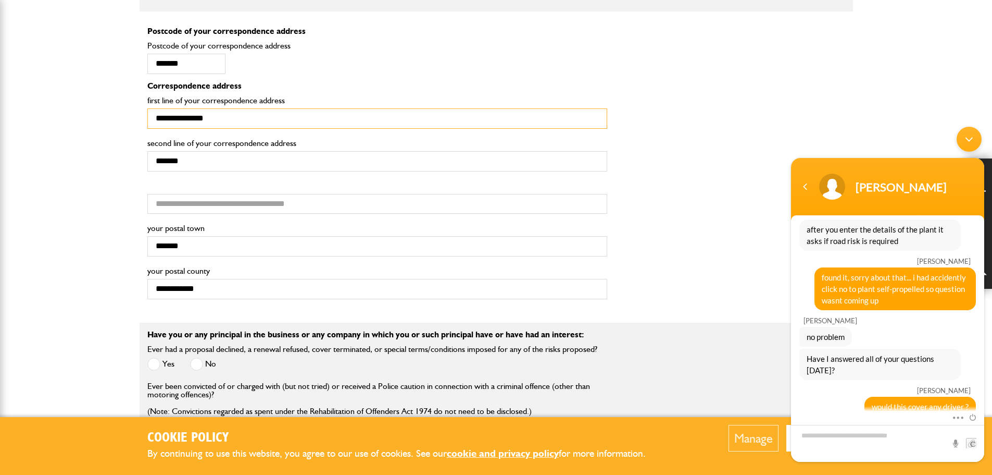
click at [169, 119] on input "**********" at bounding box center [377, 118] width 460 height 20
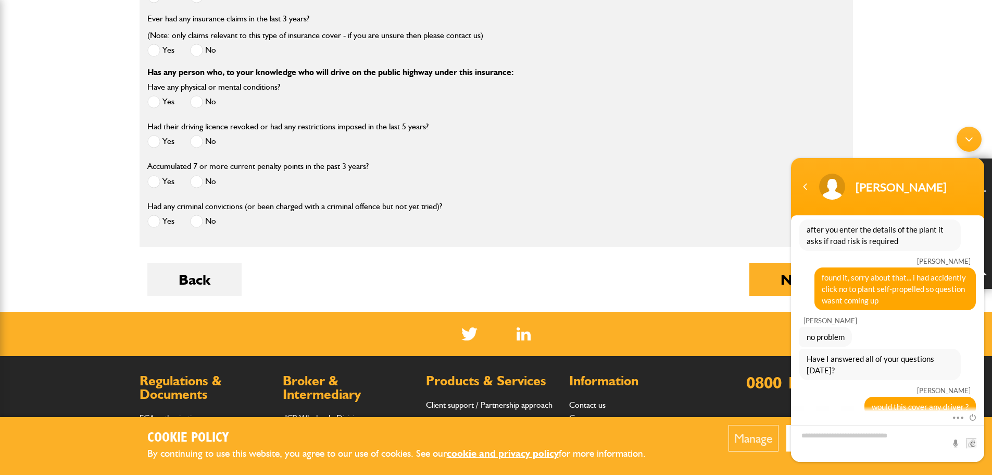
scroll to position [1563, 0]
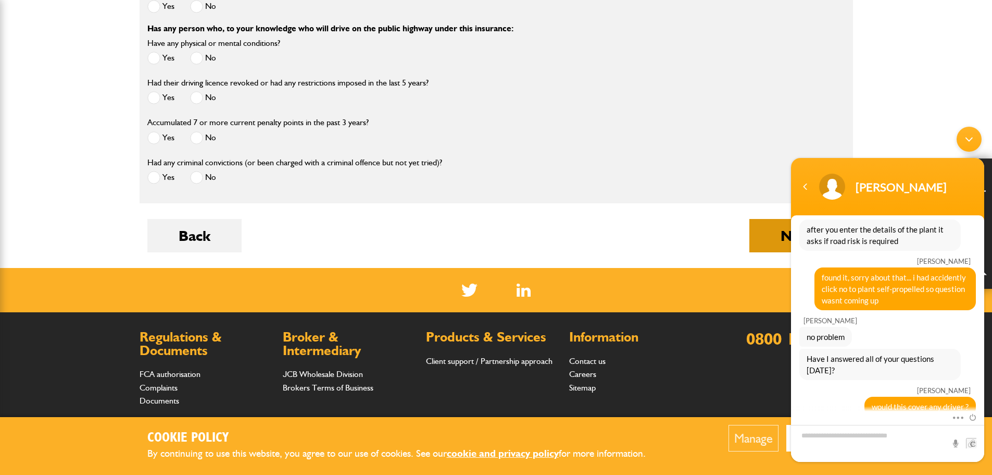
type input "**********"
click at [767, 234] on button "Next" at bounding box center [798, 235] width 96 height 33
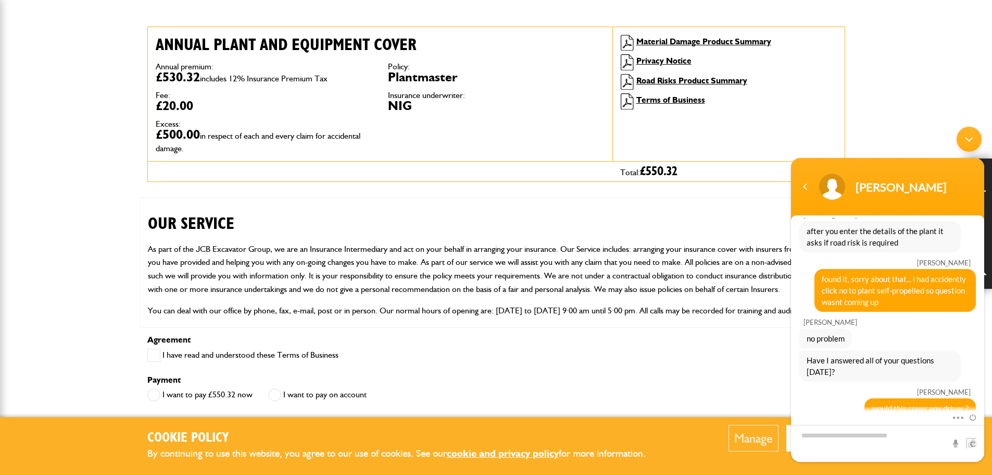
scroll to position [208, 0]
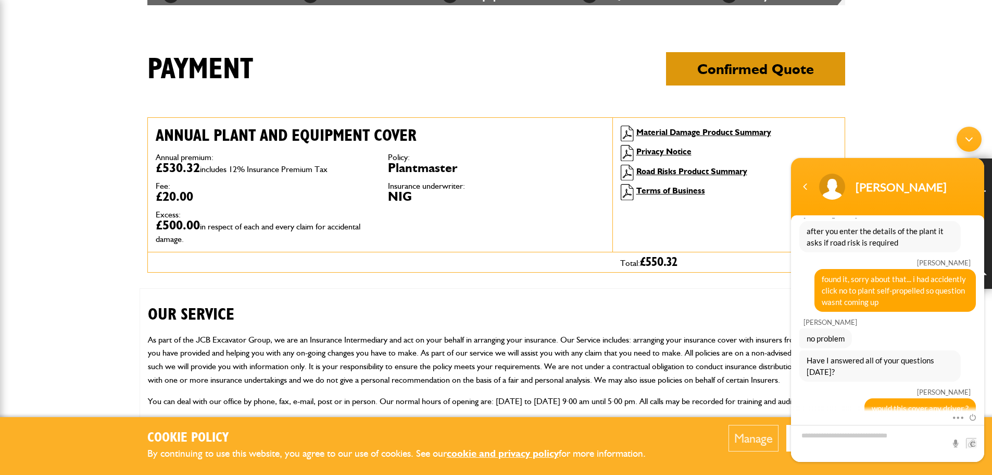
click at [703, 70] on button "Confirmed Quote" at bounding box center [755, 68] width 179 height 33
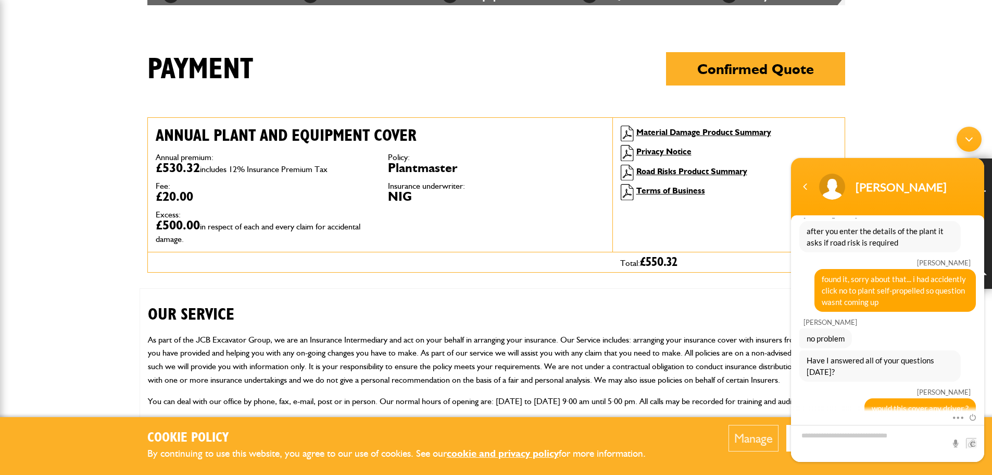
click at [973, 136] on div "Minimize live chat window" at bounding box center [969, 139] width 25 height 25
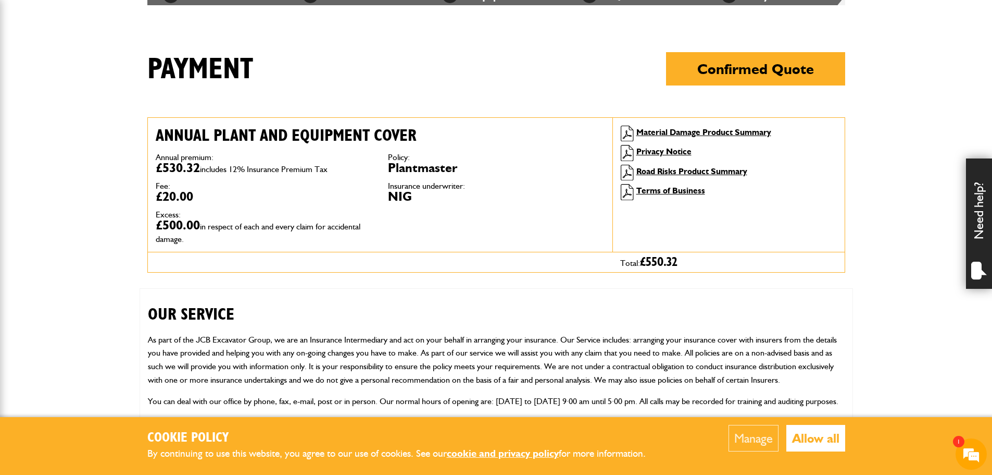
scroll to position [1204, 0]
